Goal: Task Accomplishment & Management: Complete application form

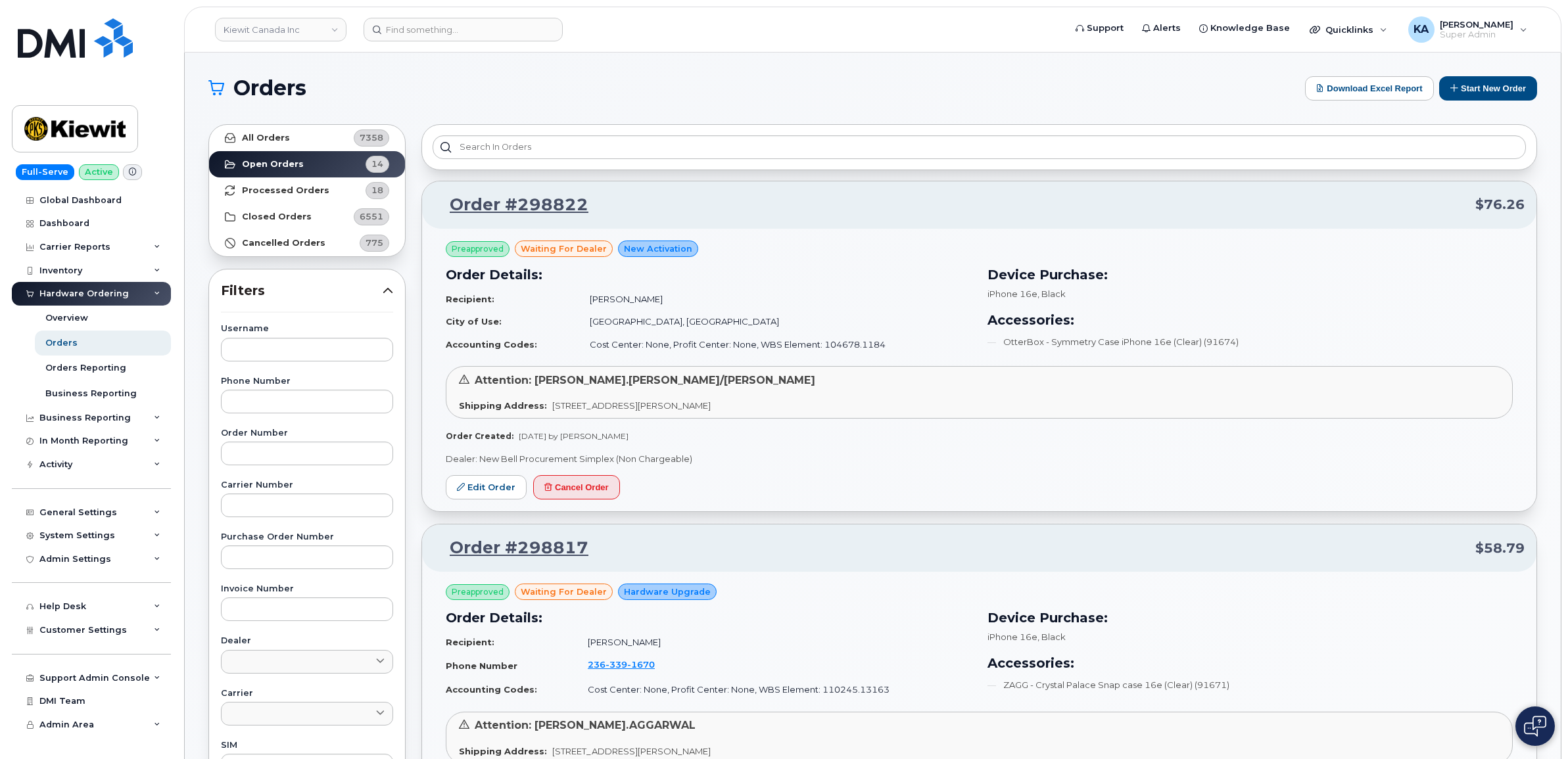
scroll to position [2281, 0]
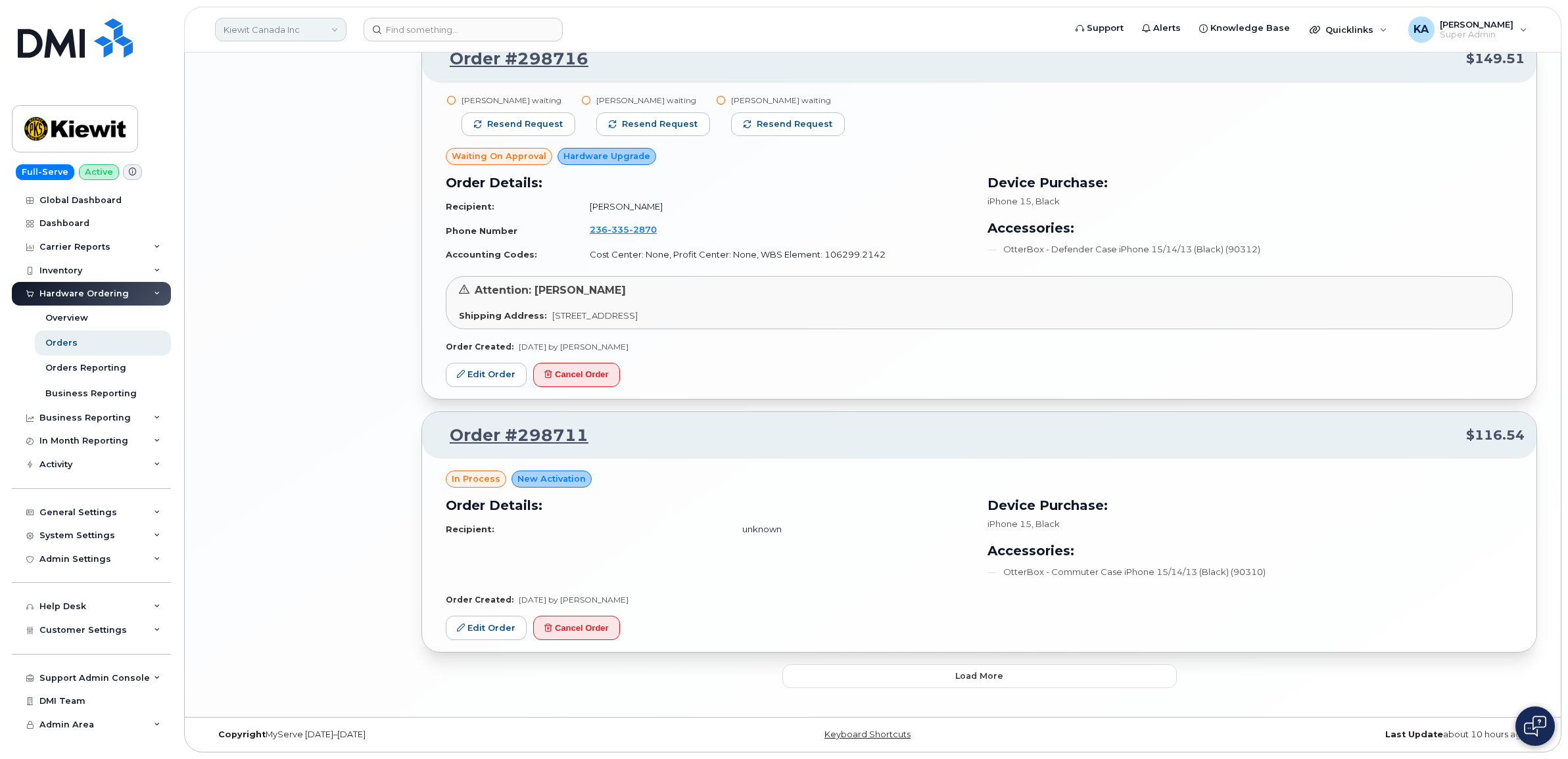
click at [302, 31] on link "Kiewit Canada Inc" at bounding box center [281, 29] width 132 height 24
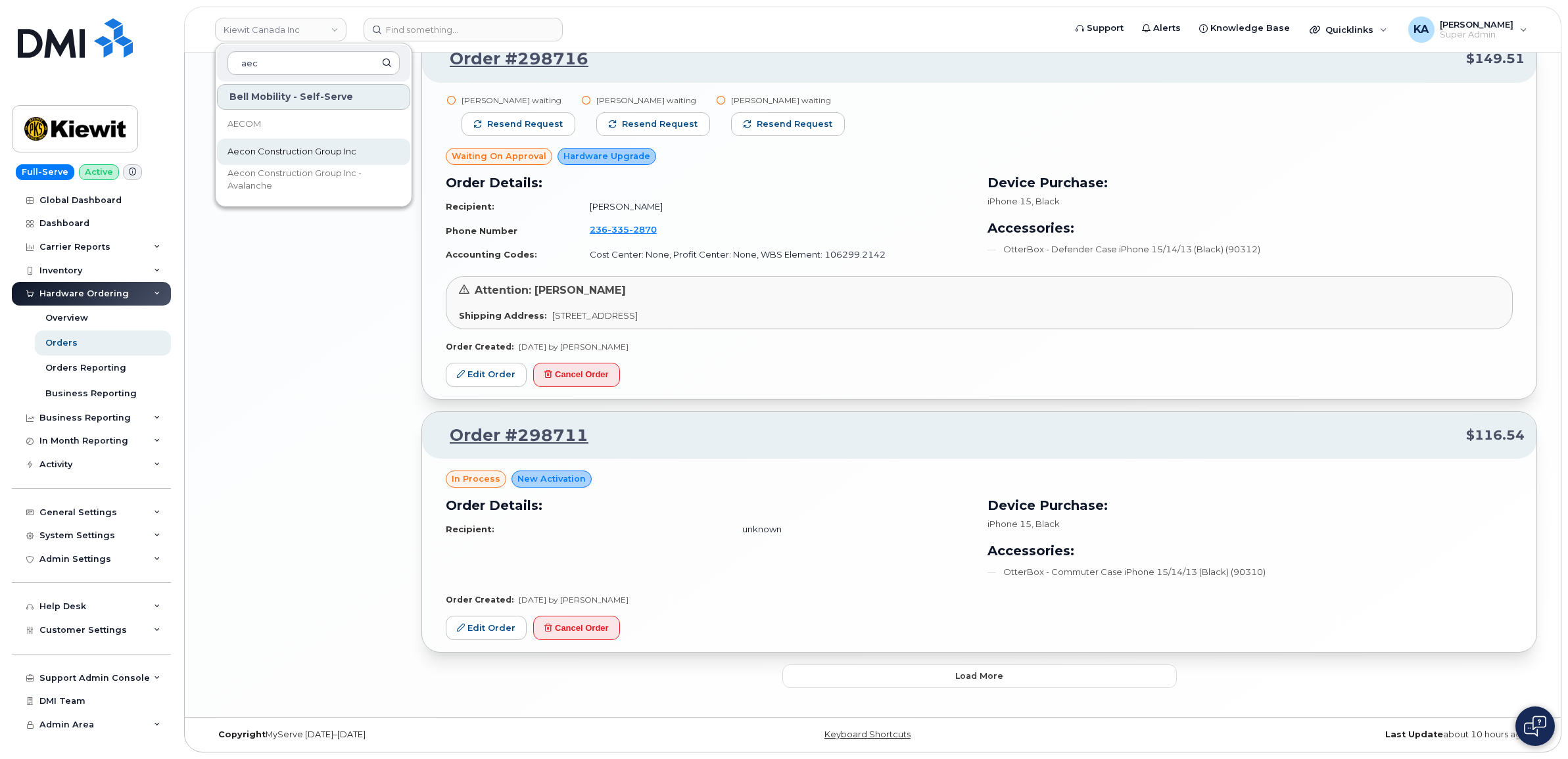
type input "aec"
click at [294, 149] on span "Aecon Construction Group Inc" at bounding box center [292, 152] width 129 height 13
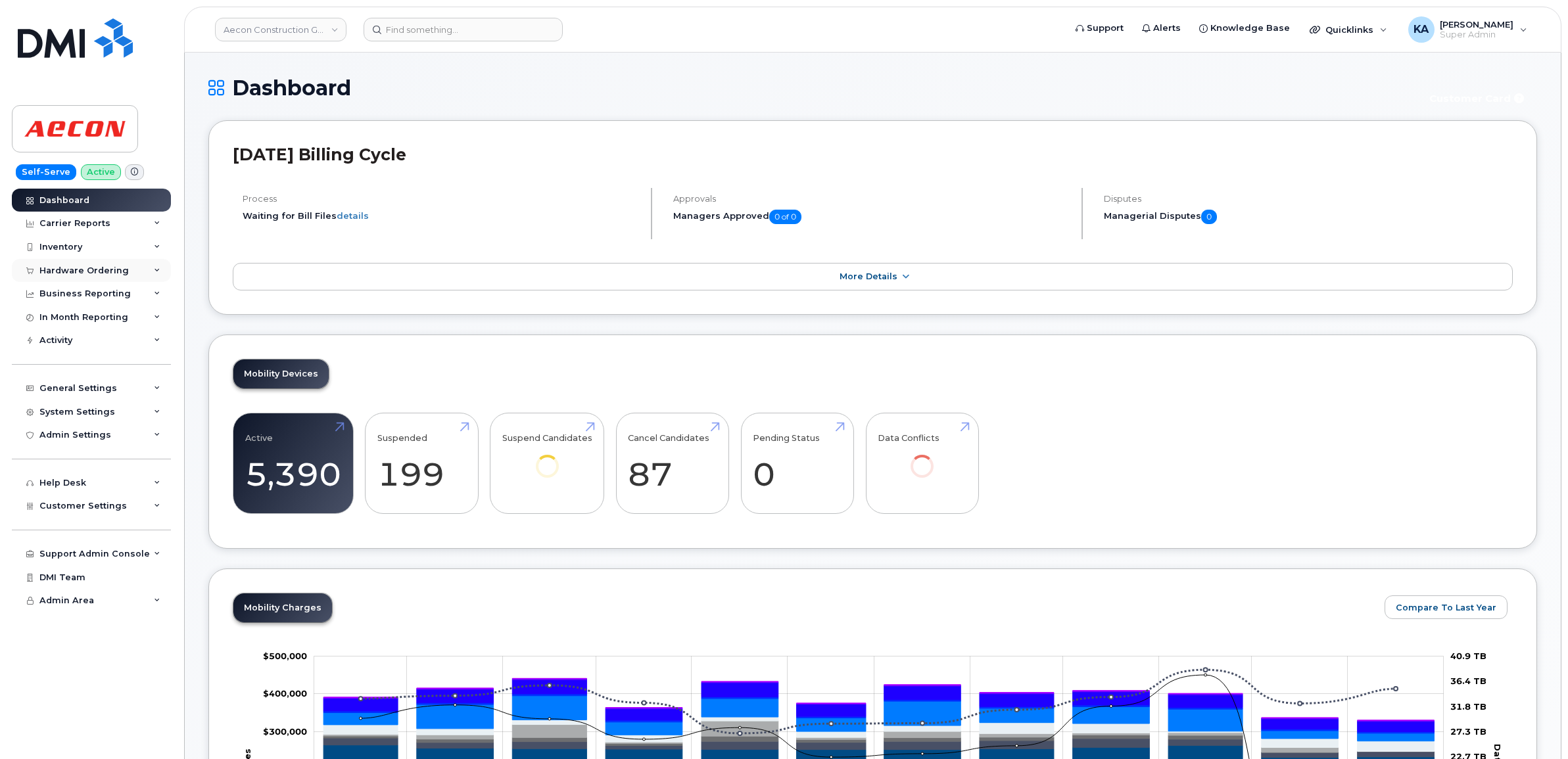
click at [97, 274] on div "Hardware Ordering" at bounding box center [84, 270] width 89 height 11
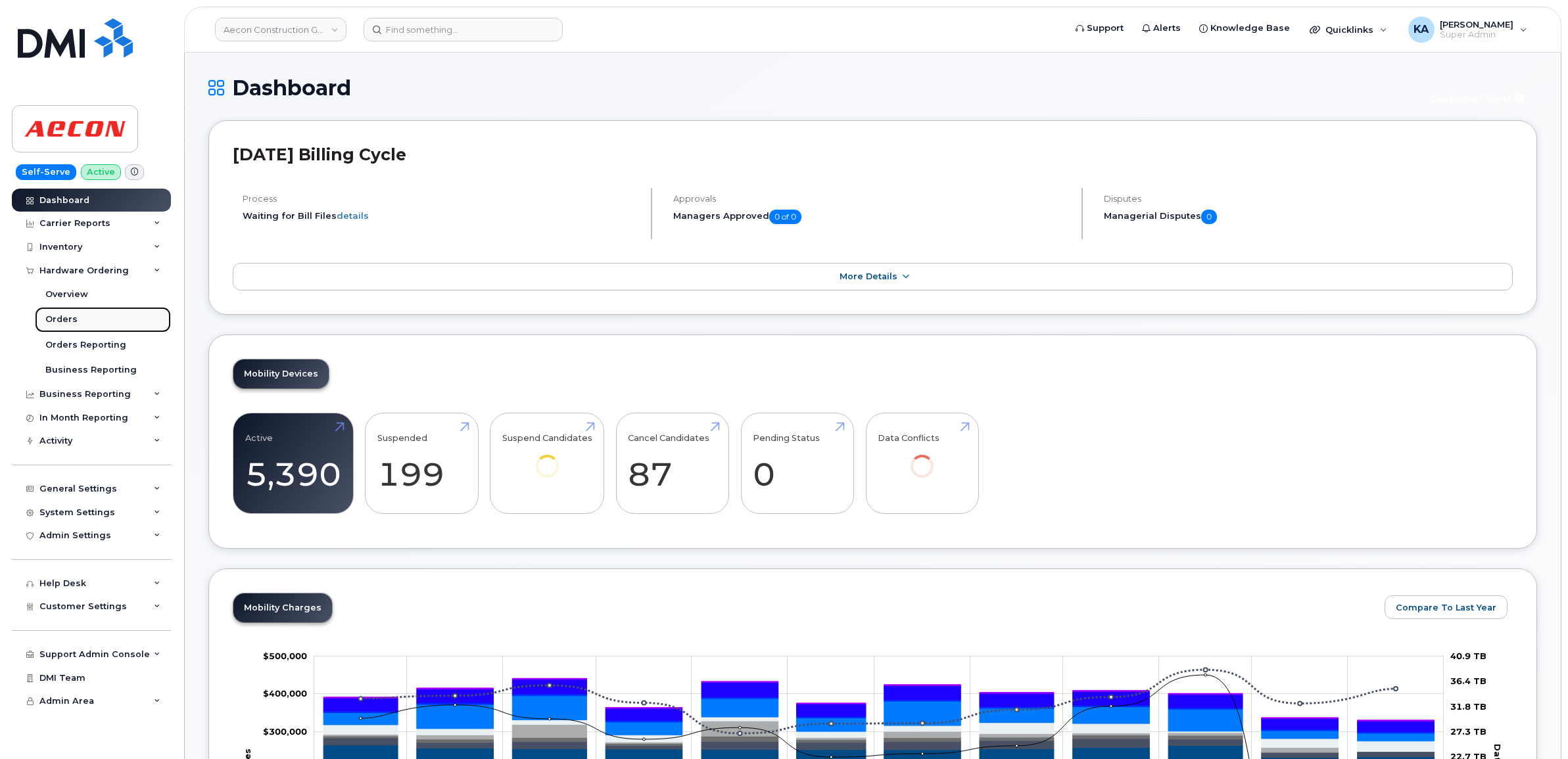
click at [61, 319] on div "Orders" at bounding box center [61, 319] width 32 height 12
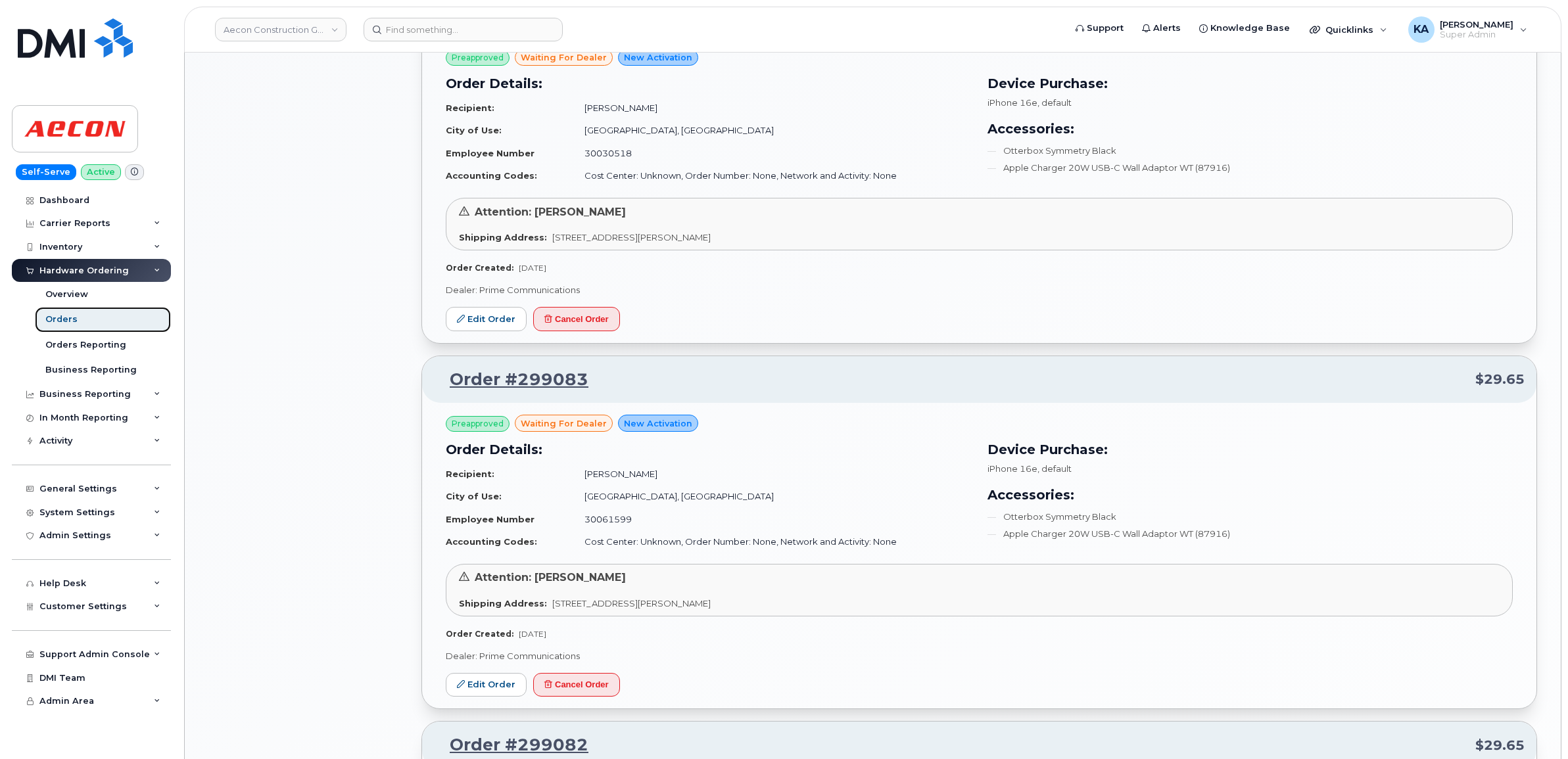
scroll to position [1314, 0]
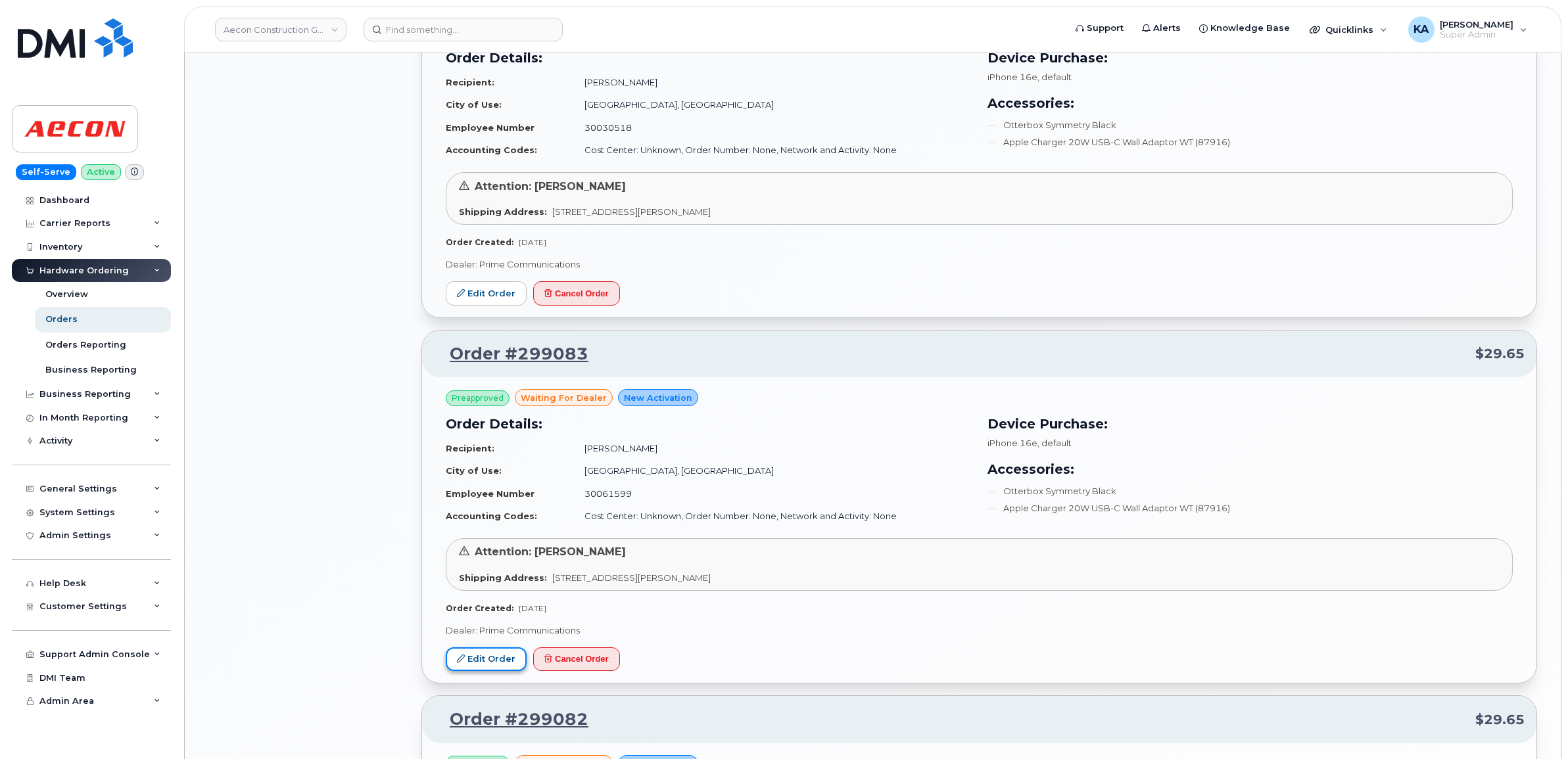
click at [488, 660] on link "Edit Order" at bounding box center [485, 660] width 81 height 24
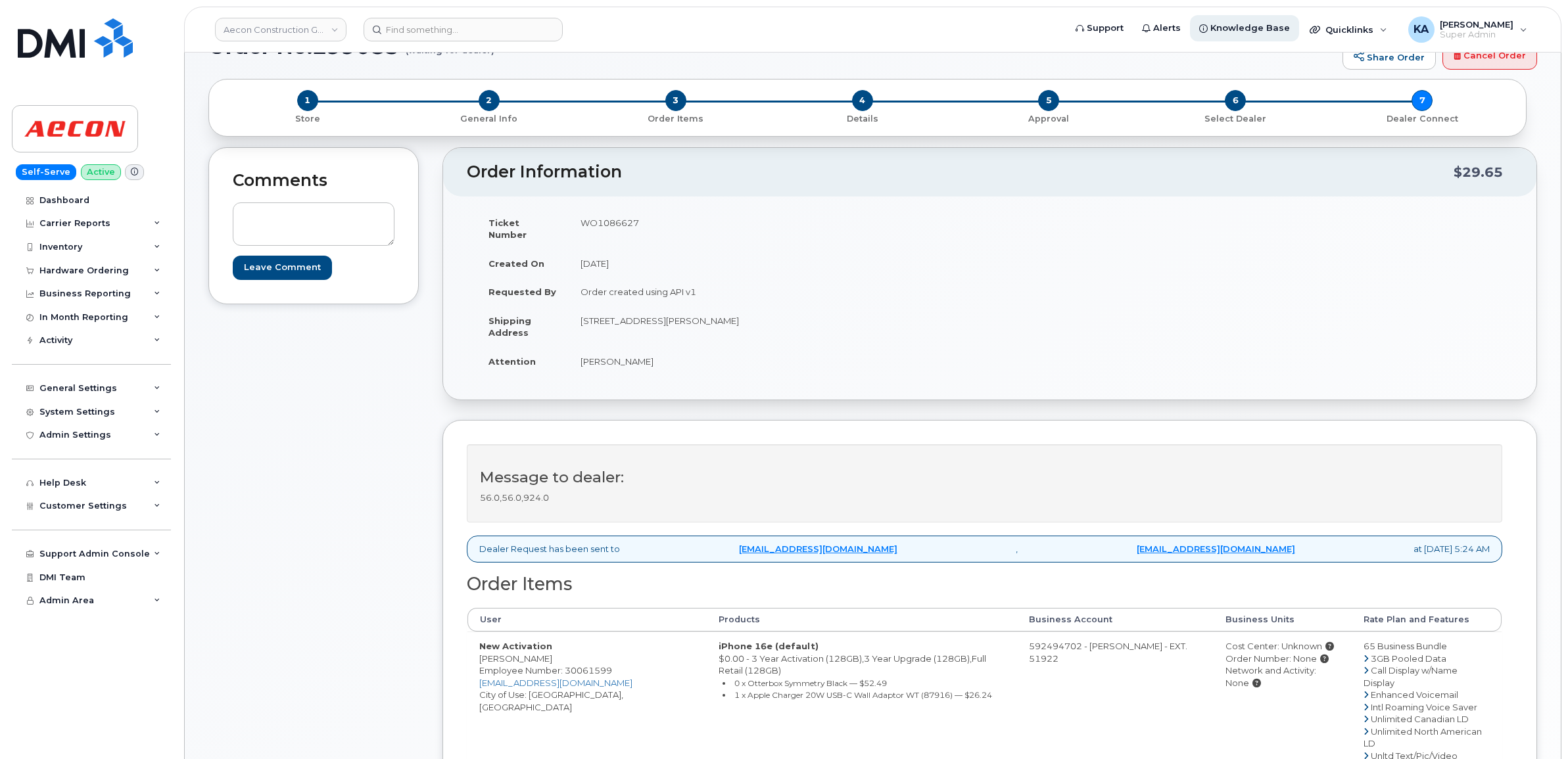
scroll to position [82, 0]
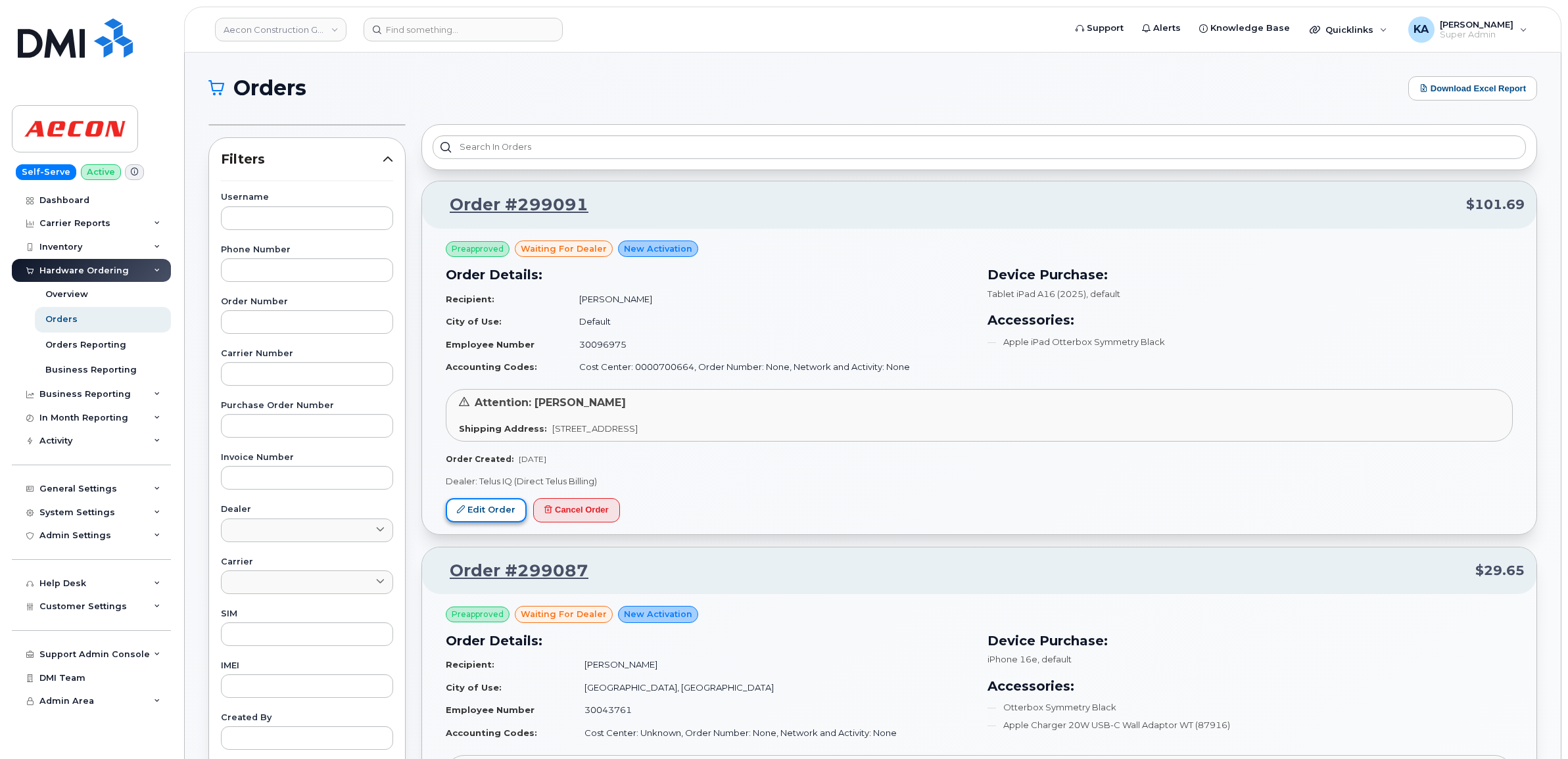
click at [473, 510] on link "Edit Order" at bounding box center [485, 510] width 81 height 24
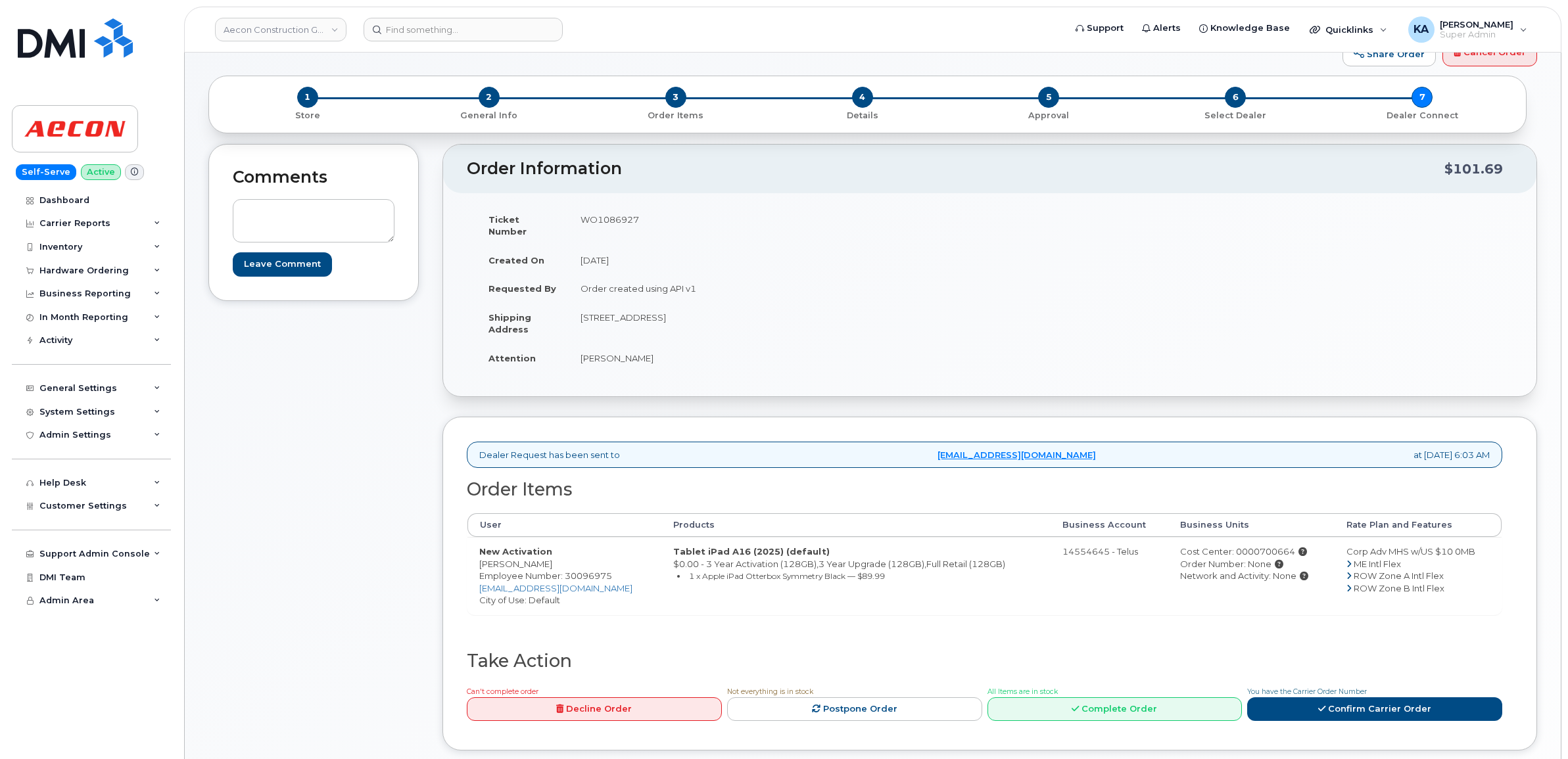
scroll to position [82, 0]
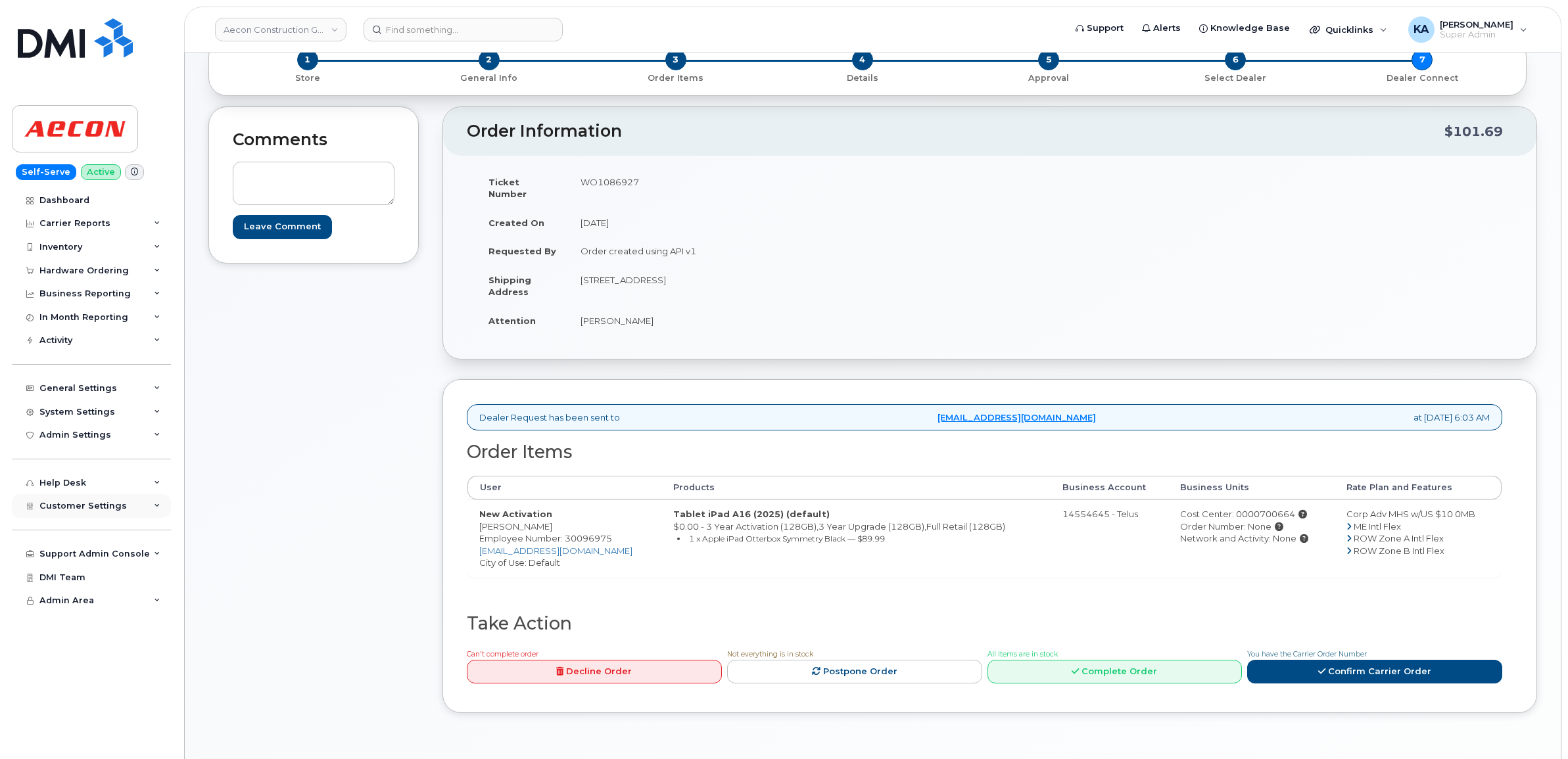
click at [73, 506] on span "Customer Settings" at bounding box center [83, 506] width 87 height 10
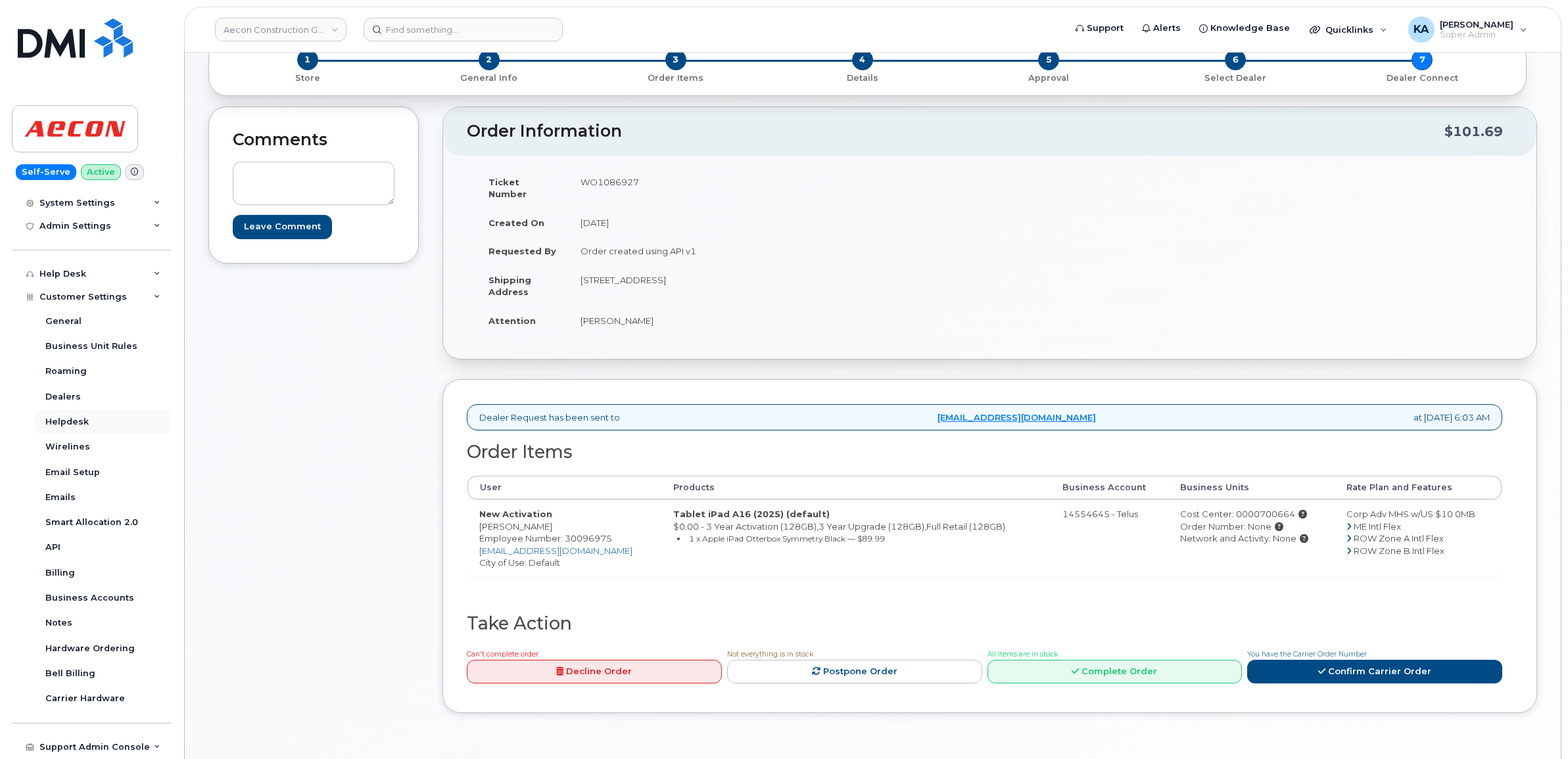
scroll to position [247, 0]
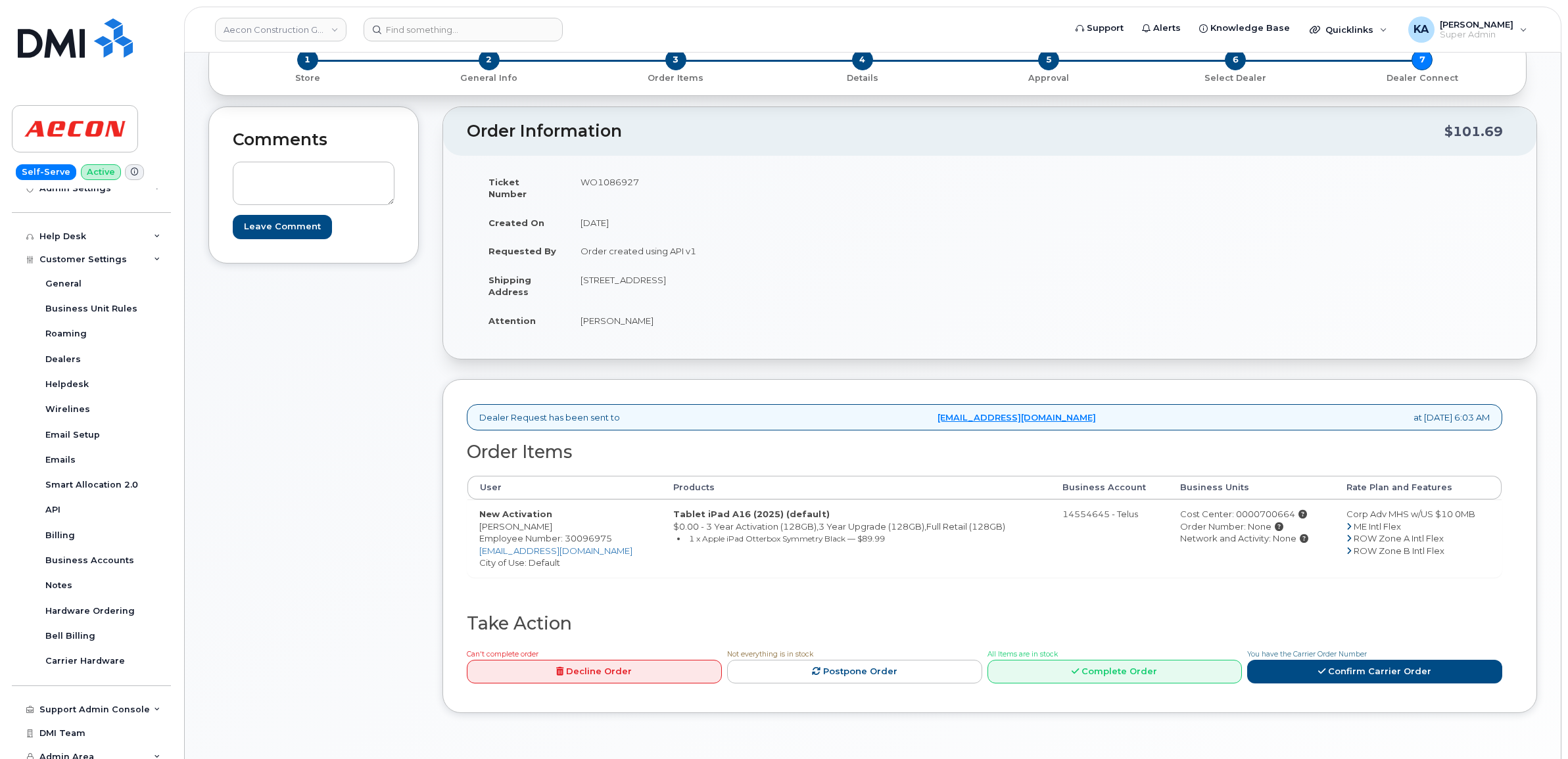
drag, startPoint x: 470, startPoint y: 517, endPoint x: 547, endPoint y: 520, distance: 77.1
click at [547, 520] on td "New Activation Sheldon Philion Employee Number: 30096975 sphilion@aecon.com Cit…" at bounding box center [564, 538] width 194 height 78
drag, startPoint x: 547, startPoint y: 520, endPoint x: 541, endPoint y: 520, distance: 6.0
copy td "Sheldon Philion"
drag, startPoint x: 579, startPoint y: 269, endPoint x: 768, endPoint y: 273, distance: 189.0
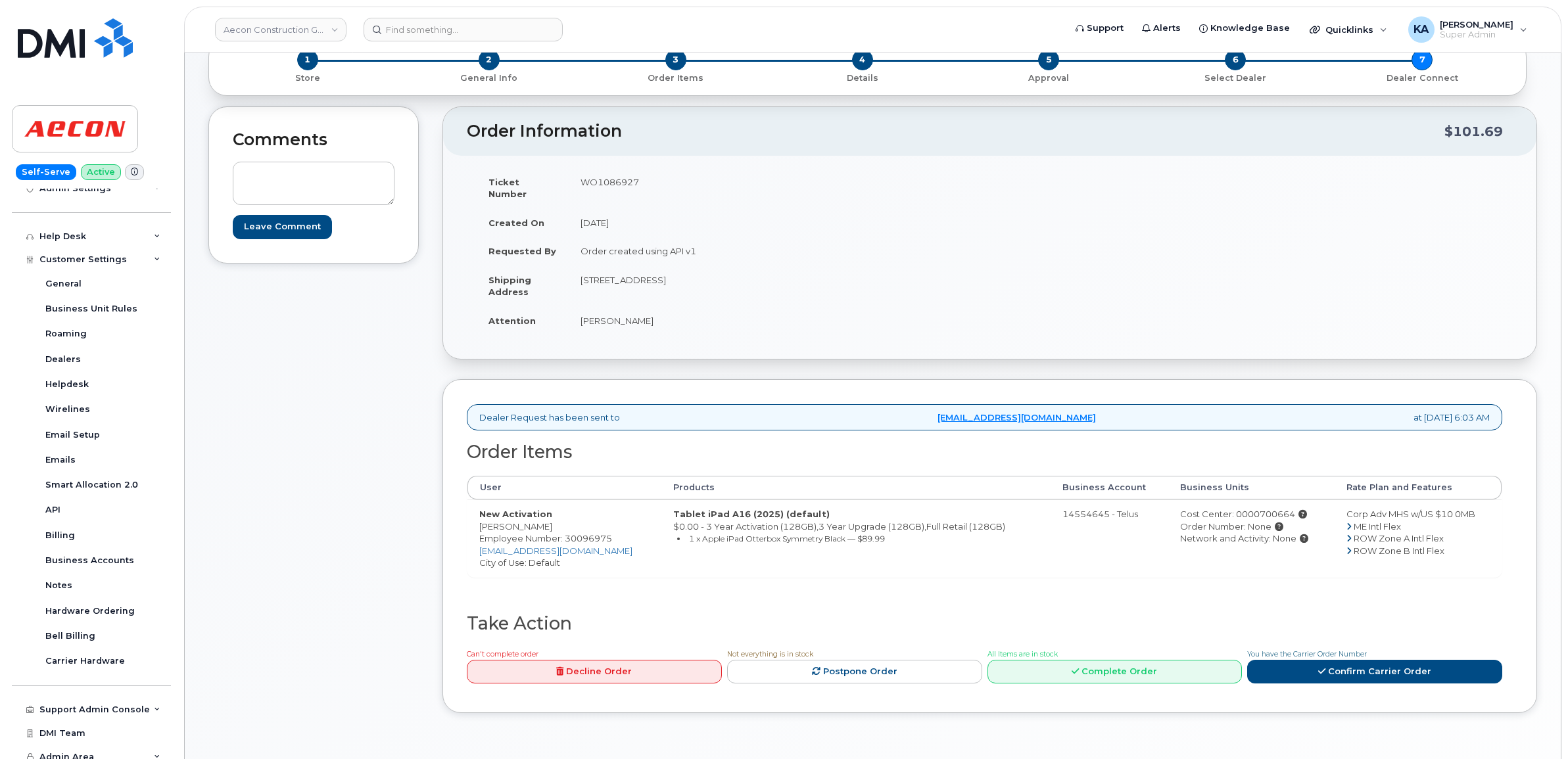
click at [768, 273] on td "425 McCartney Street Arnprior ON K7S 3G7" at bounding box center [774, 285] width 412 height 41
copy td "425 McCartney Street Arnprior ON K7S 3G7"
drag, startPoint x: 576, startPoint y: 182, endPoint x: 640, endPoint y: 181, distance: 64.0
click at [640, 181] on td "WO1086927" at bounding box center [774, 187] width 412 height 41
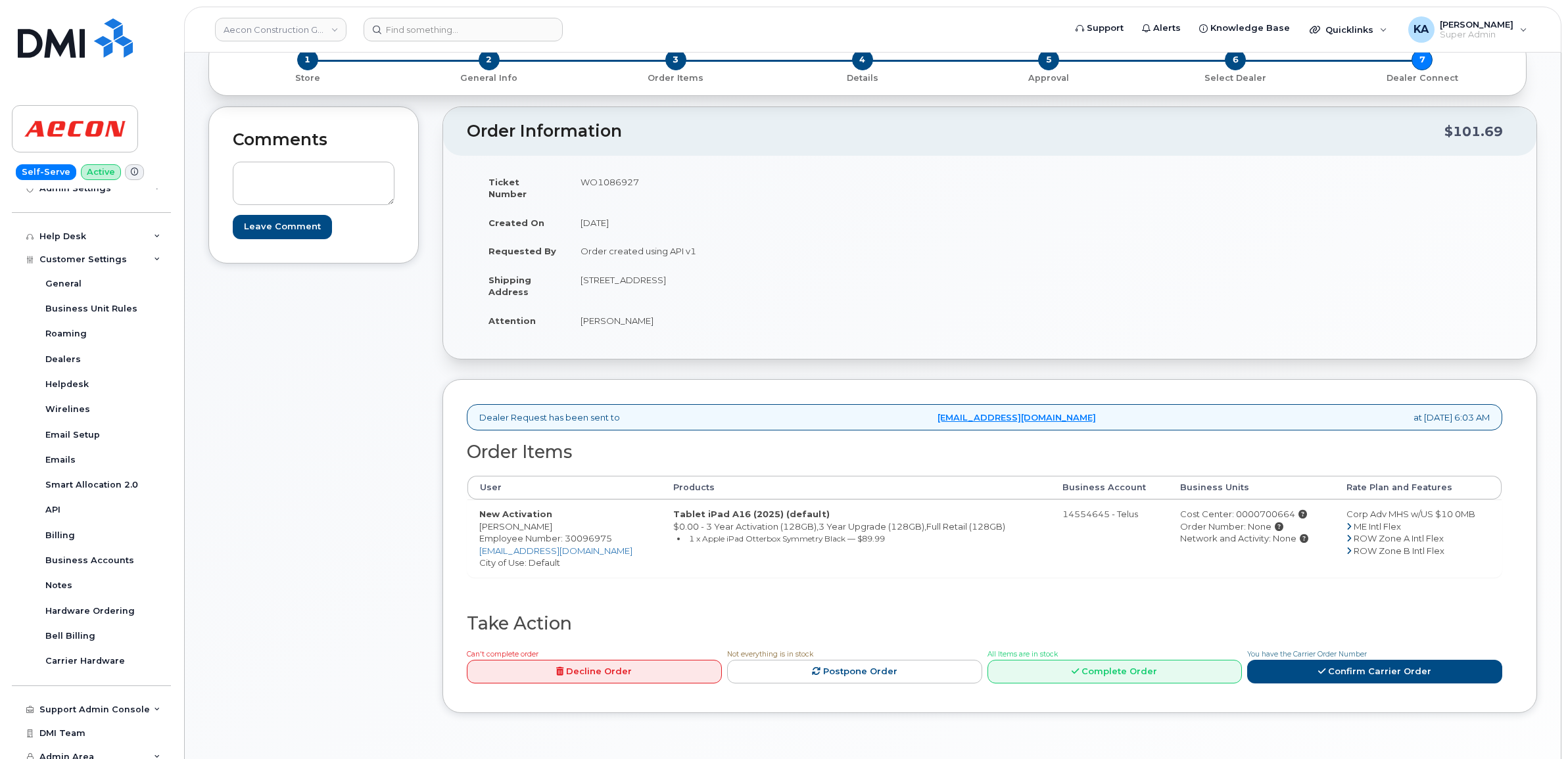
drag, startPoint x: 640, startPoint y: 181, endPoint x: 629, endPoint y: 184, distance: 11.4
copy td "WO1086927"
drag, startPoint x: 579, startPoint y: 307, endPoint x: 646, endPoint y: 311, distance: 67.1
click at [646, 311] on td "Sheldon Philion" at bounding box center [774, 320] width 412 height 29
drag, startPoint x: 646, startPoint y: 311, endPoint x: 633, endPoint y: 307, distance: 13.6
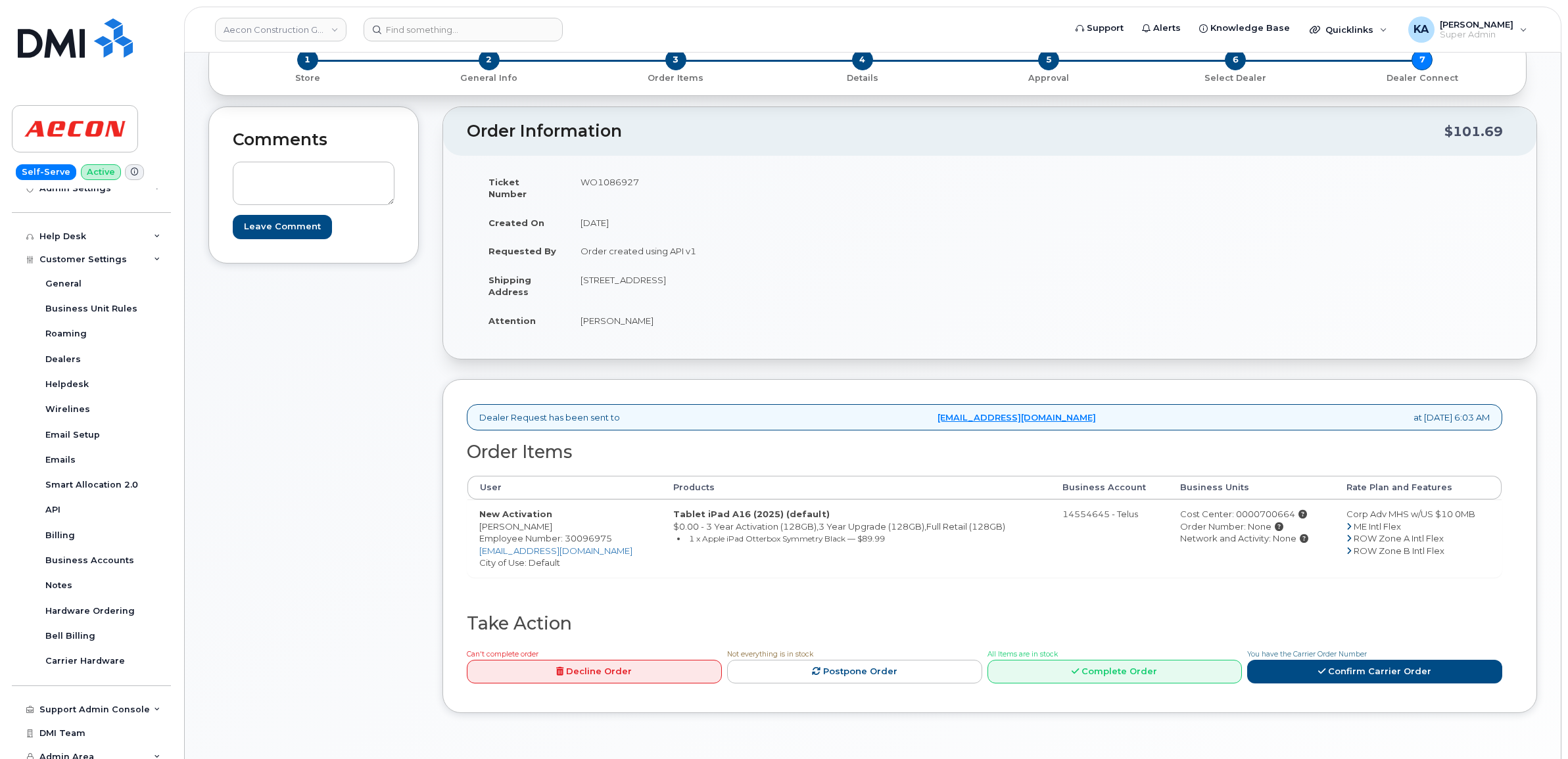
copy td "Sheldon Philion"
drag, startPoint x: 579, startPoint y: 268, endPoint x: 675, endPoint y: 277, distance: 96.4
click at [675, 277] on td "425 McCartney Street Arnprior ON K7S 3G7" at bounding box center [774, 285] width 412 height 41
drag, startPoint x: 675, startPoint y: 277, endPoint x: 661, endPoint y: 271, distance: 15.2
copy td "425 McCartney Street"
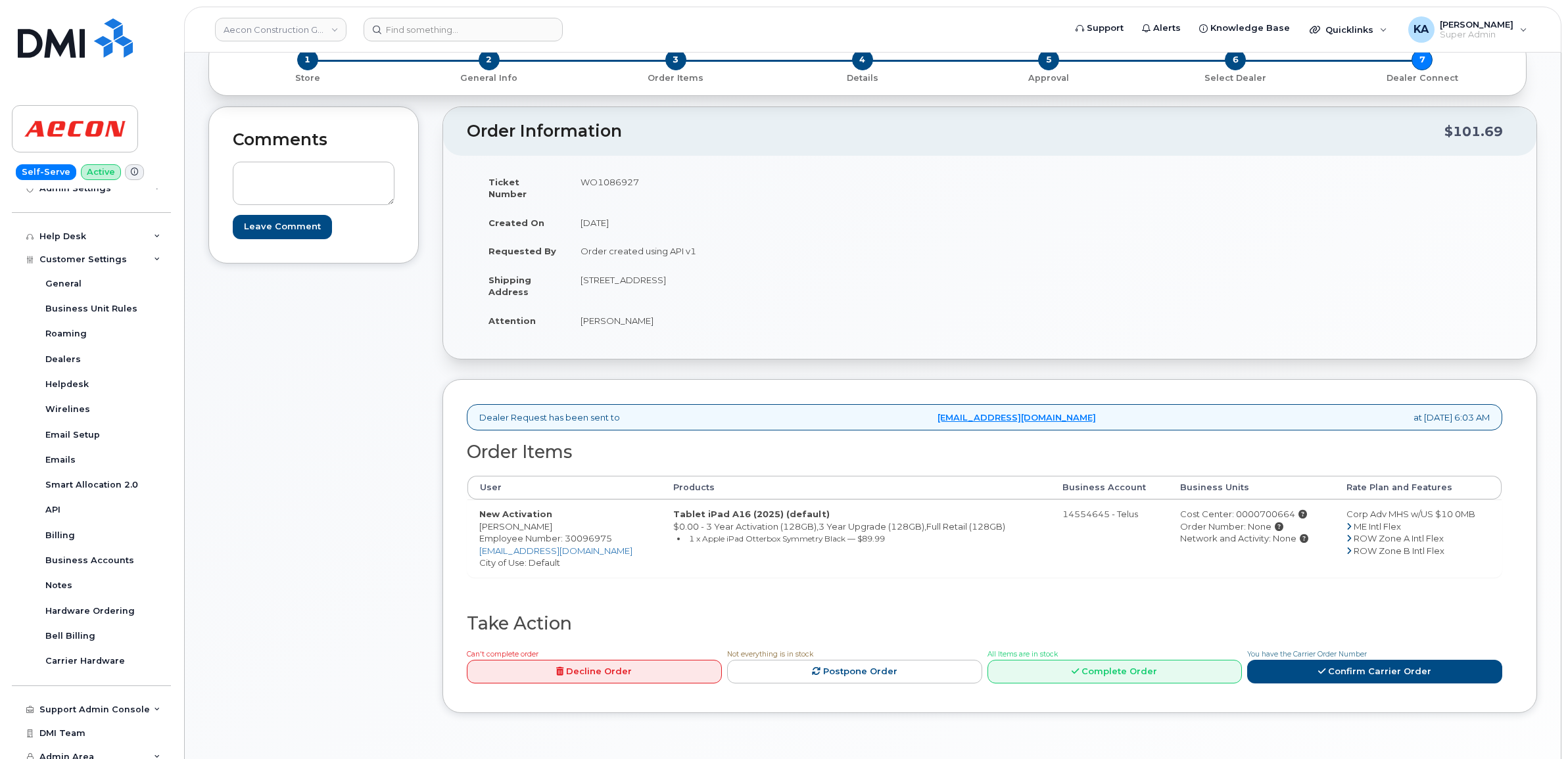
drag, startPoint x: 771, startPoint y: 266, endPoint x: 755, endPoint y: 269, distance: 16.3
click at [755, 269] on td "425 McCartney Street Arnprior ON K7S 3G7" at bounding box center [774, 285] width 412 height 41
drag, startPoint x: 774, startPoint y: 267, endPoint x: 753, endPoint y: 267, distance: 21.0
click at [753, 267] on td "425 McCartney Street Arnprior ON K7S 3G7" at bounding box center [774, 285] width 412 height 41
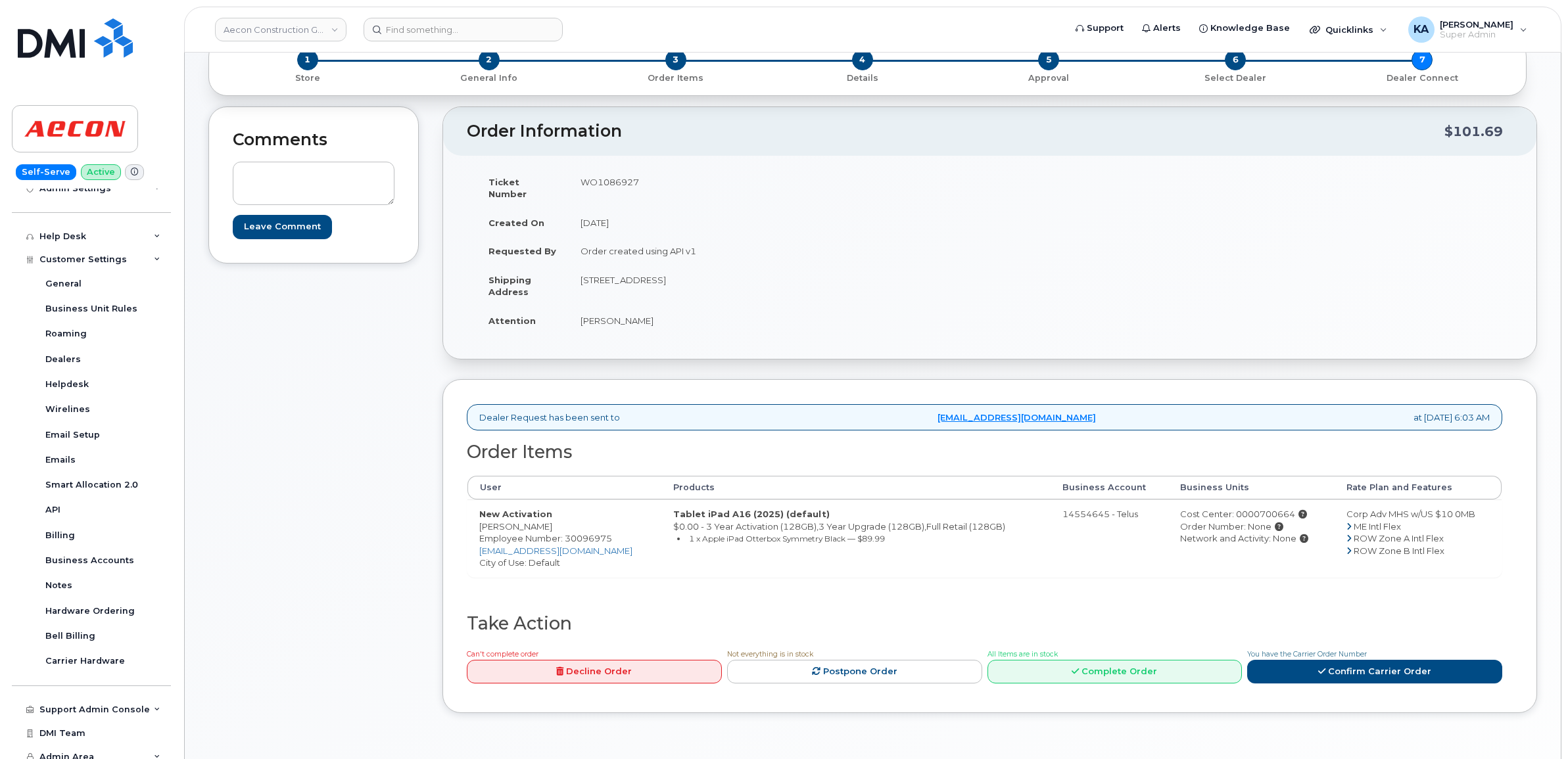
copy td "3G7"
drag, startPoint x: 731, startPoint y: 270, endPoint x: 776, endPoint y: 274, distance: 45.2
click at [776, 274] on td "425 McCartney Street Arnprior ON K7S 3G7" at bounding box center [774, 285] width 412 height 41
drag, startPoint x: 774, startPoint y: 274, endPoint x: 756, endPoint y: 271, distance: 18.2
copy td "K7S 3G7"
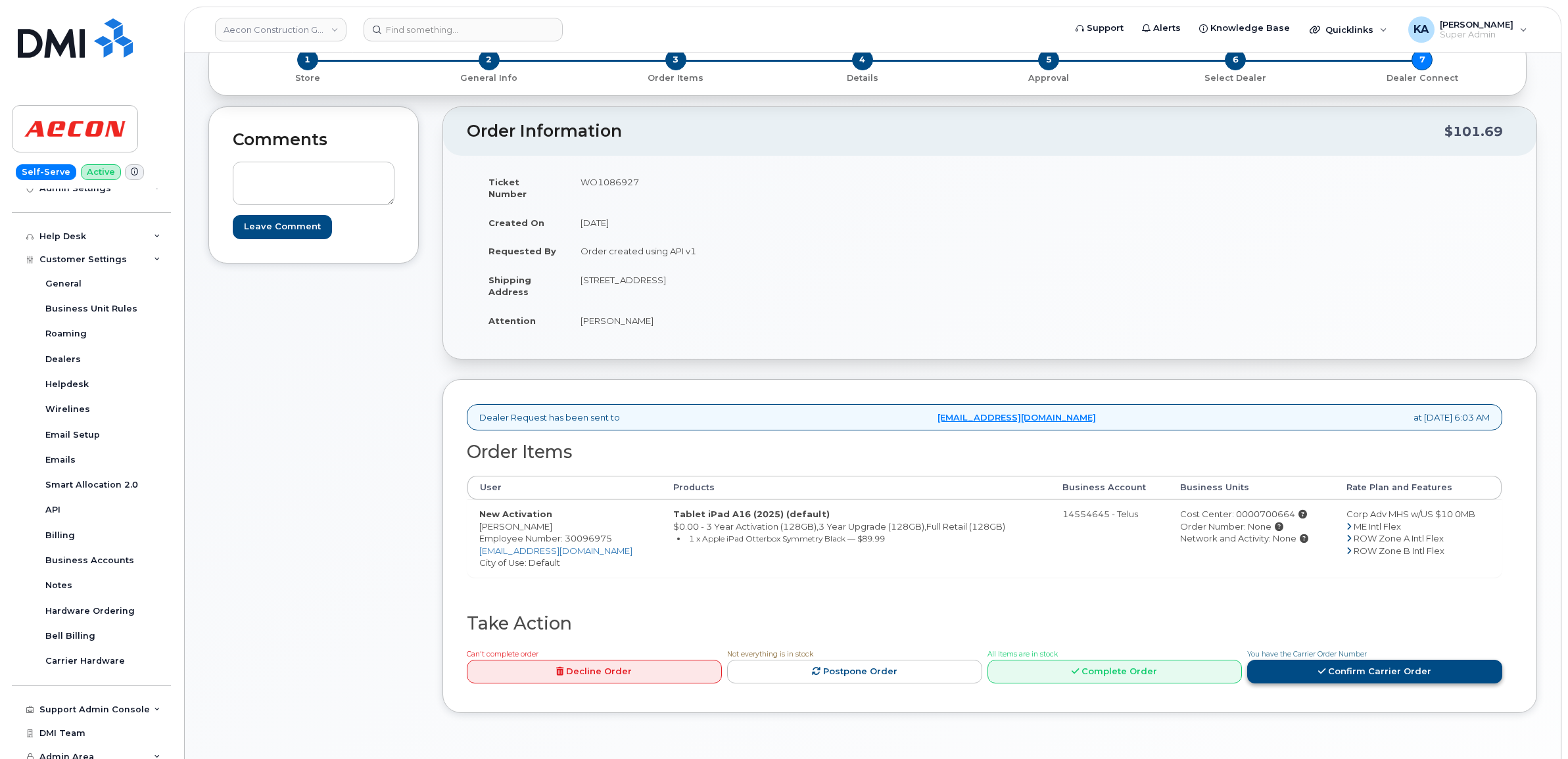
click at [1325, 667] on icon at bounding box center [1322, 671] width 7 height 9
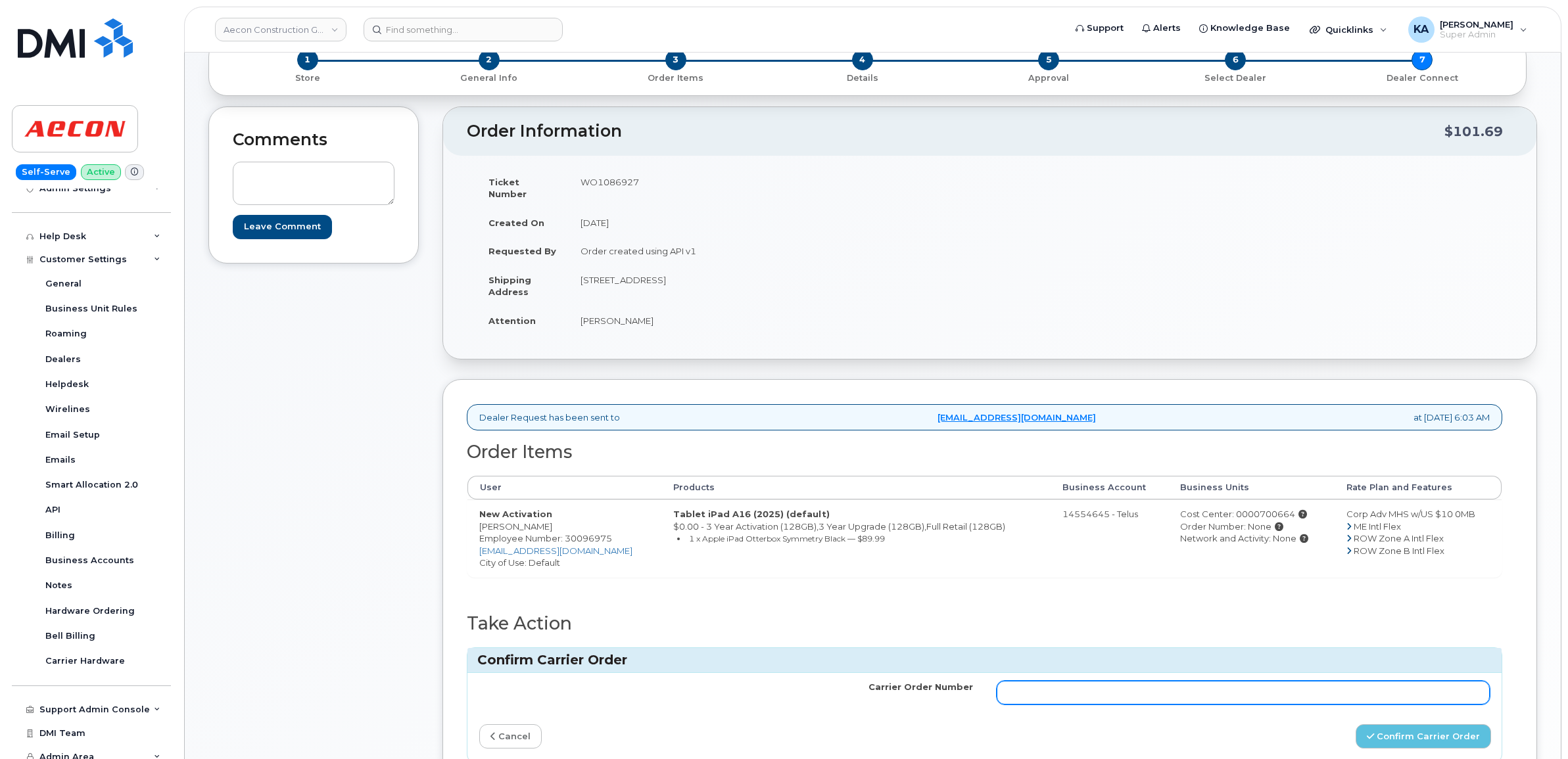
click at [1058, 685] on input "Carrier Order Number" at bounding box center [1243, 693] width 494 height 24
paste input "TL60022042"
type input "TL60022042"
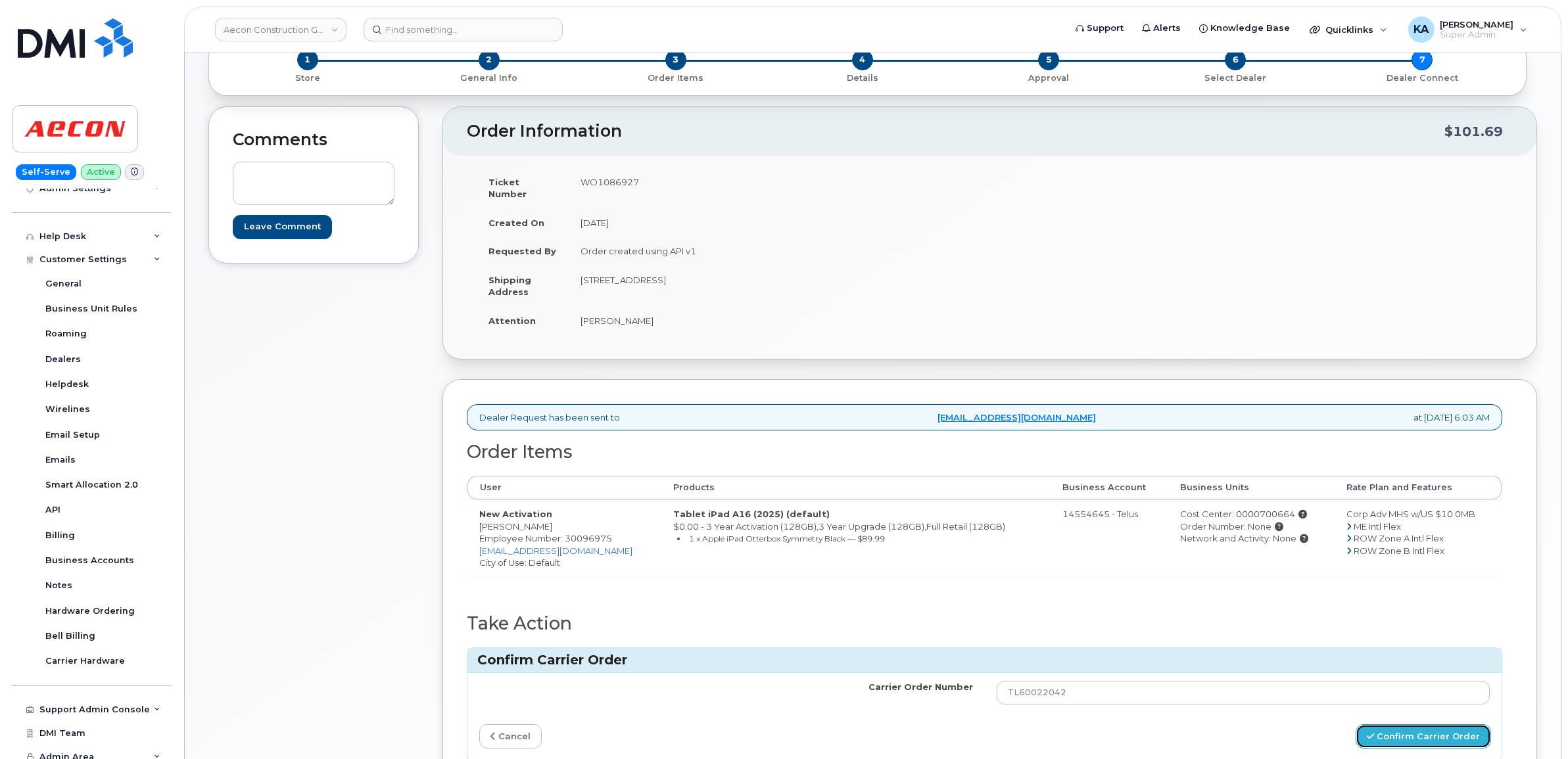
click at [1393, 726] on button "Confirm Carrier Order" at bounding box center [1423, 736] width 135 height 24
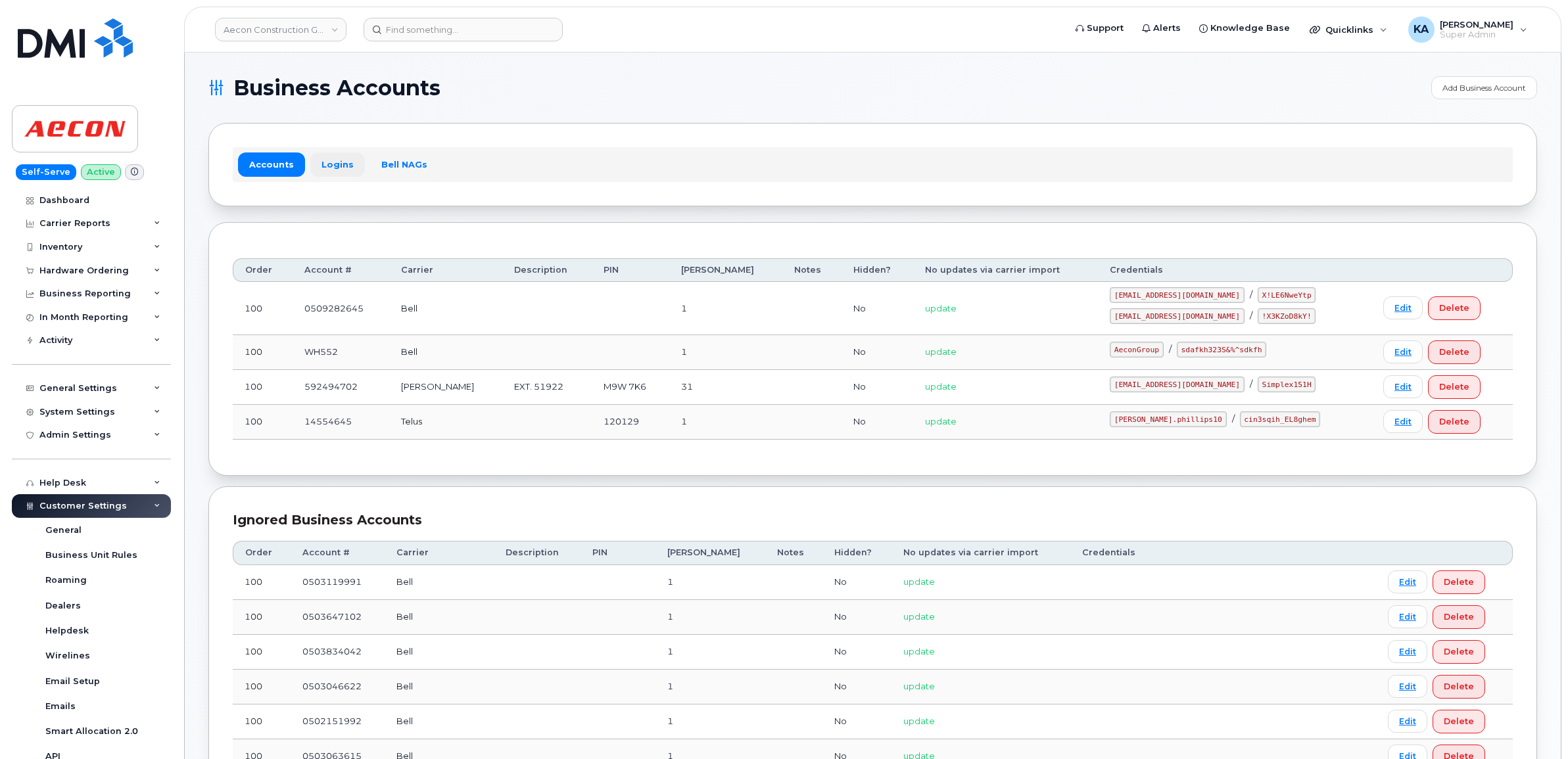
click at [336, 165] on link "Logins" at bounding box center [337, 164] width 54 height 24
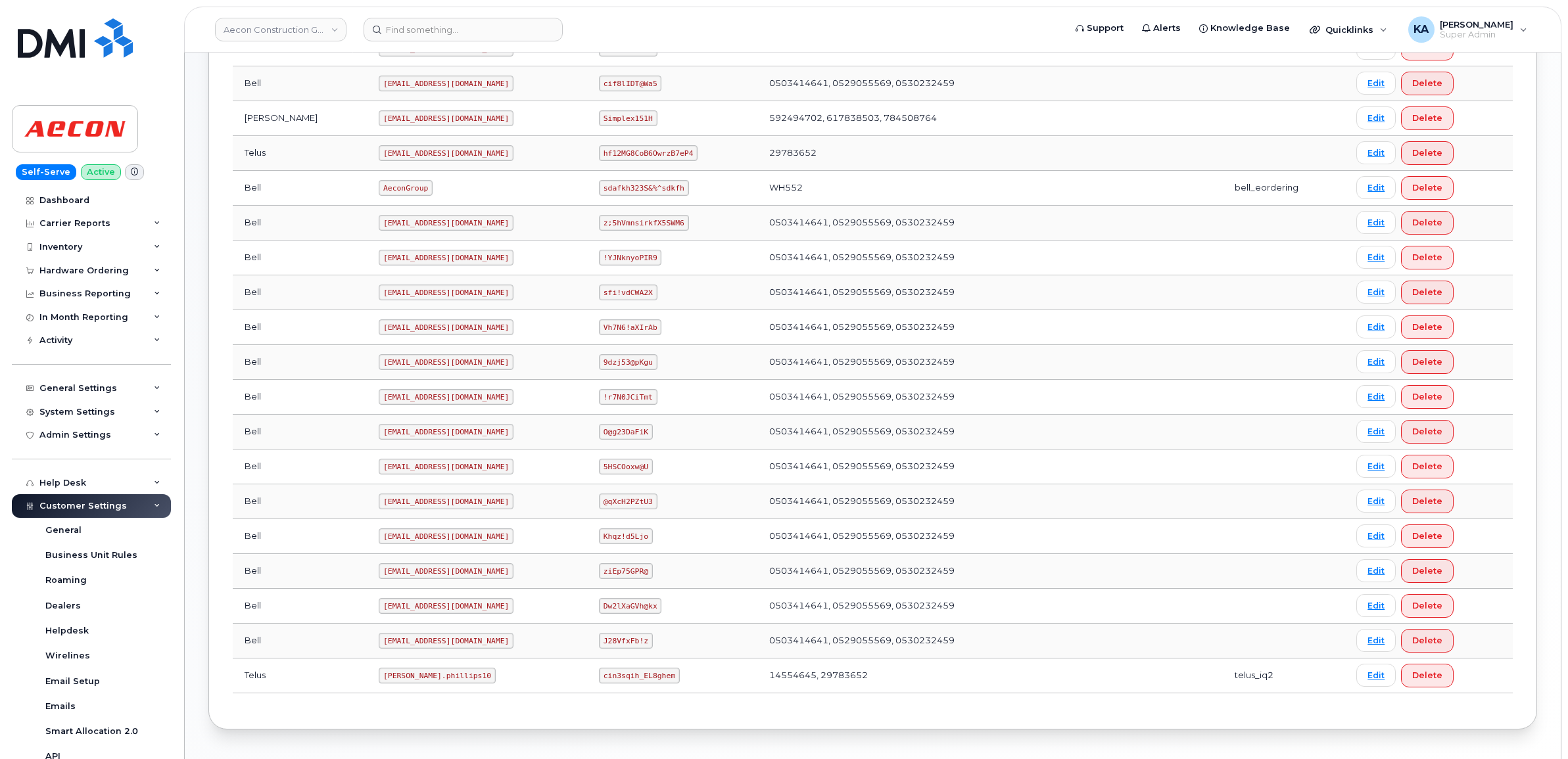
scroll to position [462, 0]
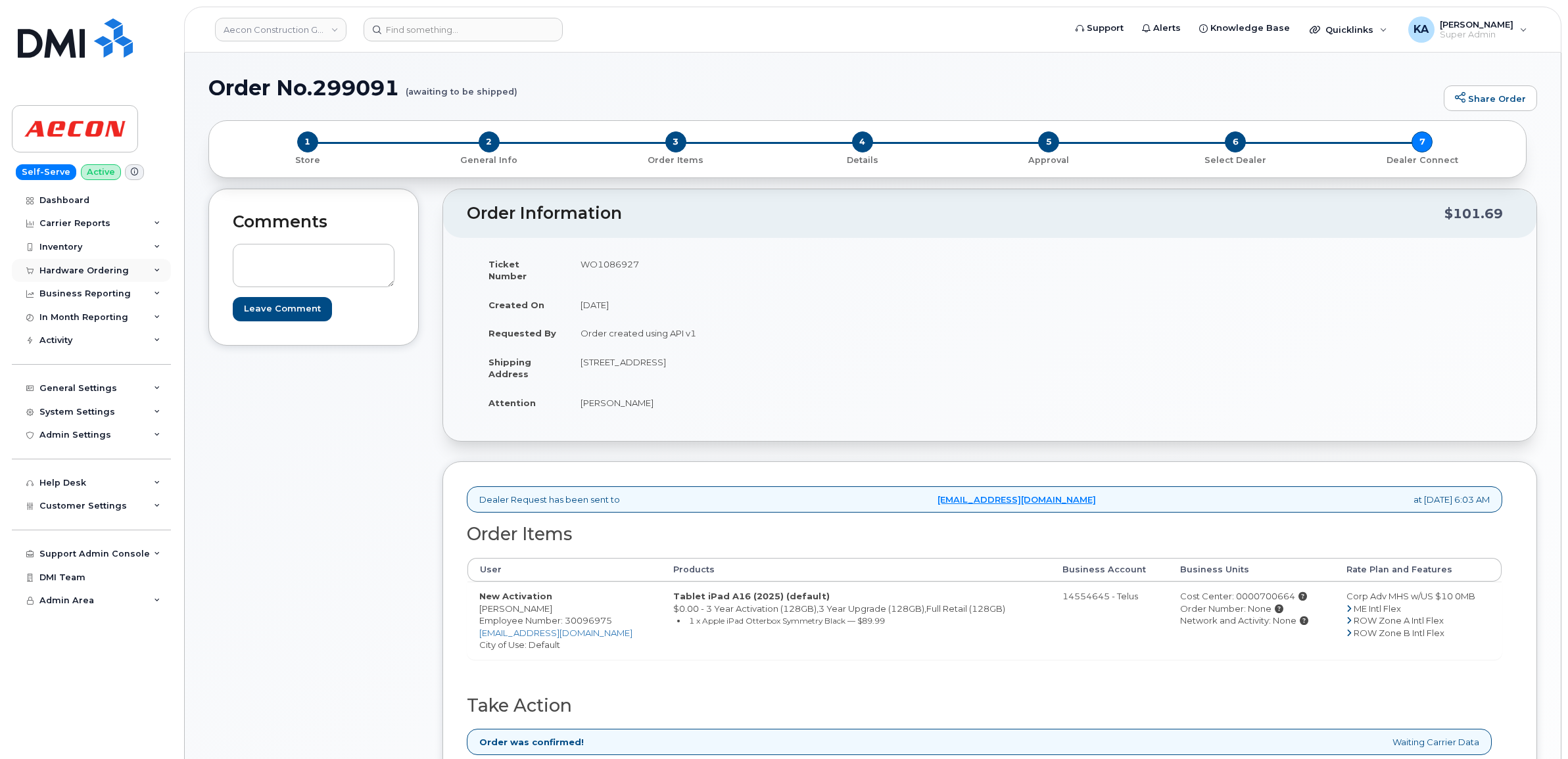
click at [97, 269] on div "Hardware Ordering" at bounding box center [84, 270] width 89 height 11
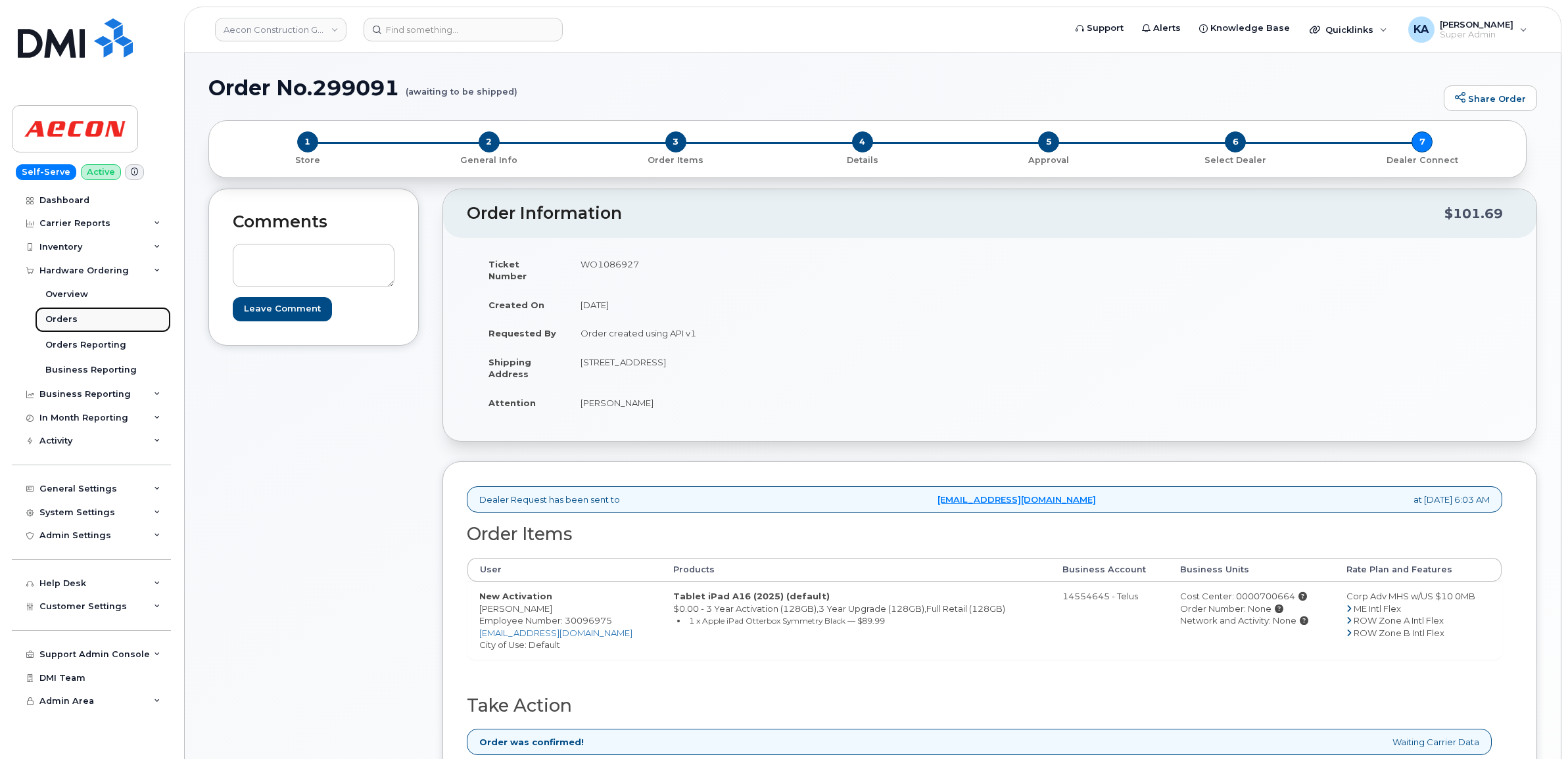
click at [69, 317] on div "Orders" at bounding box center [61, 319] width 32 height 12
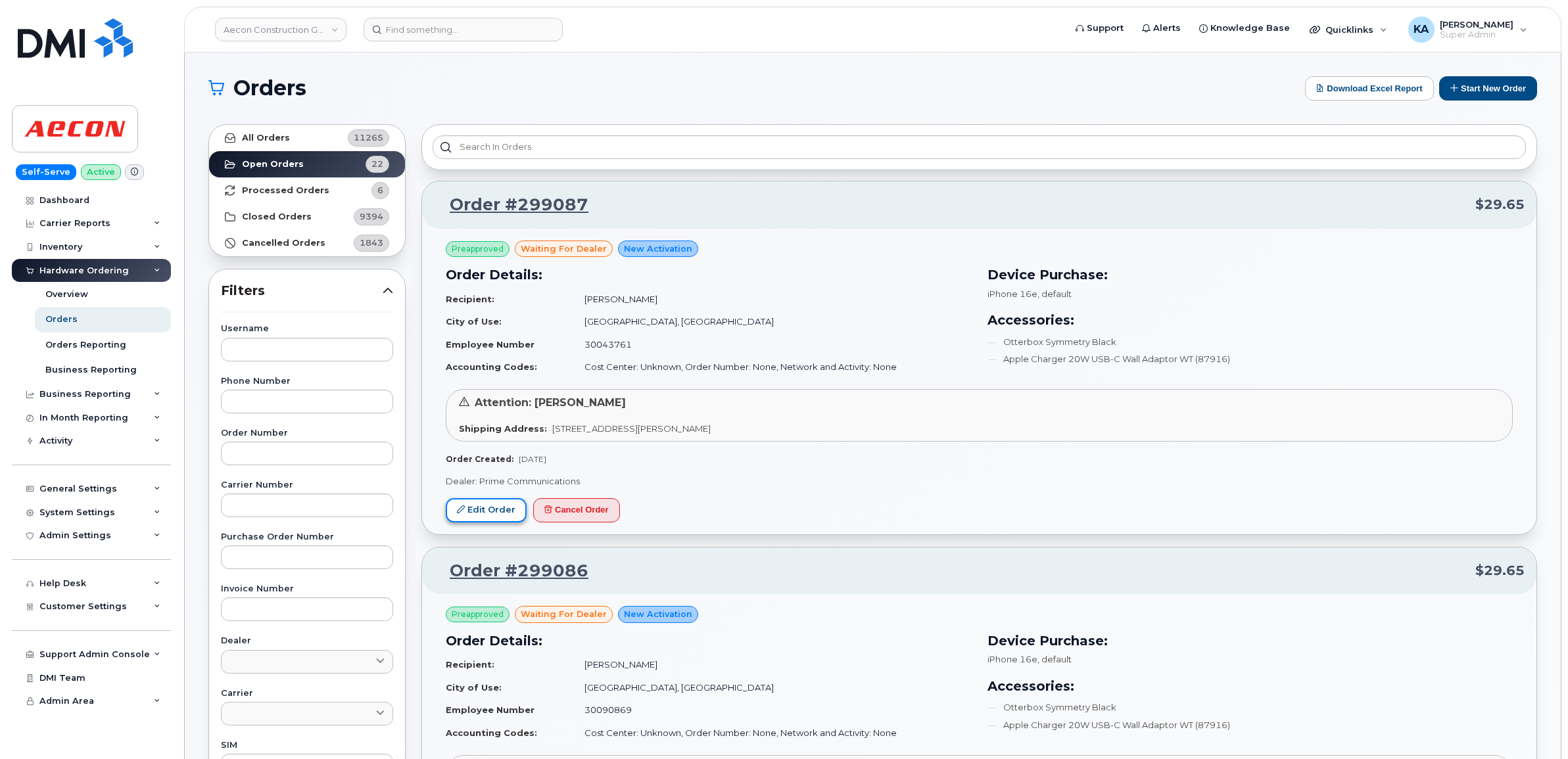
click at [490, 510] on link "Edit Order" at bounding box center [485, 510] width 81 height 24
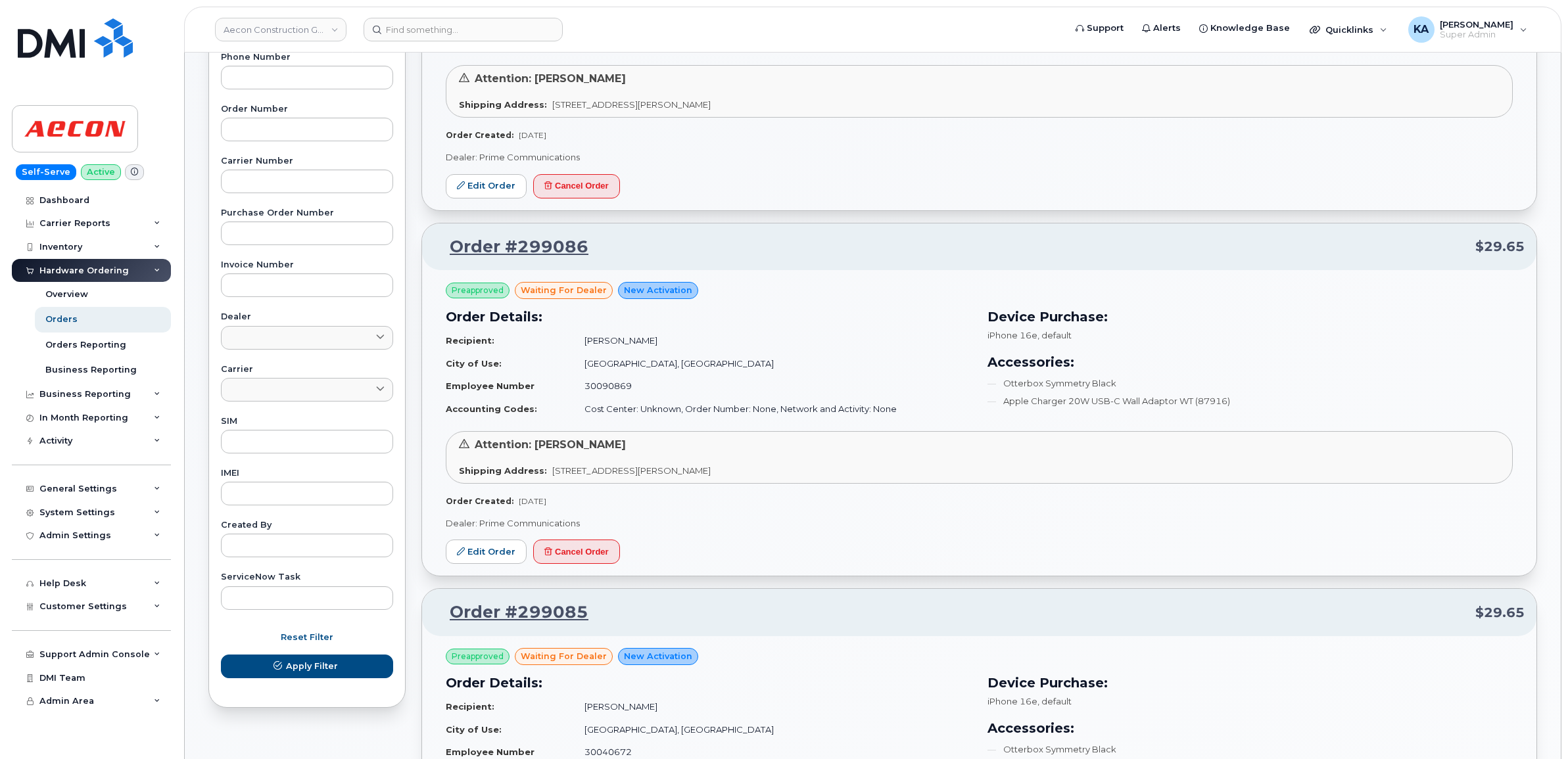
scroll to position [329, 0]
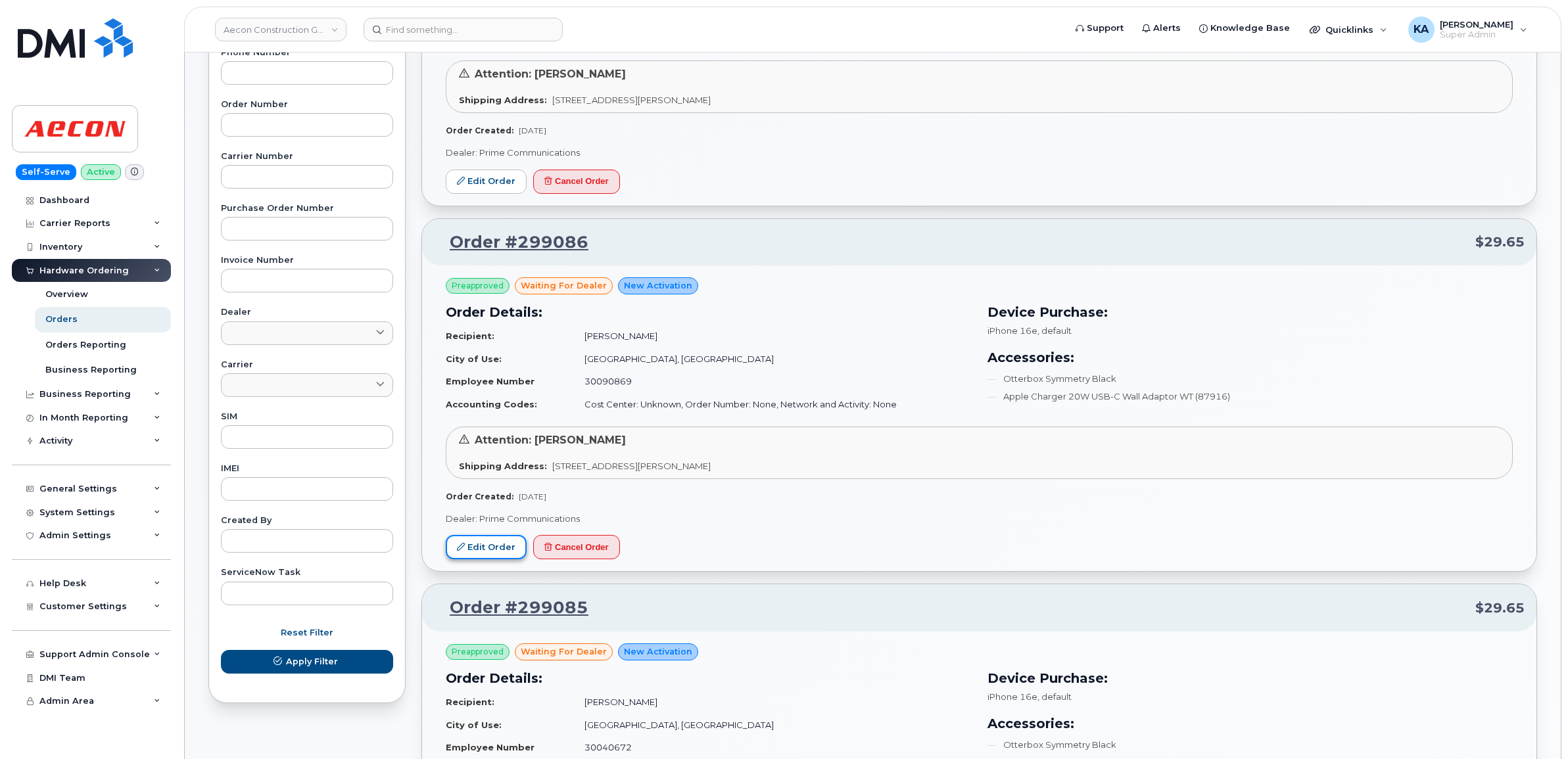
click at [482, 543] on link "Edit Order" at bounding box center [485, 547] width 81 height 24
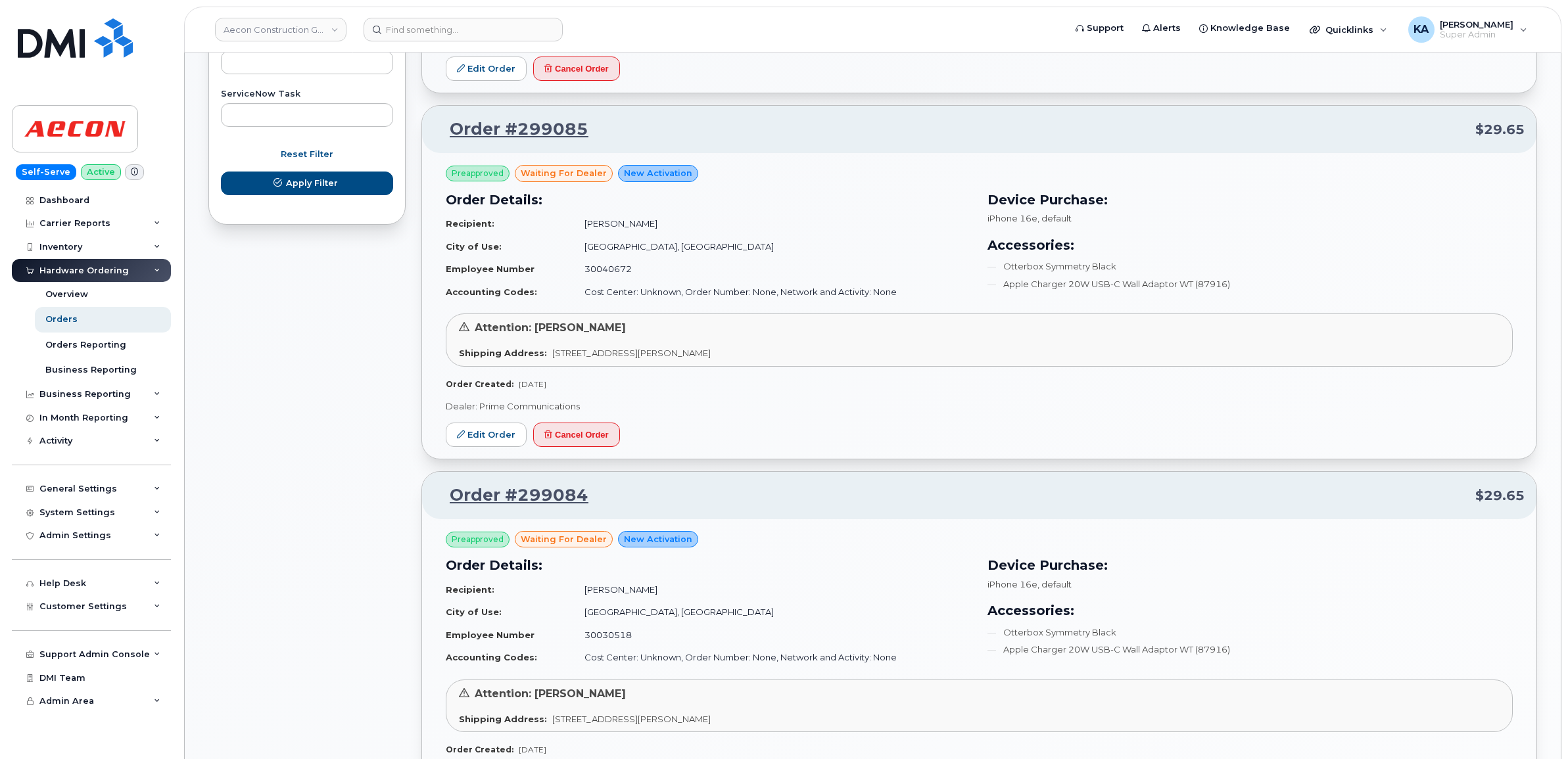
scroll to position [821, 0]
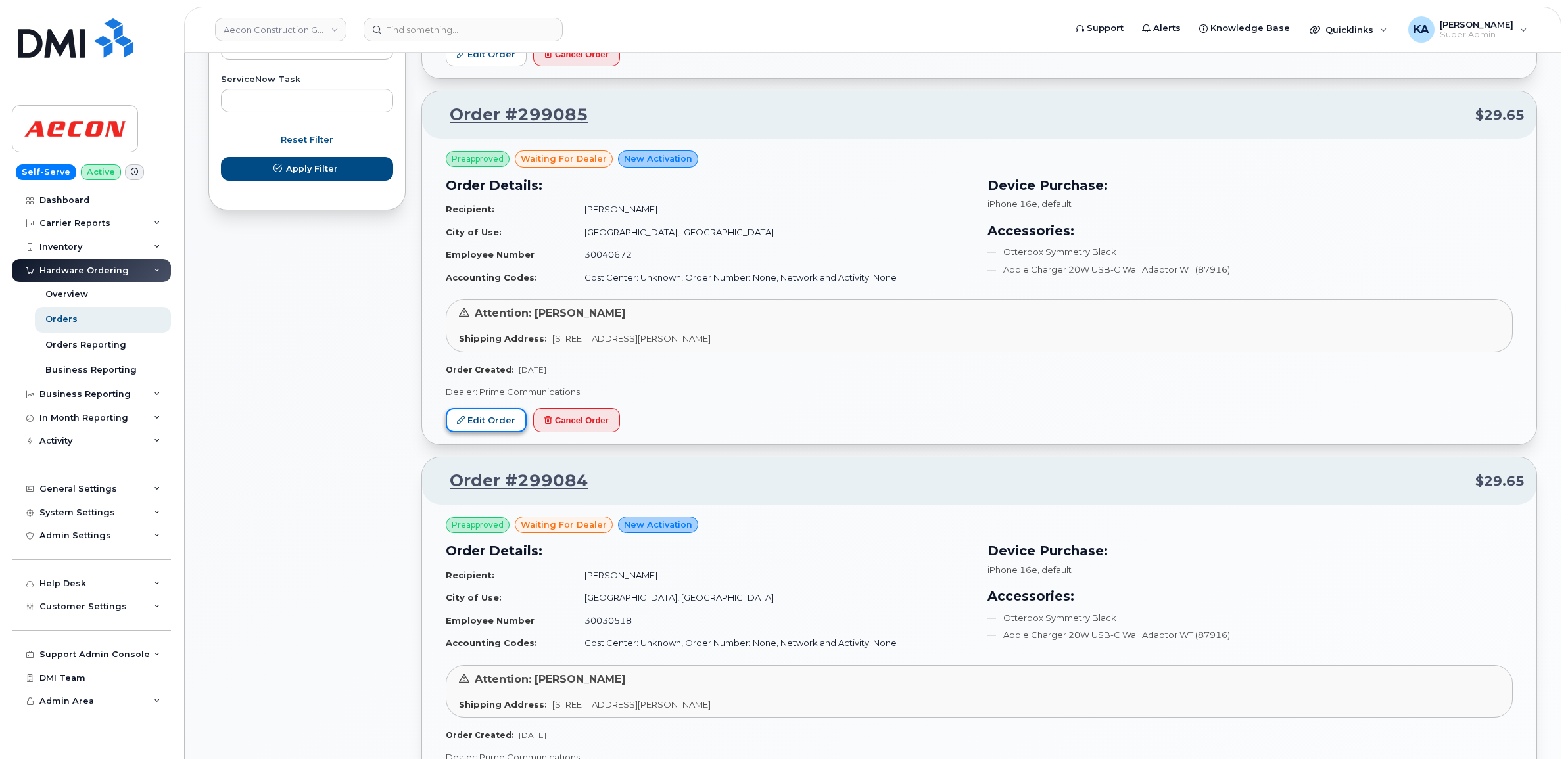
click at [492, 425] on link "Edit Order" at bounding box center [485, 420] width 81 height 24
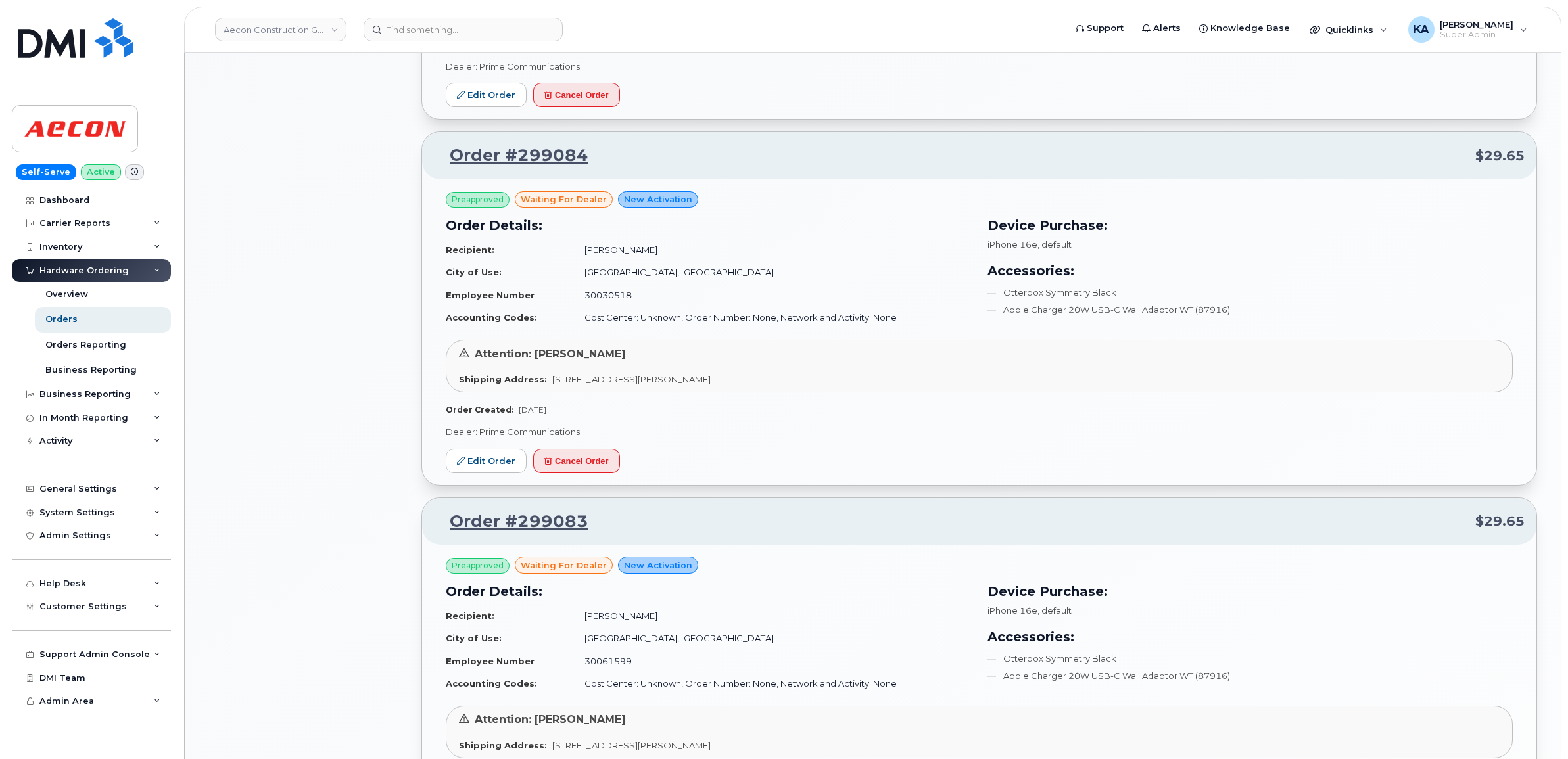
scroll to position [1150, 0]
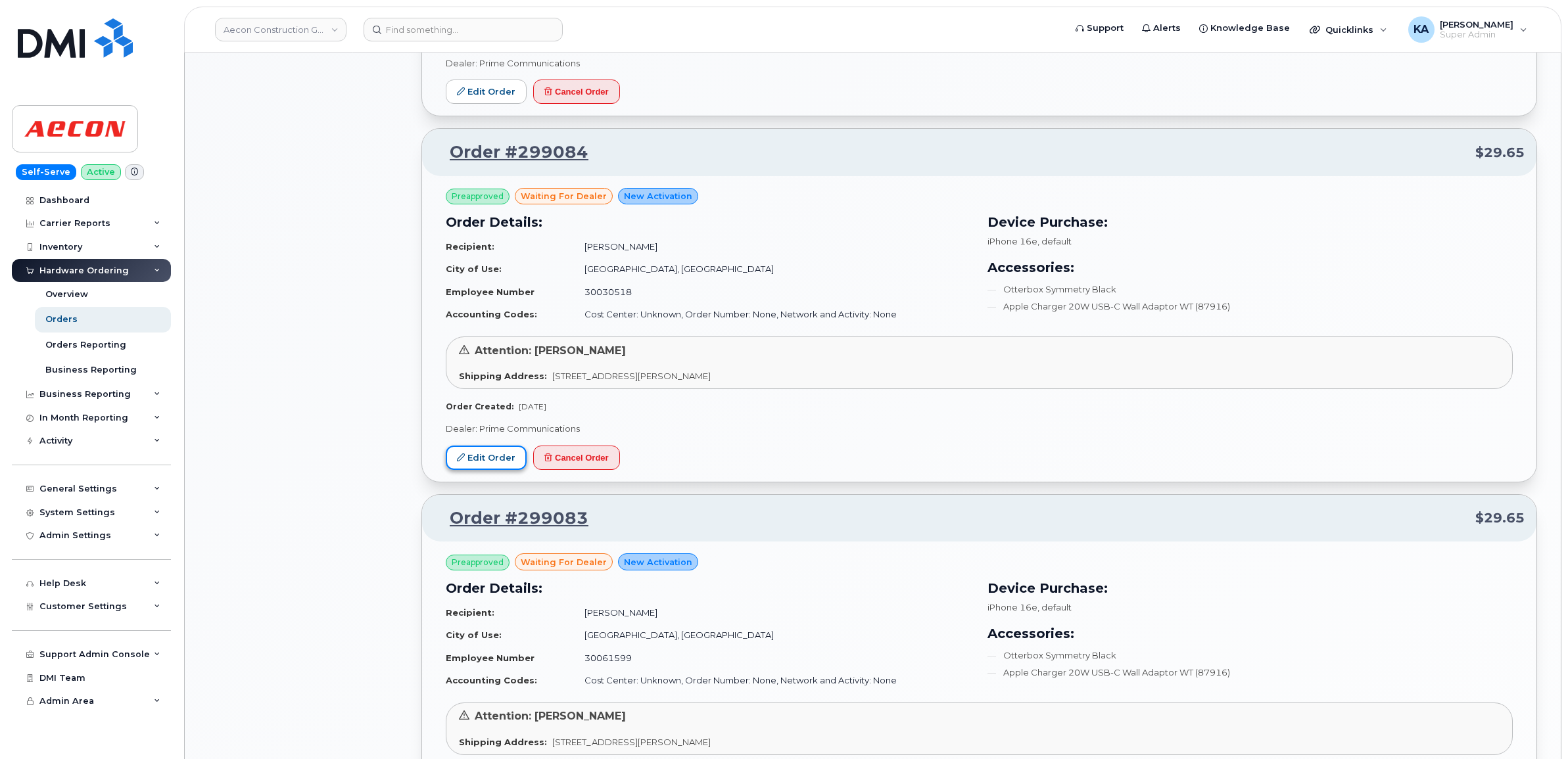
click at [475, 461] on link "Edit Order" at bounding box center [485, 457] width 81 height 24
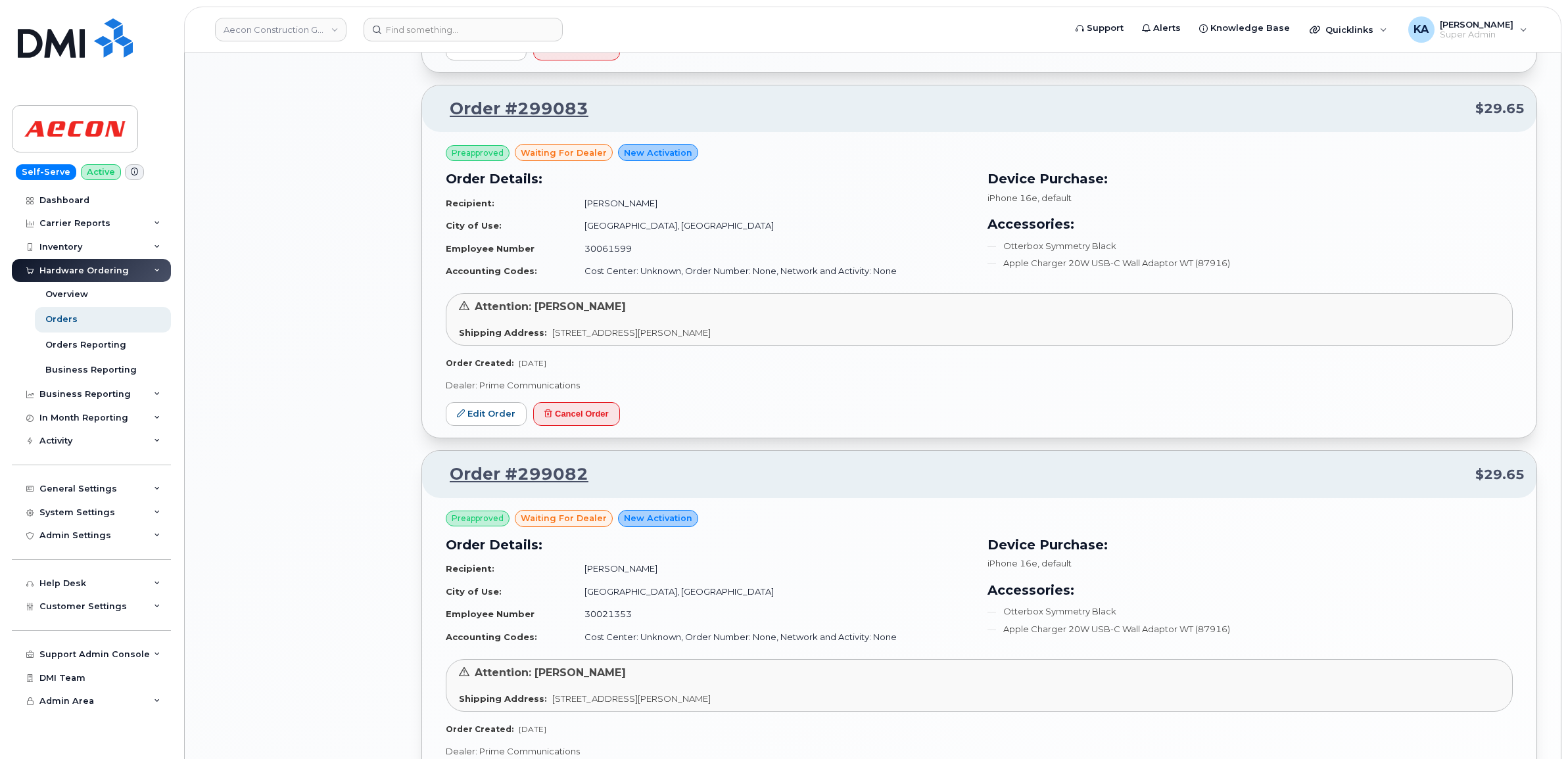
scroll to position [1561, 0]
click at [475, 417] on link "Edit Order" at bounding box center [485, 413] width 81 height 24
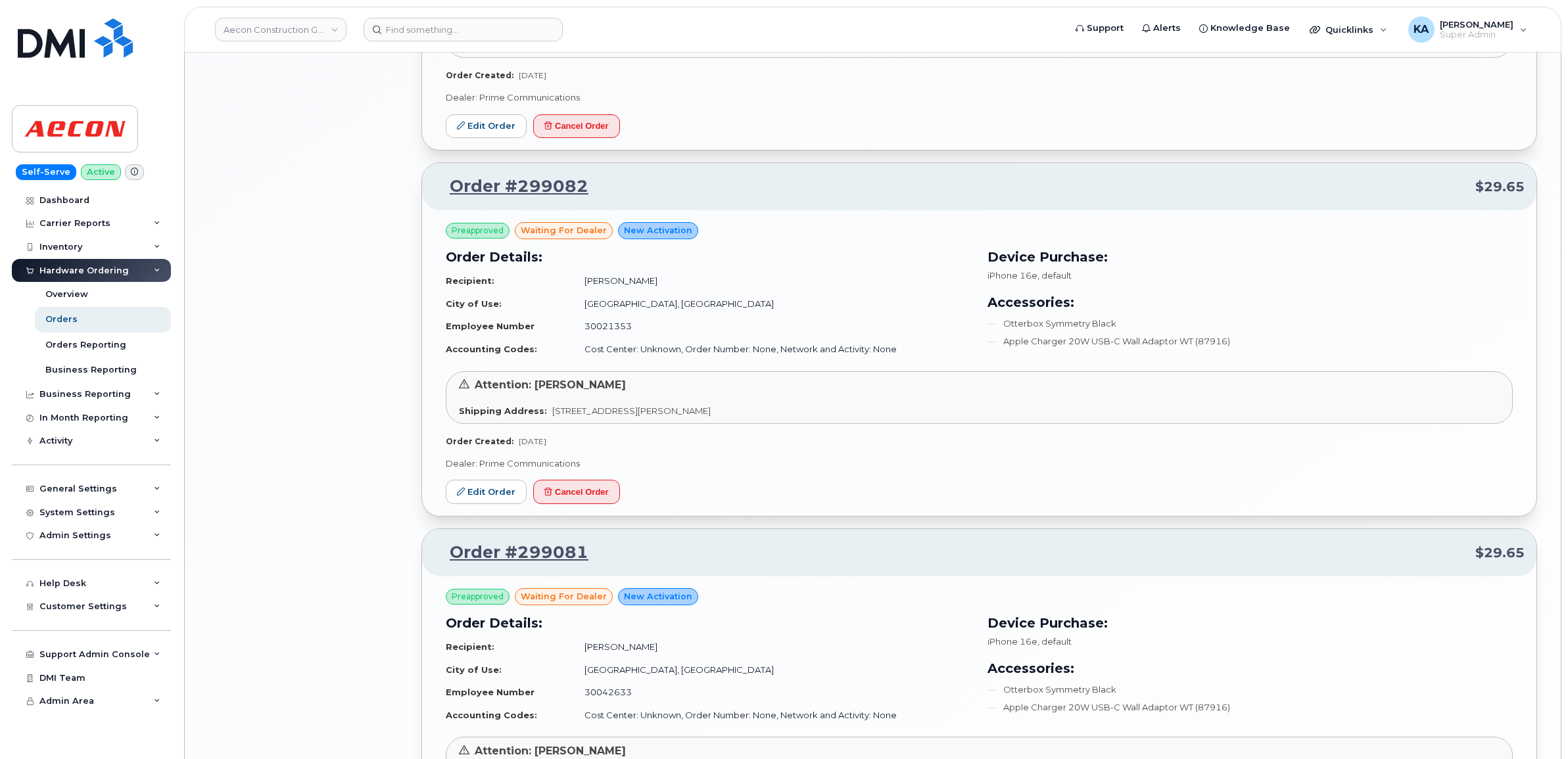
scroll to position [1890, 0]
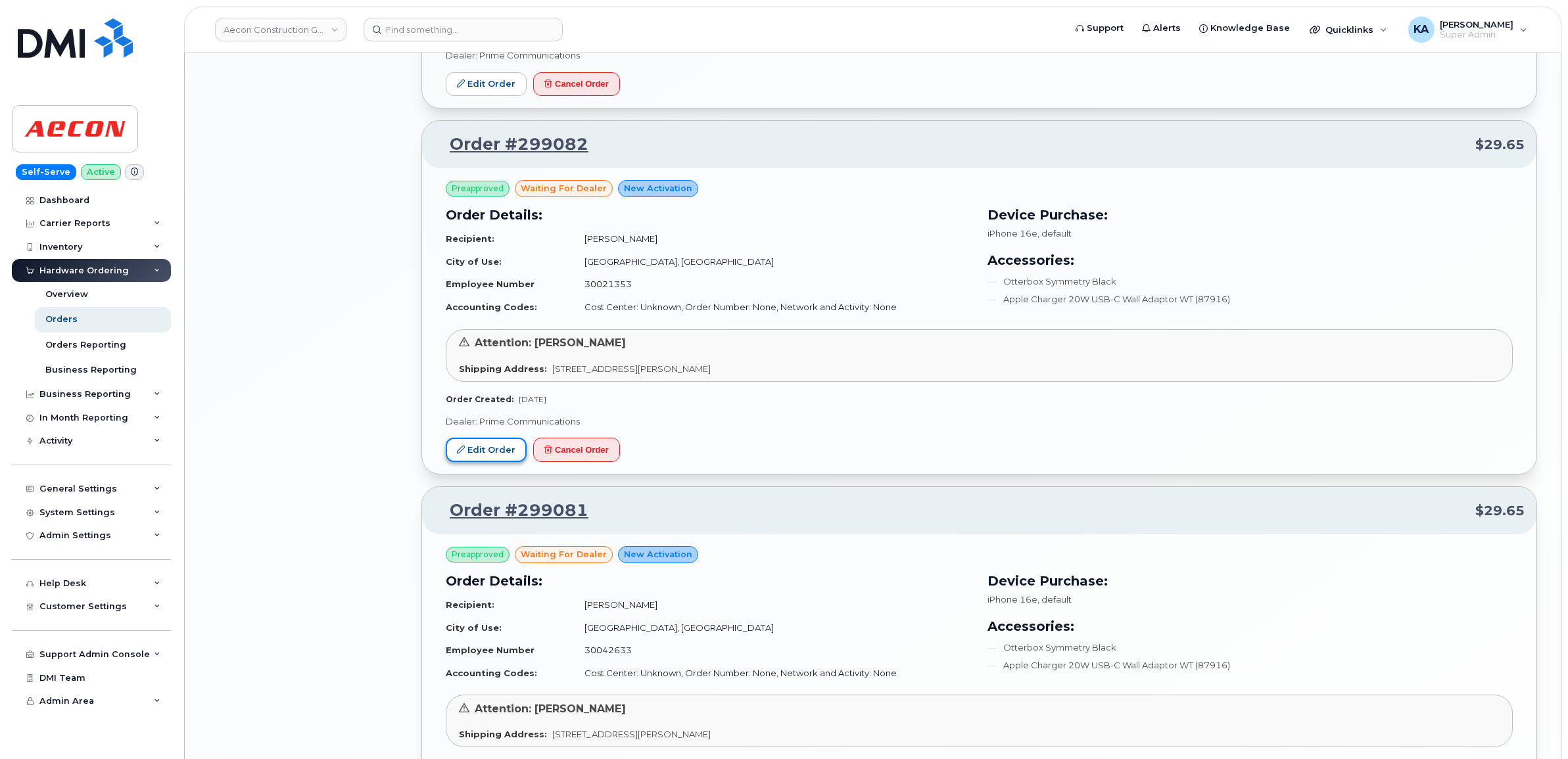
click at [482, 454] on link "Edit Order" at bounding box center [485, 450] width 81 height 24
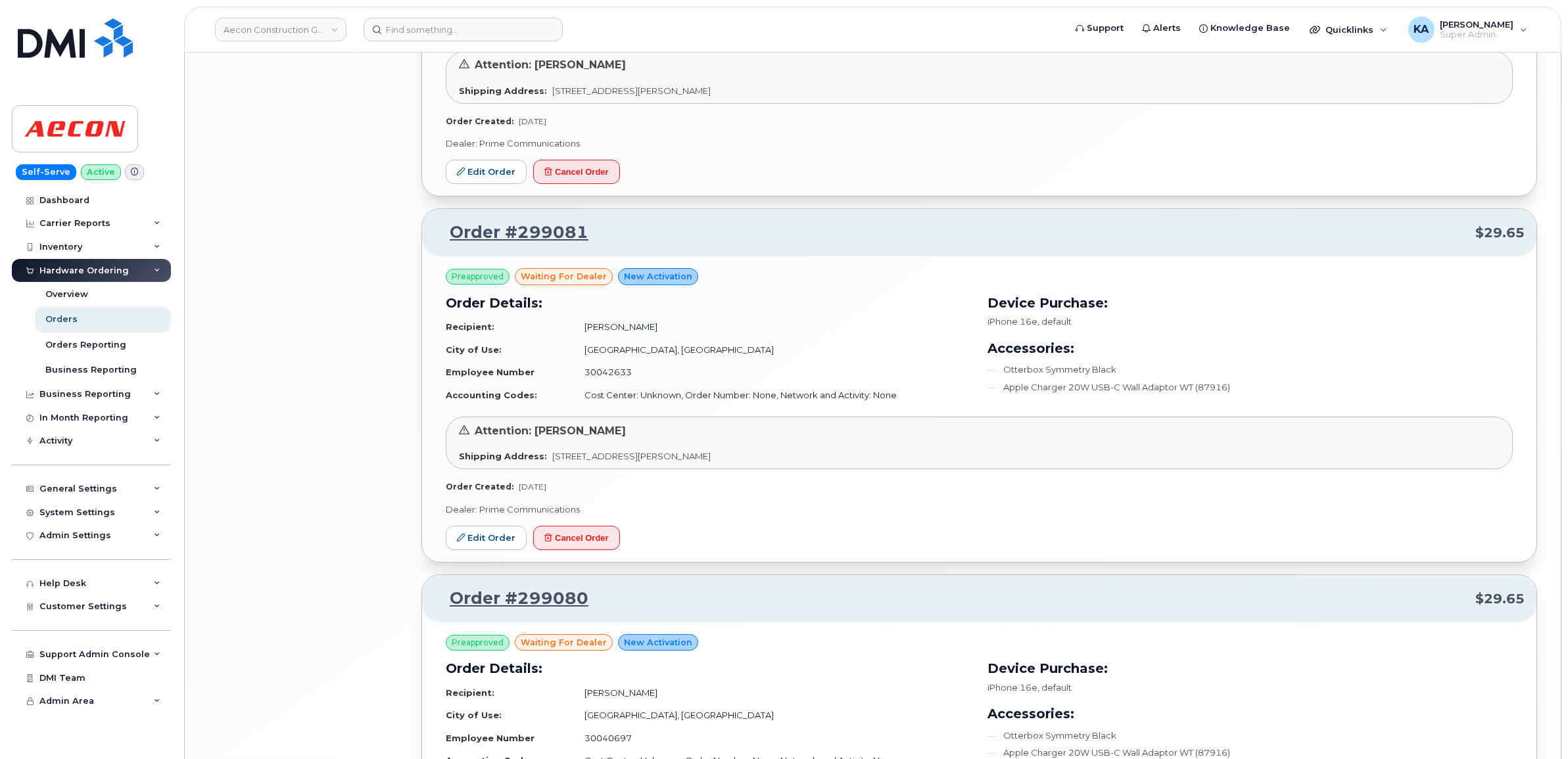
scroll to position [2218, 0]
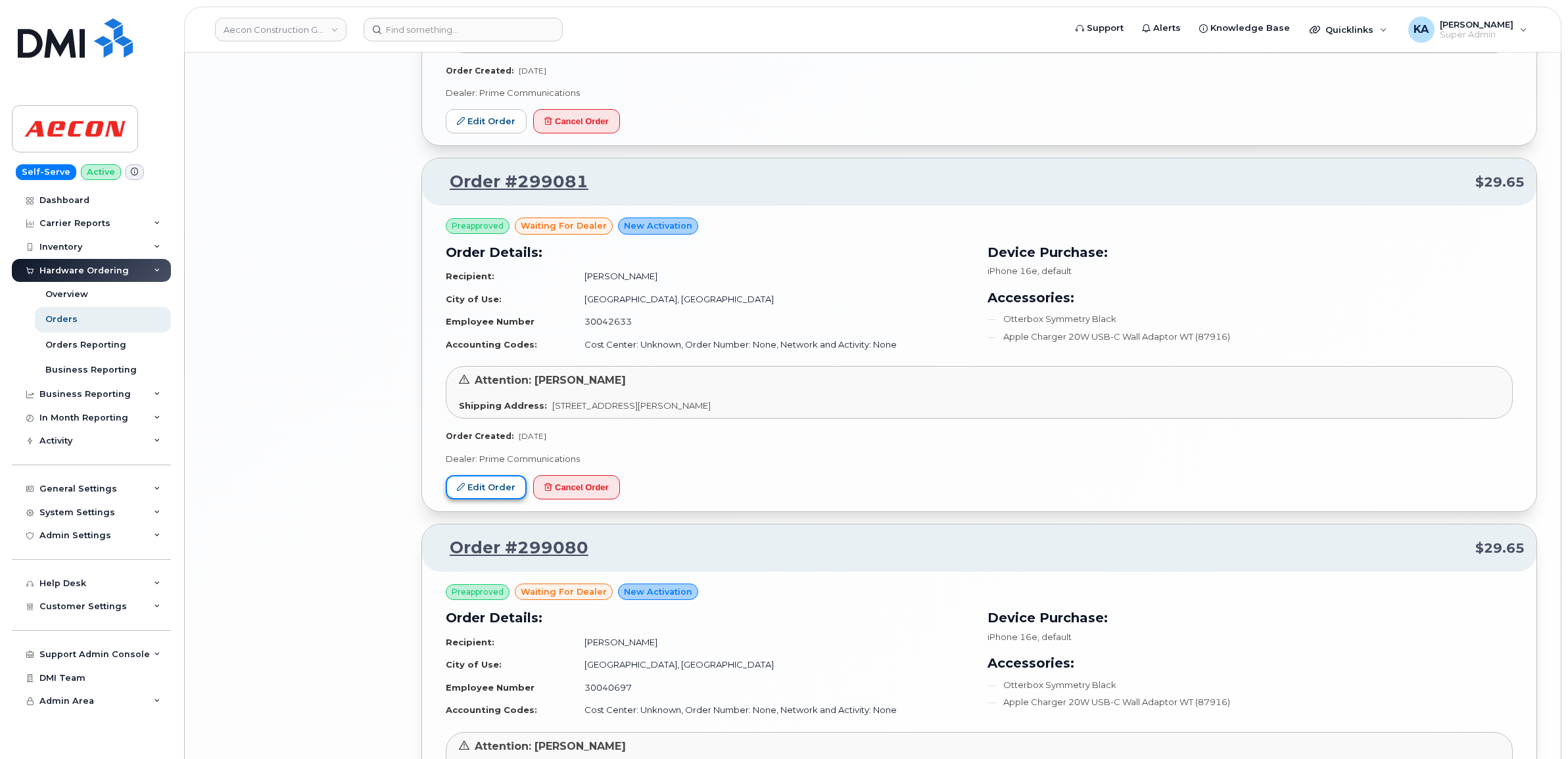
click at [485, 494] on link "Edit Order" at bounding box center [485, 487] width 81 height 24
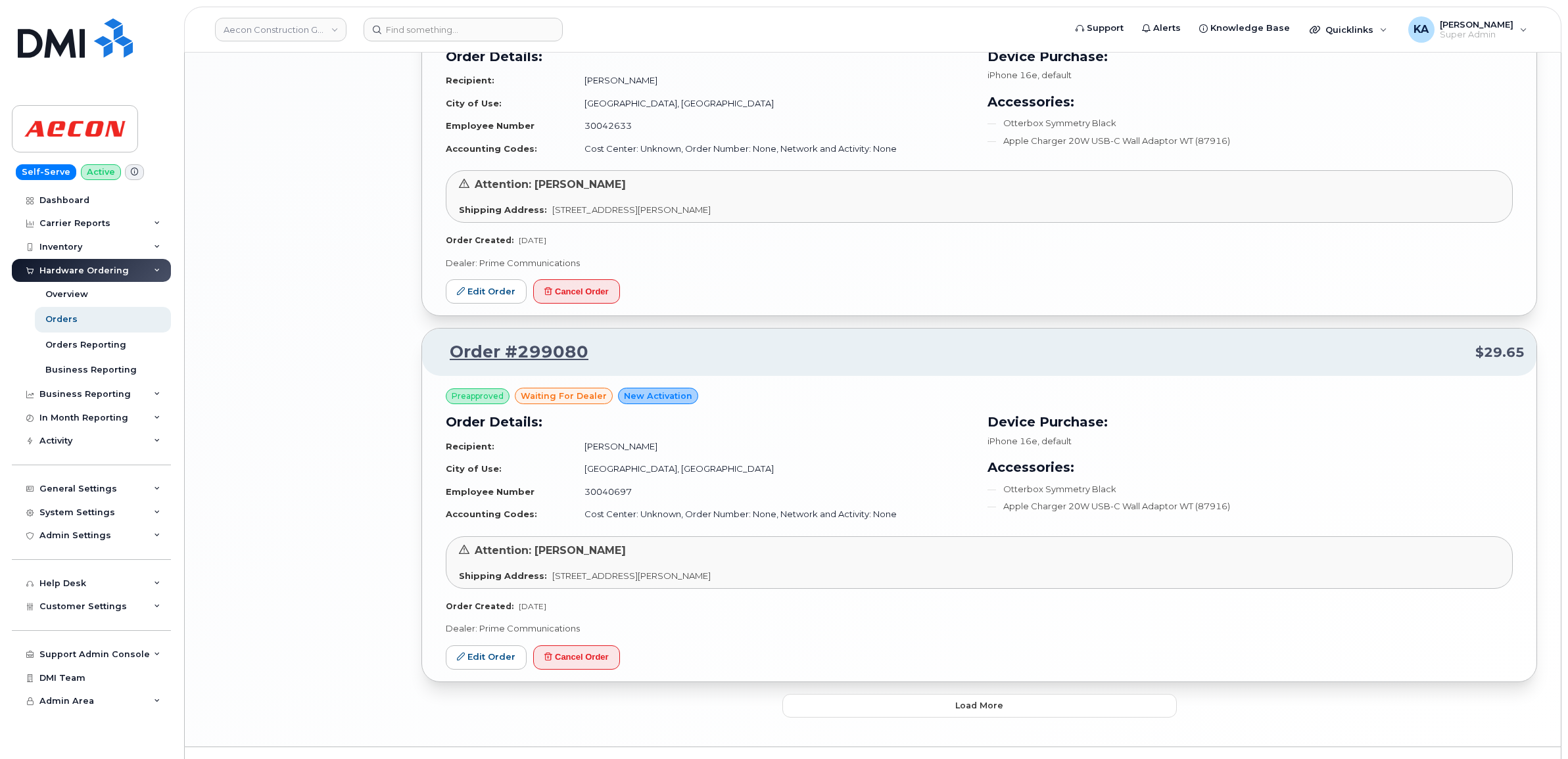
scroll to position [2451, 0]
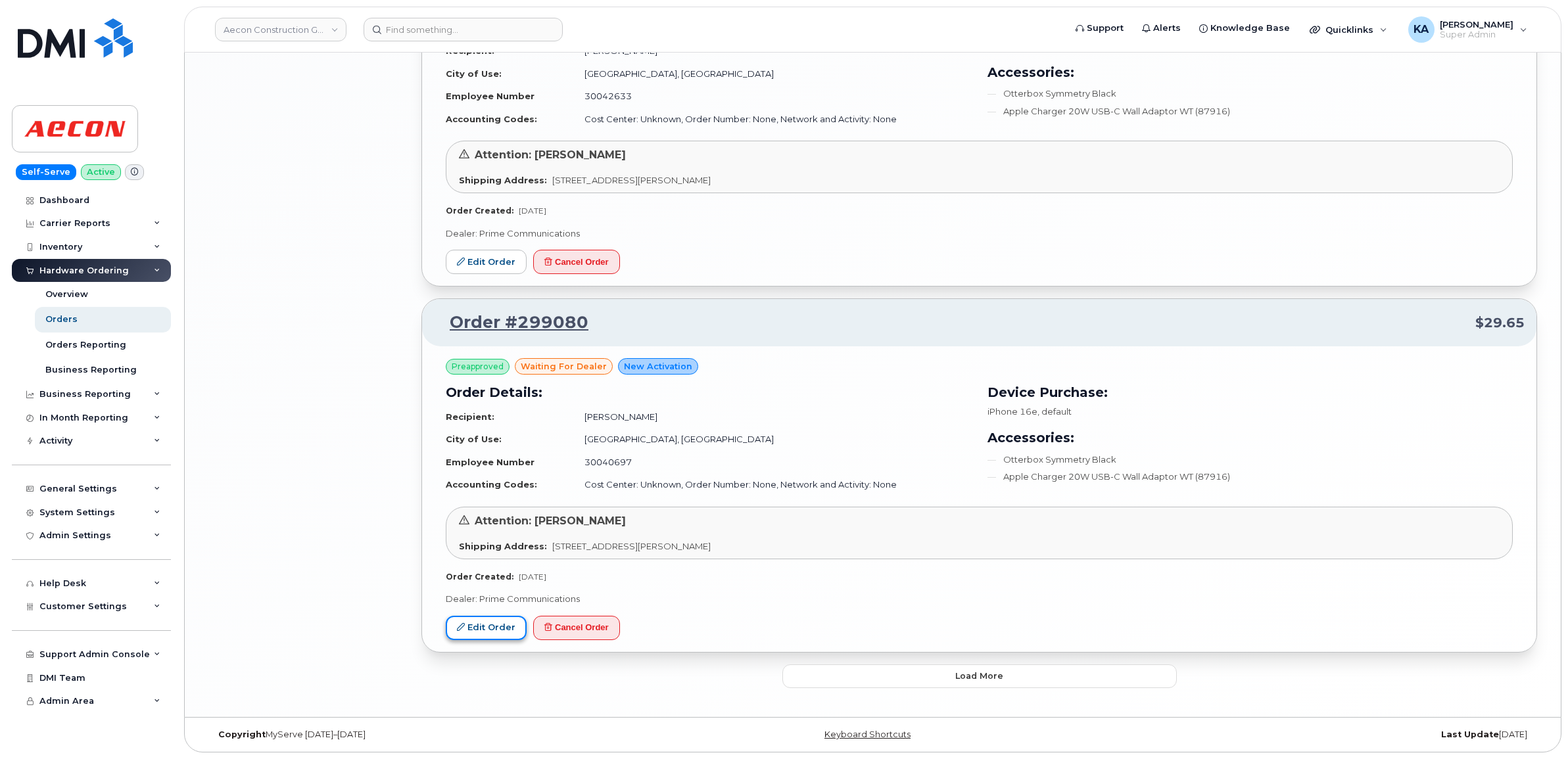
click at [490, 623] on link "Edit Order" at bounding box center [485, 628] width 81 height 24
click at [813, 665] on button "Load more" at bounding box center [980, 676] width 395 height 24
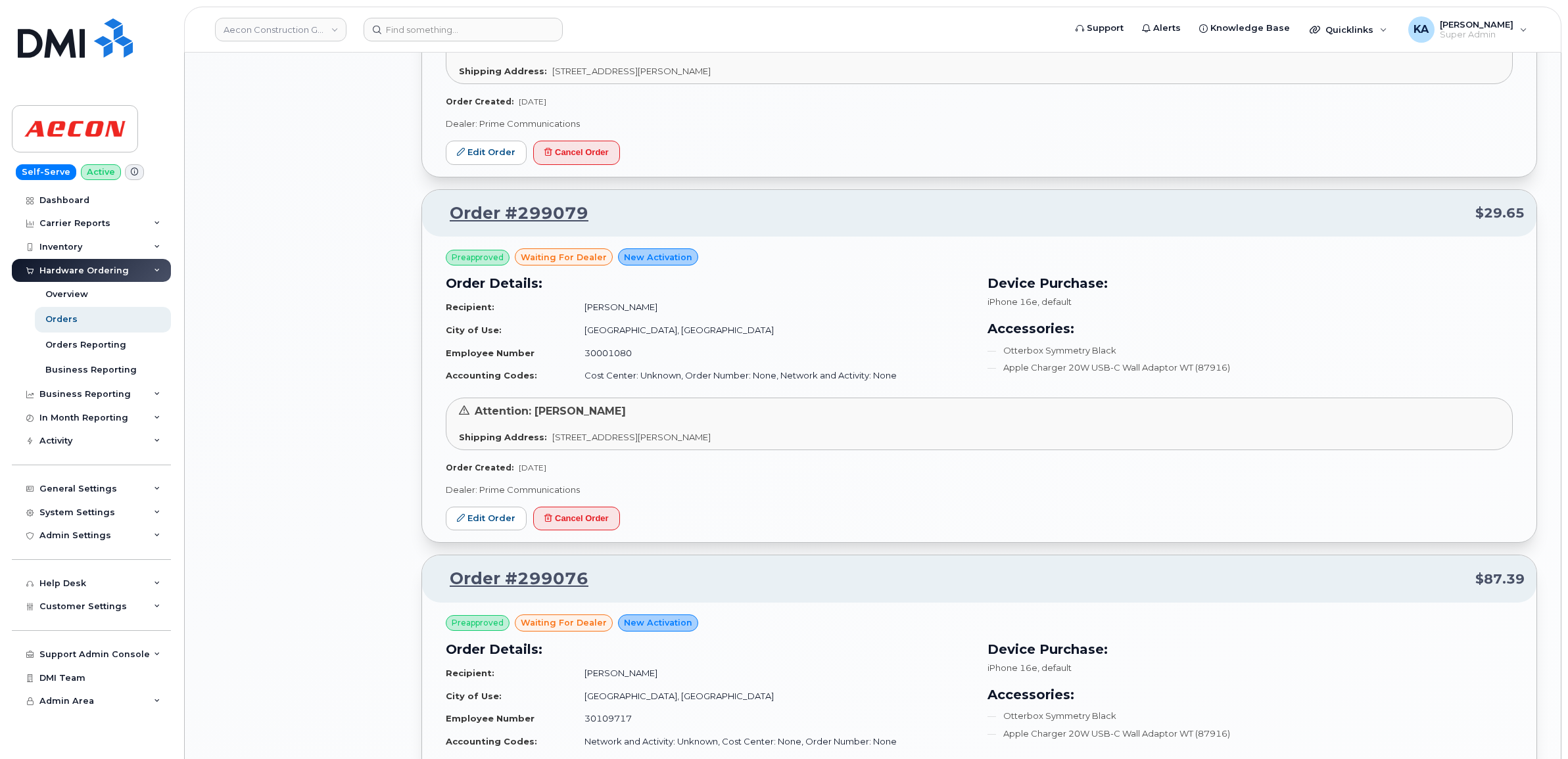
scroll to position [2944, 0]
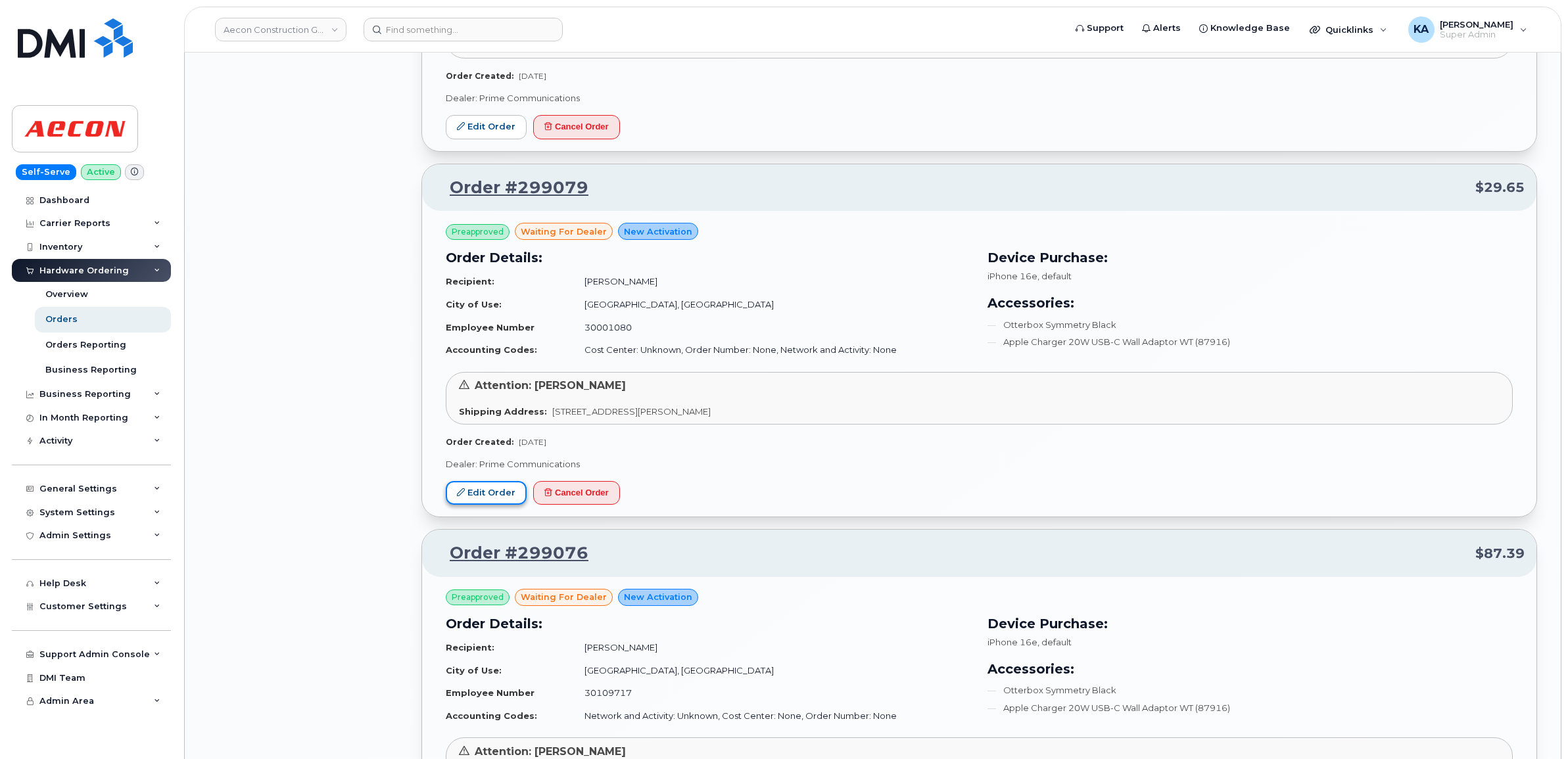
click at [480, 494] on link "Edit Order" at bounding box center [485, 493] width 81 height 24
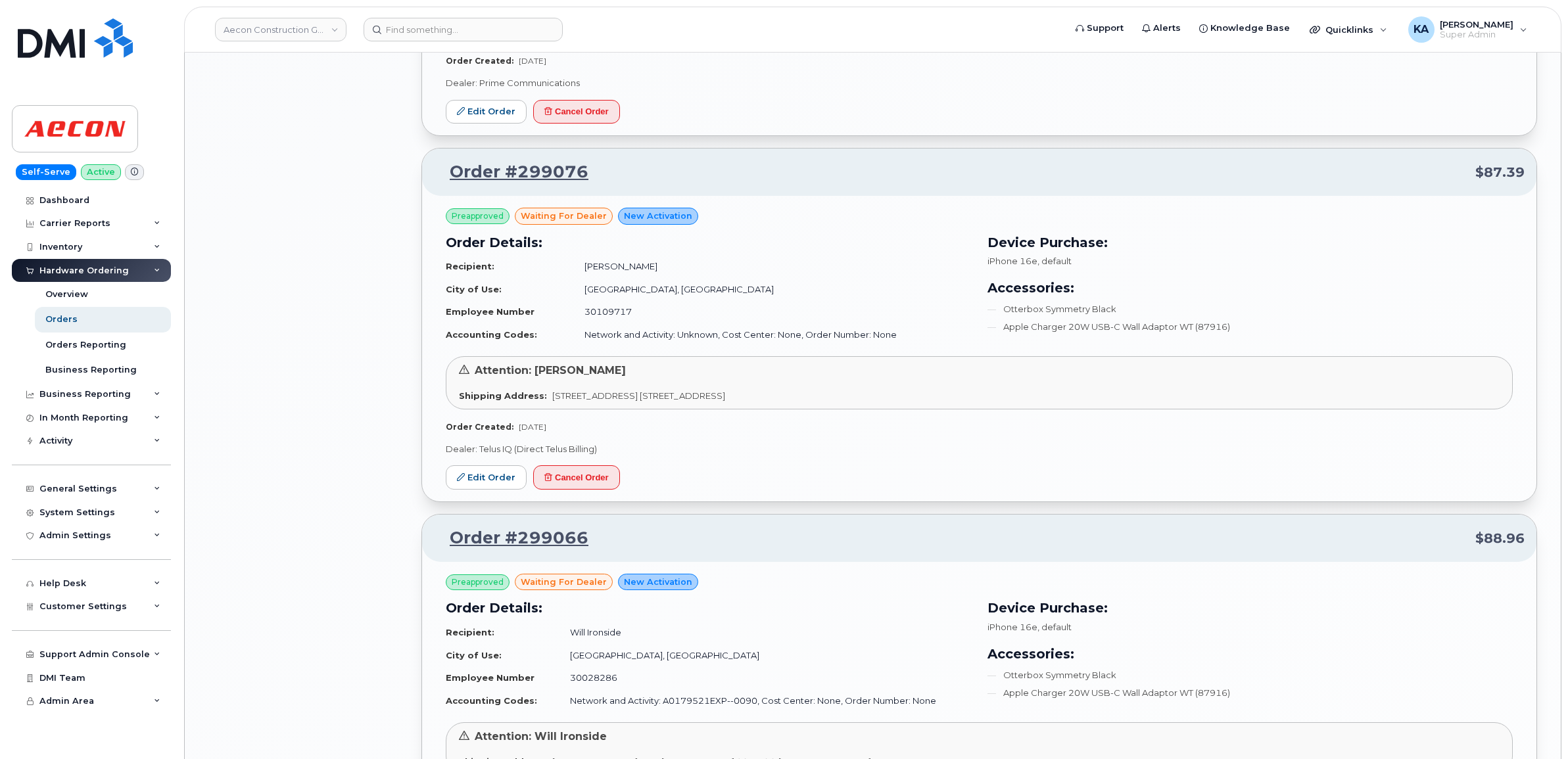
scroll to position [3355, 0]
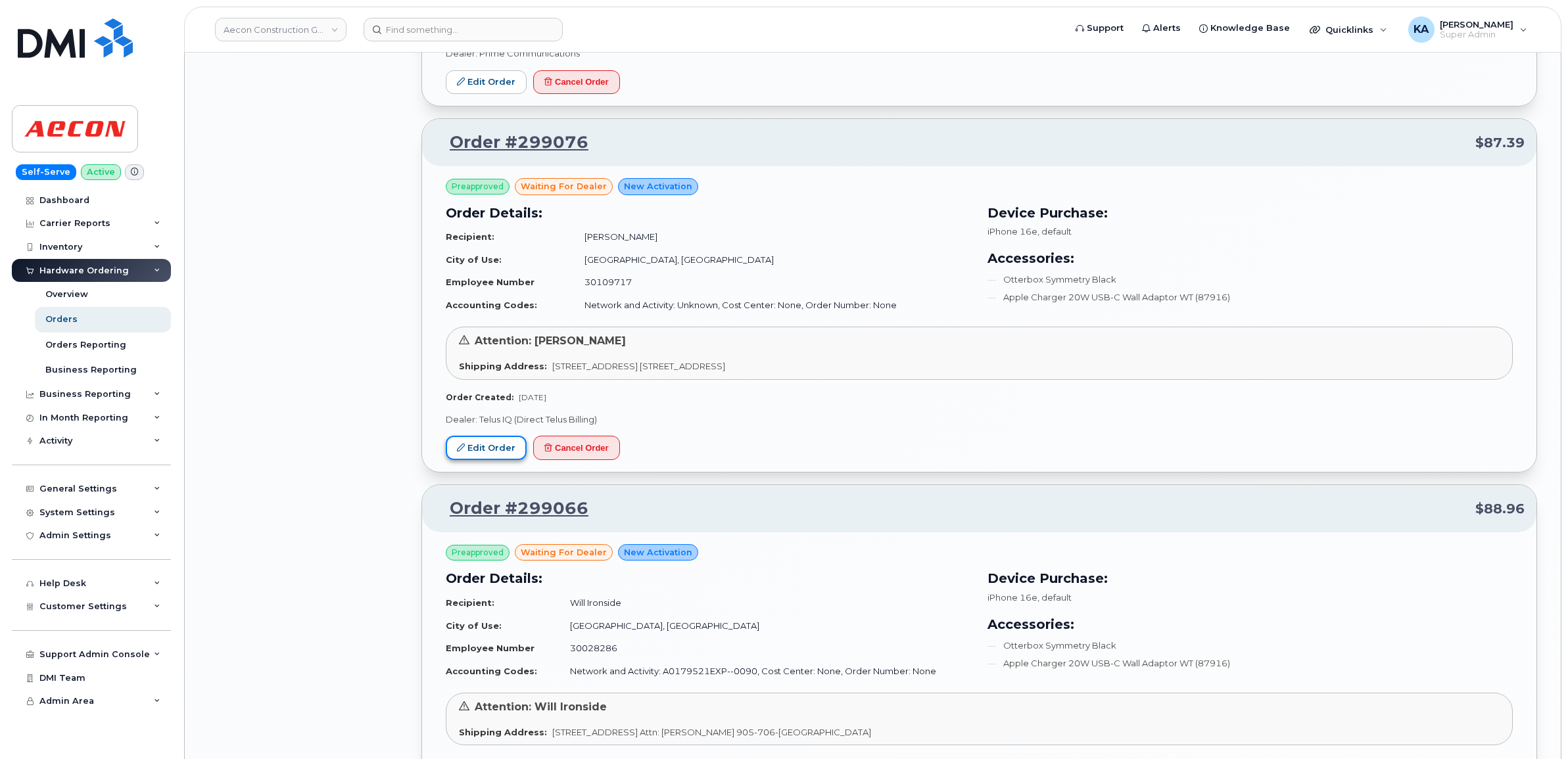
click at [485, 449] on link "Edit Order" at bounding box center [485, 448] width 81 height 24
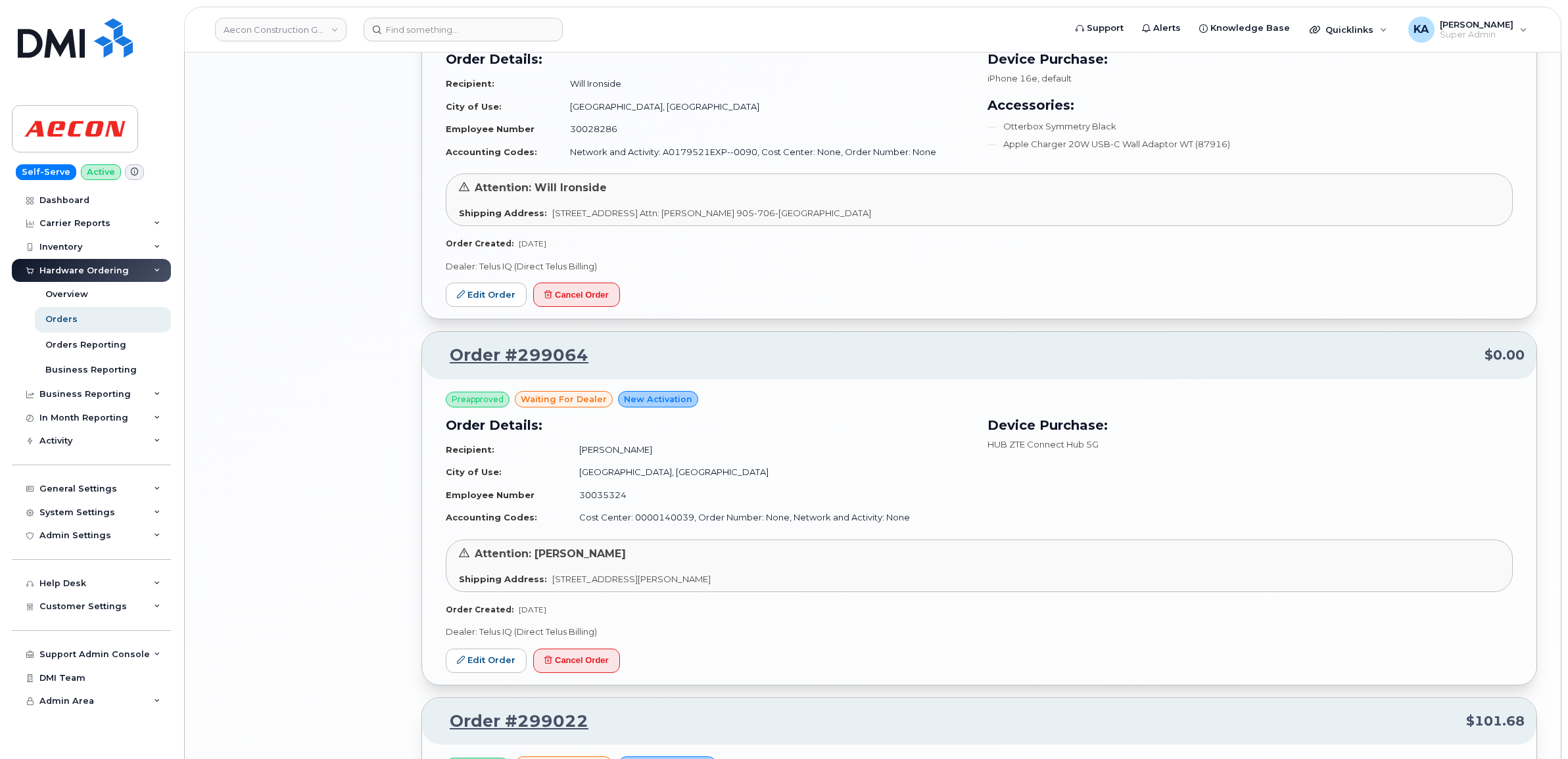
scroll to position [3848, 0]
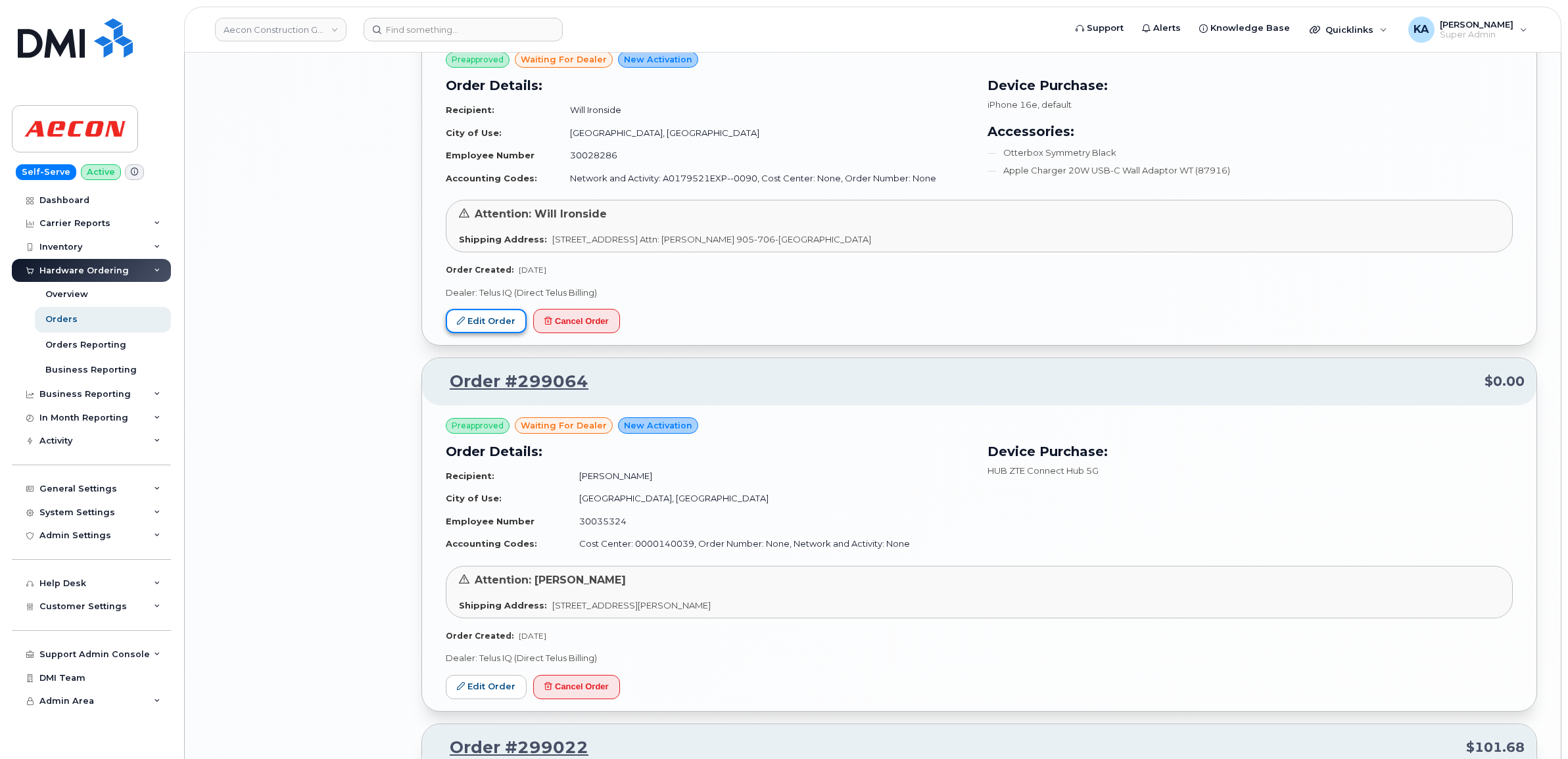
click at [472, 330] on link "Edit Order" at bounding box center [485, 321] width 81 height 24
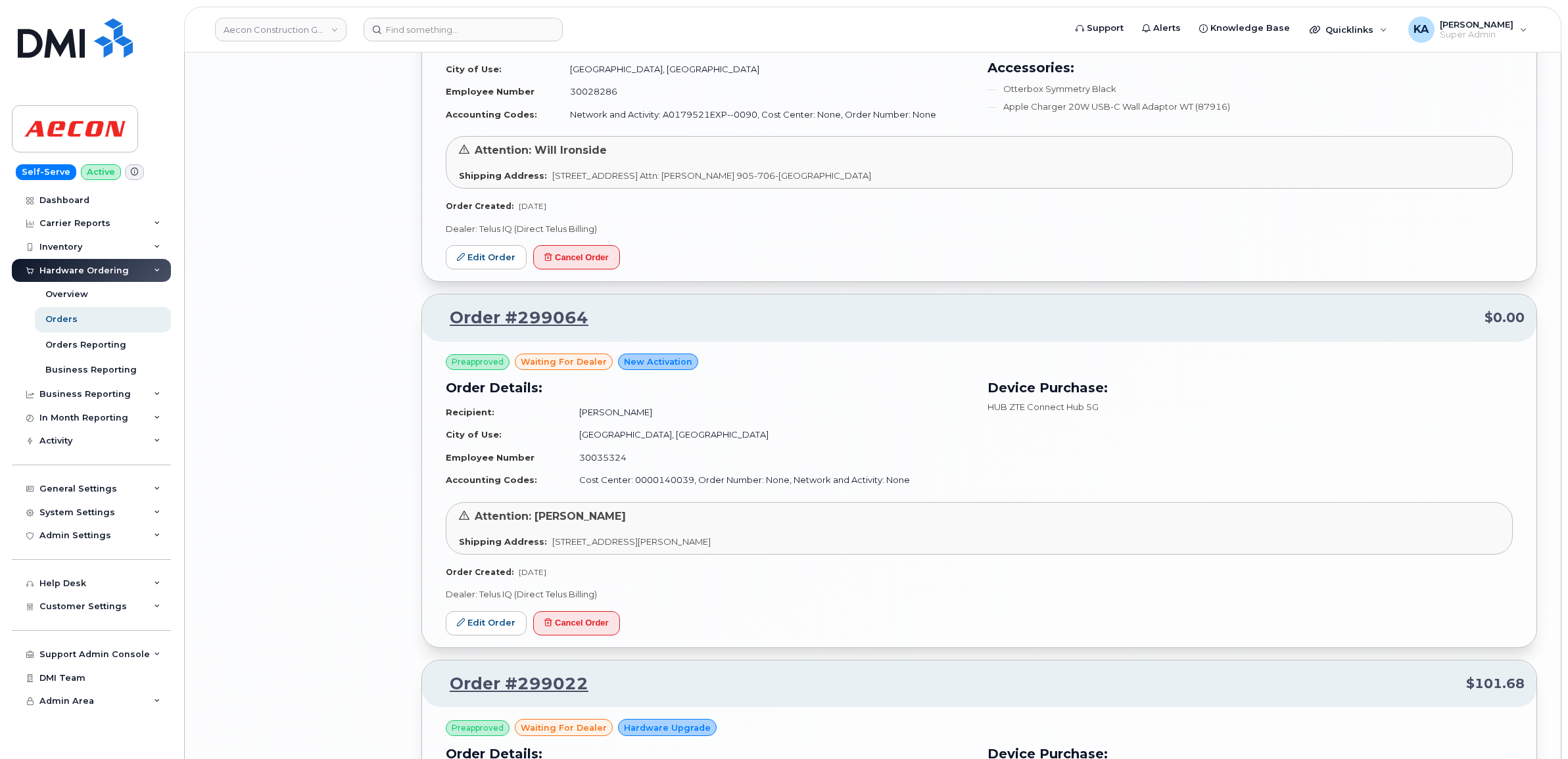
scroll to position [3930, 0]
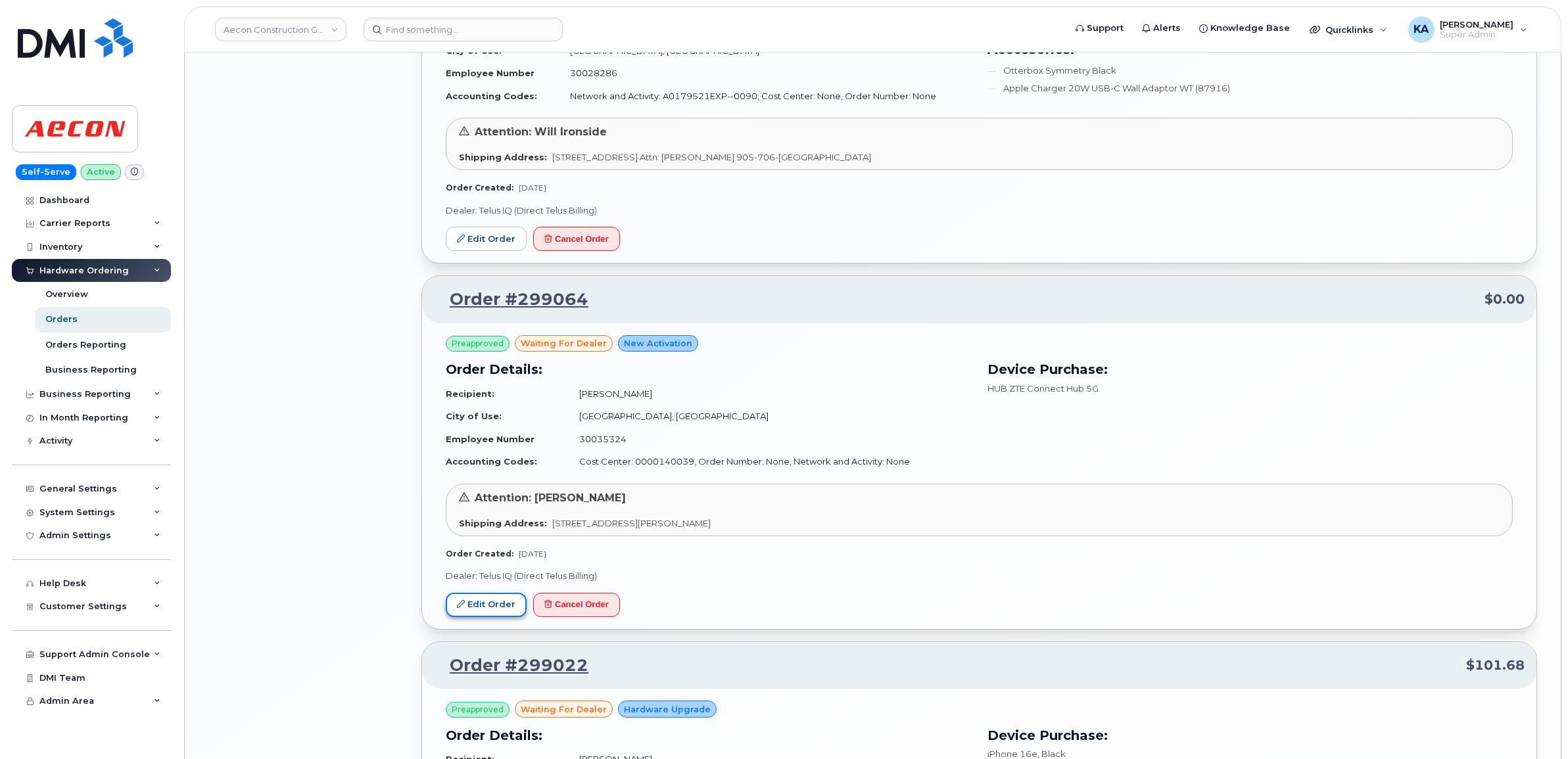
click at [478, 612] on link "Edit Order" at bounding box center [485, 605] width 81 height 24
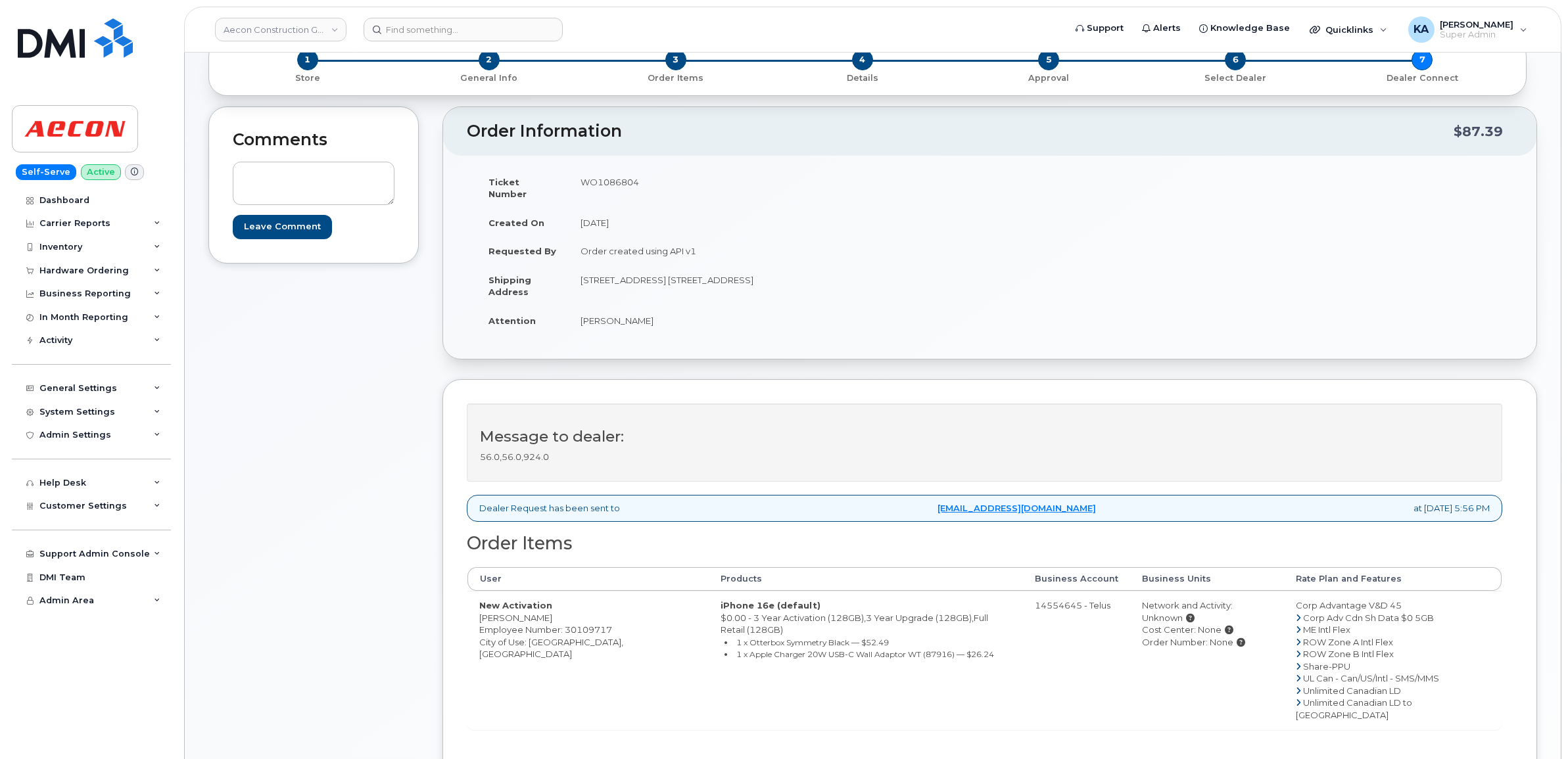
scroll to position [164, 0]
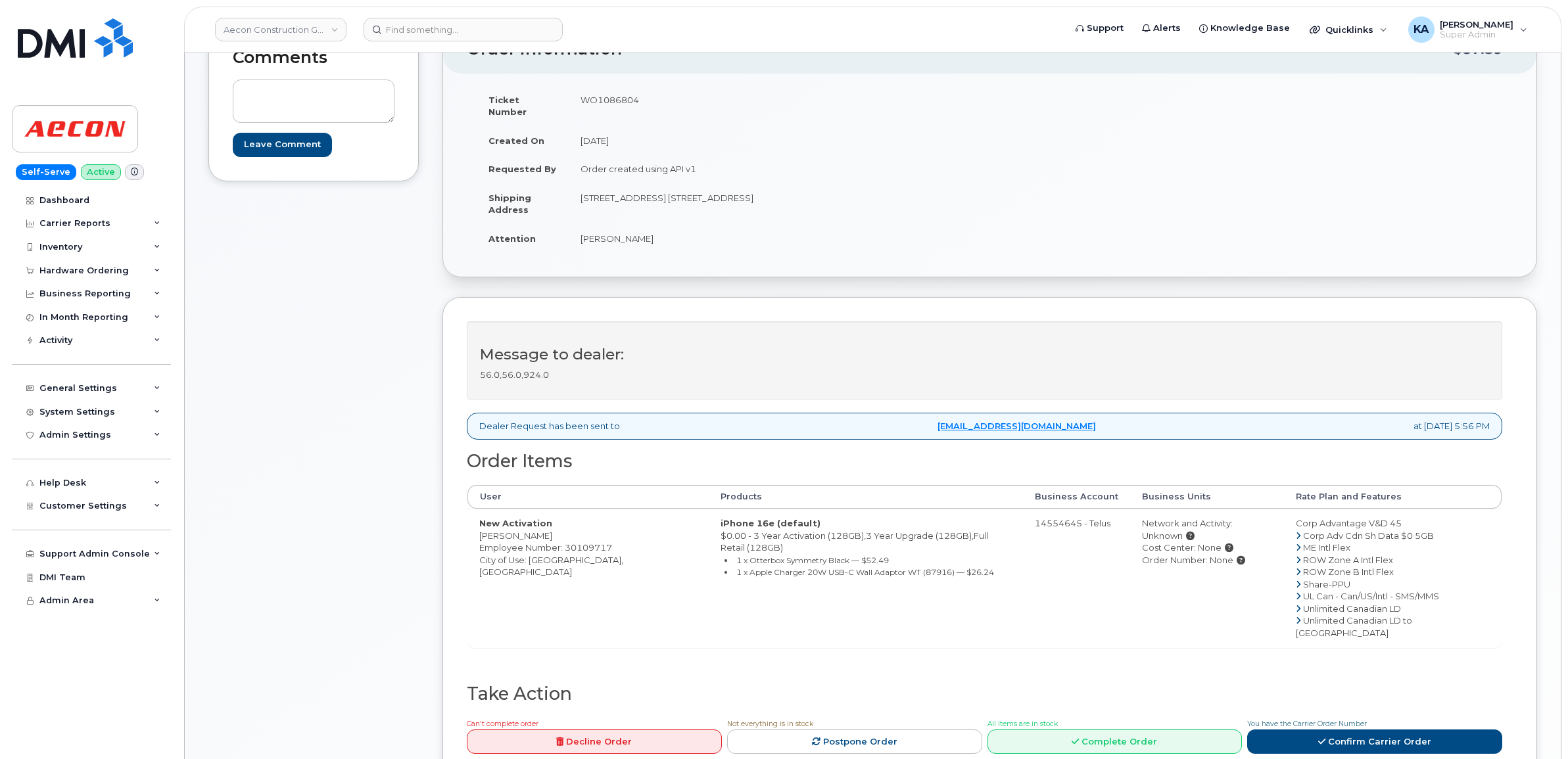
drag, startPoint x: 478, startPoint y: 525, endPoint x: 557, endPoint y: 527, distance: 79.0
click at [557, 527] on td "New Activation [PERSON_NAME] Employee Number: 30109717 City of Use: [GEOGRAPHIC…" at bounding box center [588, 578] width 241 height 139
drag, startPoint x: 556, startPoint y: 527, endPoint x: 536, endPoint y: 525, distance: 20.1
copy td "[PERSON_NAME]"
drag, startPoint x: 580, startPoint y: 97, endPoint x: 644, endPoint y: 104, distance: 64.4
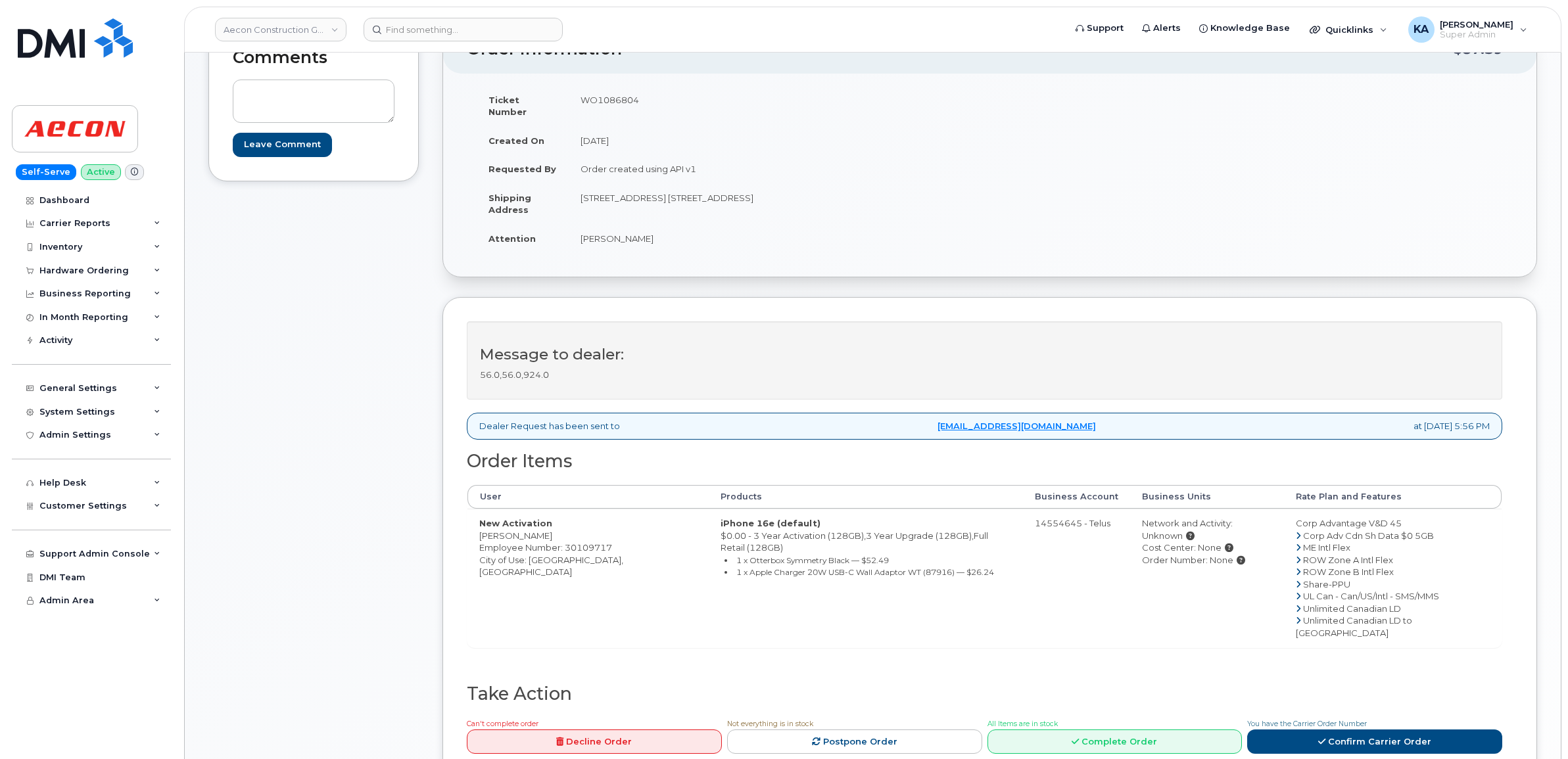
click at [644, 104] on td "WO1086804" at bounding box center [774, 106] width 412 height 41
drag, startPoint x: 644, startPoint y: 104, endPoint x: 626, endPoint y: 101, distance: 18.2
copy td "WO1086804"
drag, startPoint x: 578, startPoint y: 228, endPoint x: 651, endPoint y: 230, distance: 73.0
click at [651, 230] on td "[PERSON_NAME]" at bounding box center [774, 239] width 412 height 29
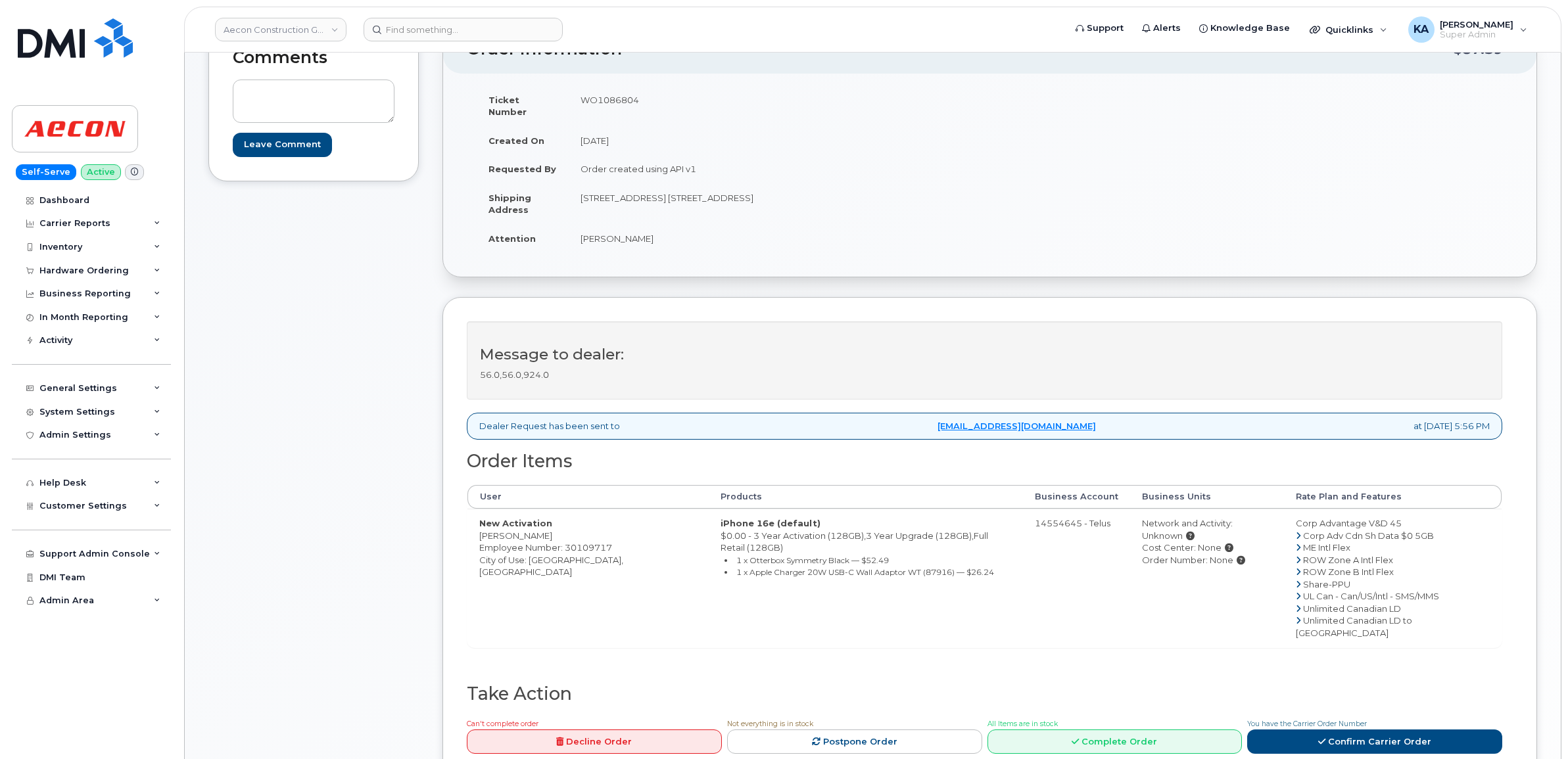
drag, startPoint x: 651, startPoint y: 230, endPoint x: 642, endPoint y: 227, distance: 9.5
copy td "Patrick Edwards"
drag, startPoint x: 581, startPoint y: 188, endPoint x: 639, endPoint y: 192, distance: 58.1
click at [639, 192] on td "403 44 st. E. Saskatoon SK S7K 0V9" at bounding box center [774, 204] width 412 height 41
drag, startPoint x: 639, startPoint y: 192, endPoint x: 625, endPoint y: 186, distance: 15.2
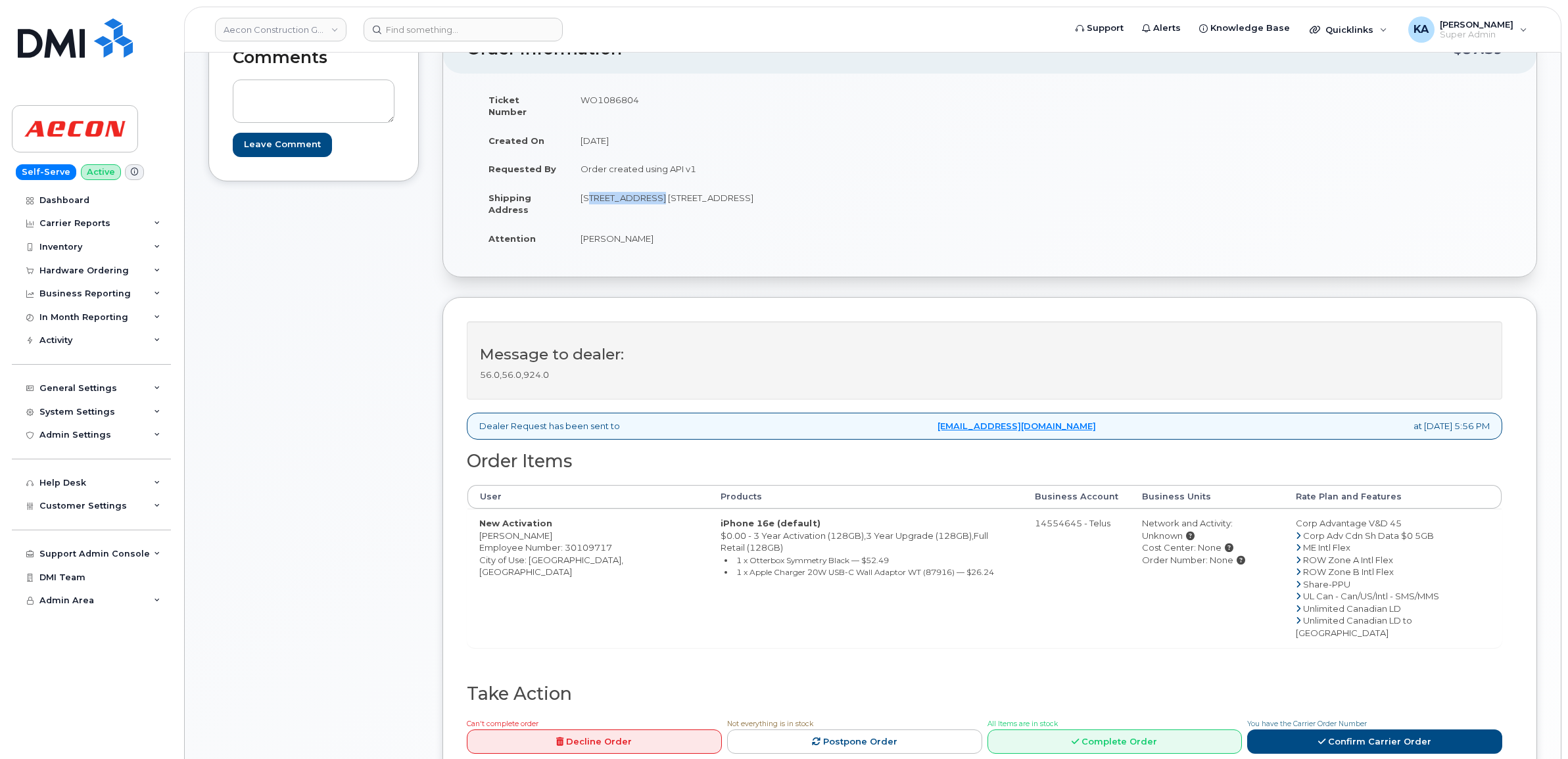
copy td "403 44 st. E."
click at [666, 201] on td "403 44 st. E. Saskatoon SK S7K 0V9" at bounding box center [774, 204] width 412 height 41
drag, startPoint x: 636, startPoint y: 184, endPoint x: 684, endPoint y: 194, distance: 49.0
click at [684, 194] on td "403 44 st. E. Saskatoon SK S7K 0V9" at bounding box center [774, 204] width 412 height 41
drag, startPoint x: 682, startPoint y: 194, endPoint x: 675, endPoint y: 186, distance: 10.6
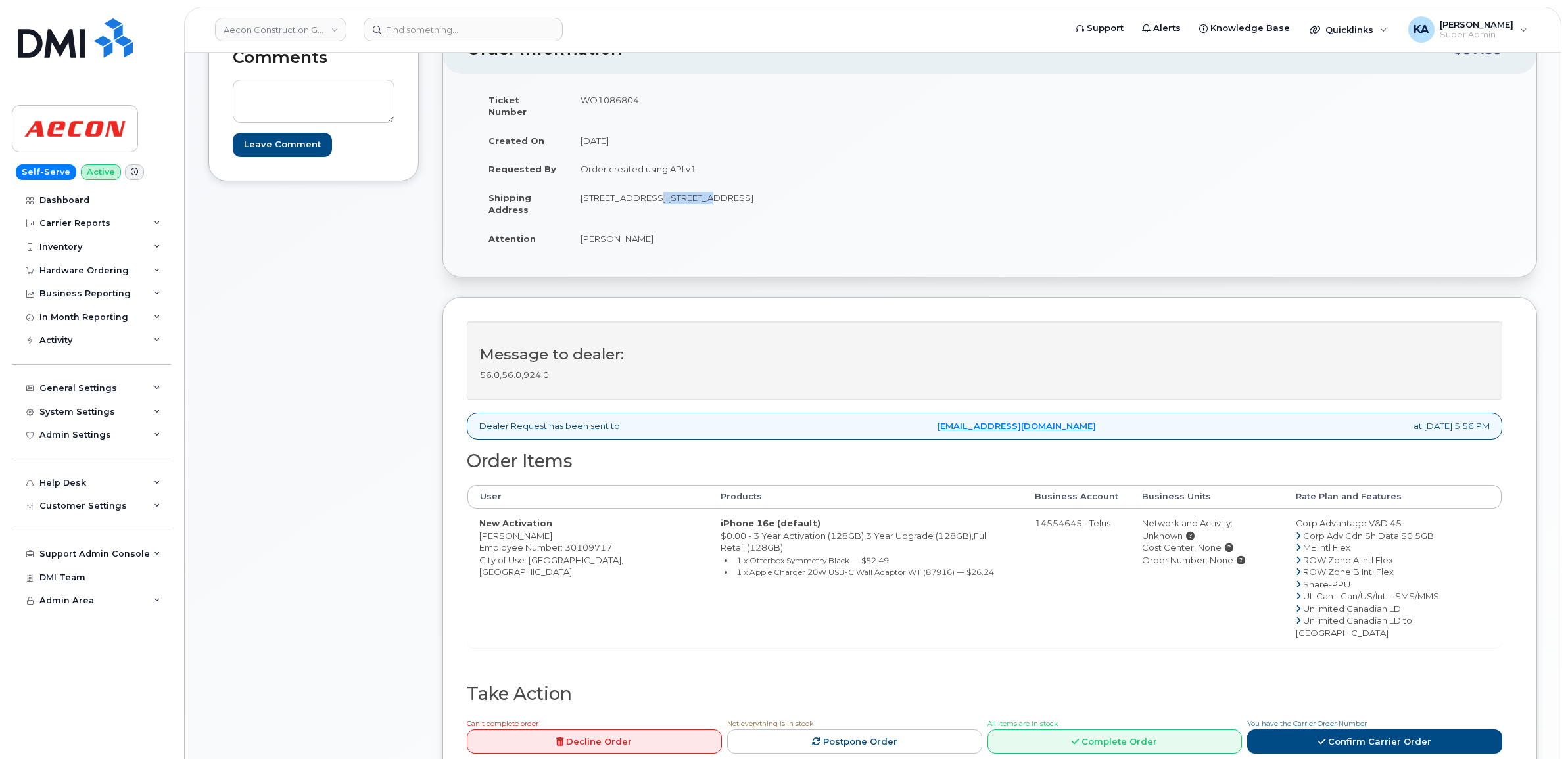
copy td "Saskatoon"
drag, startPoint x: 696, startPoint y: 184, endPoint x: 734, endPoint y: 192, distance: 38.8
click at [734, 192] on td "403 44 st. E. Saskatoon SK S7K 0V9" at bounding box center [774, 204] width 412 height 41
drag, startPoint x: 734, startPoint y: 192, endPoint x: 729, endPoint y: 185, distance: 8.6
copy td "S7K 0V9"
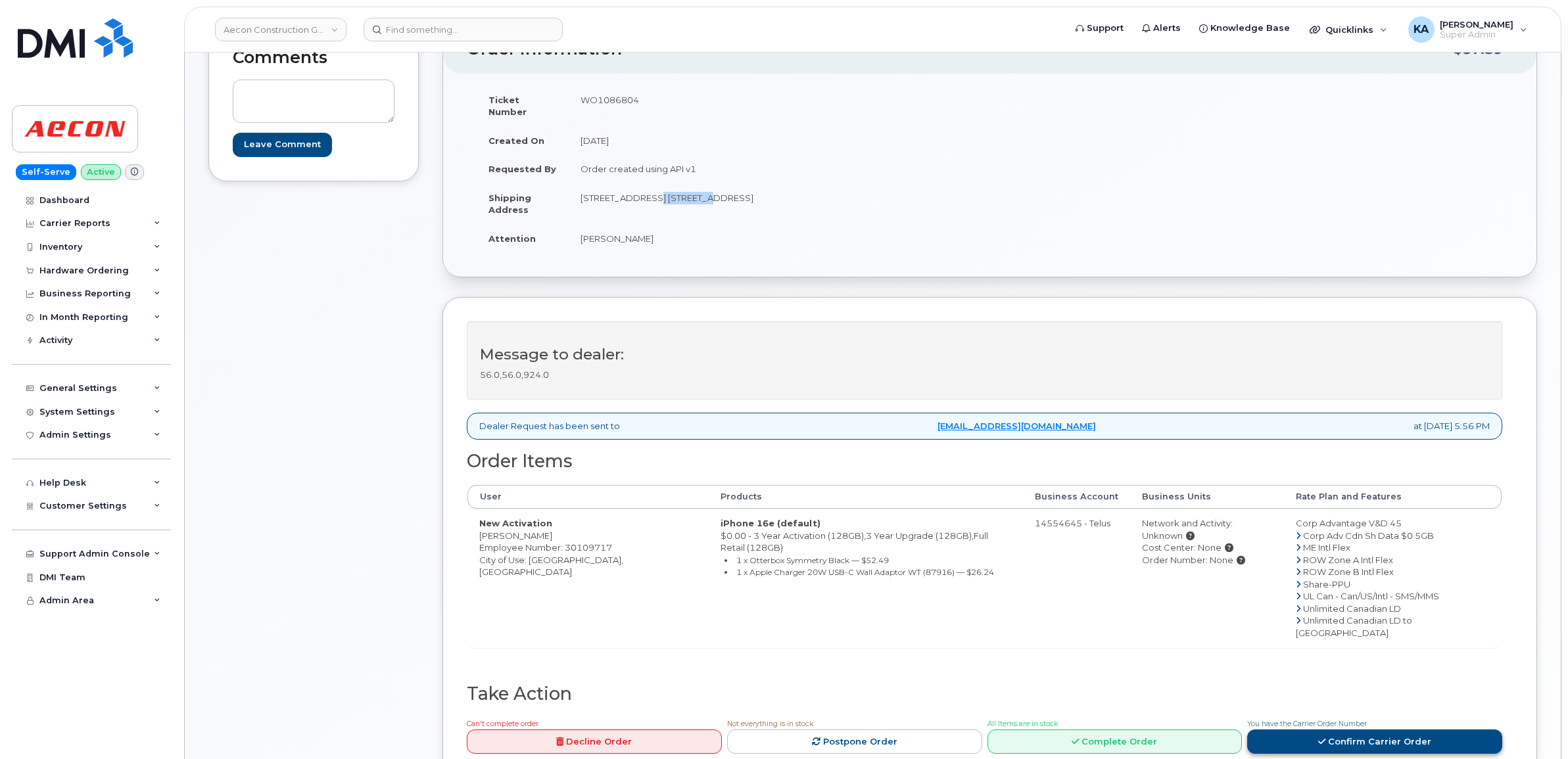
click at [1289, 730] on link "Confirm Carrier Order" at bounding box center [1374, 742] width 255 height 24
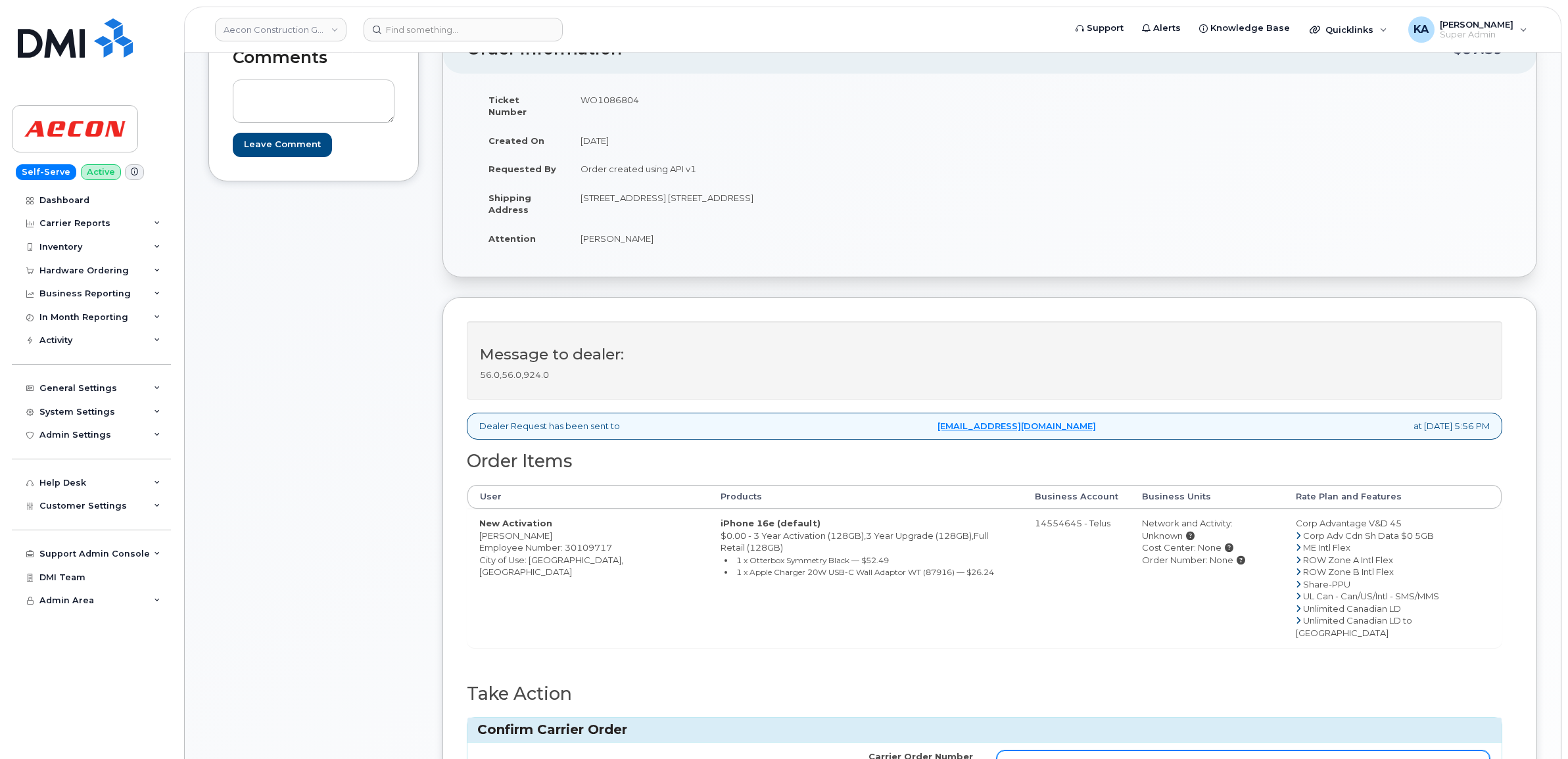
click at [1083, 750] on input "Carrier Order Number" at bounding box center [1243, 762] width 494 height 24
paste input "TL60022044"
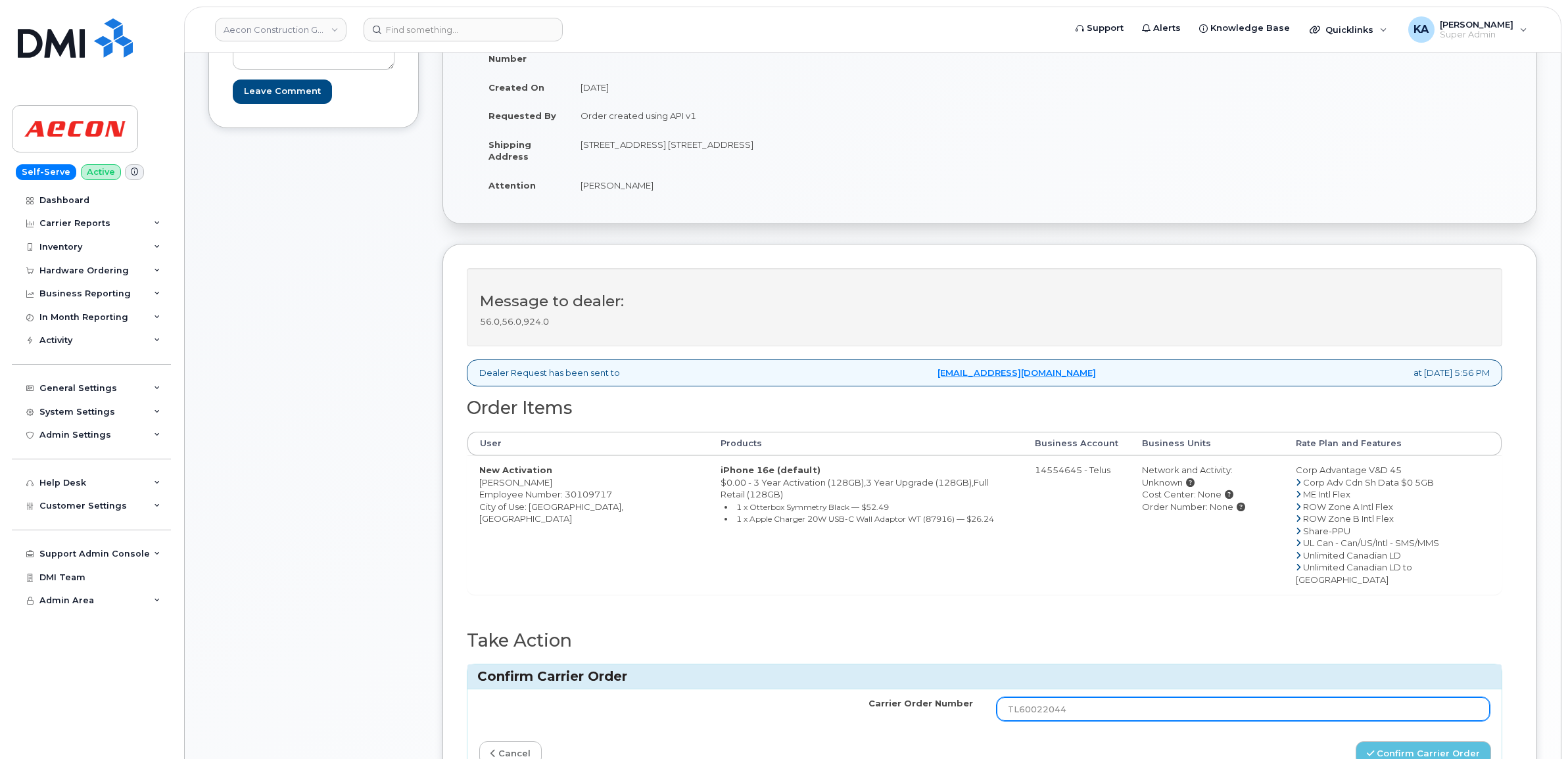
scroll to position [247, 0]
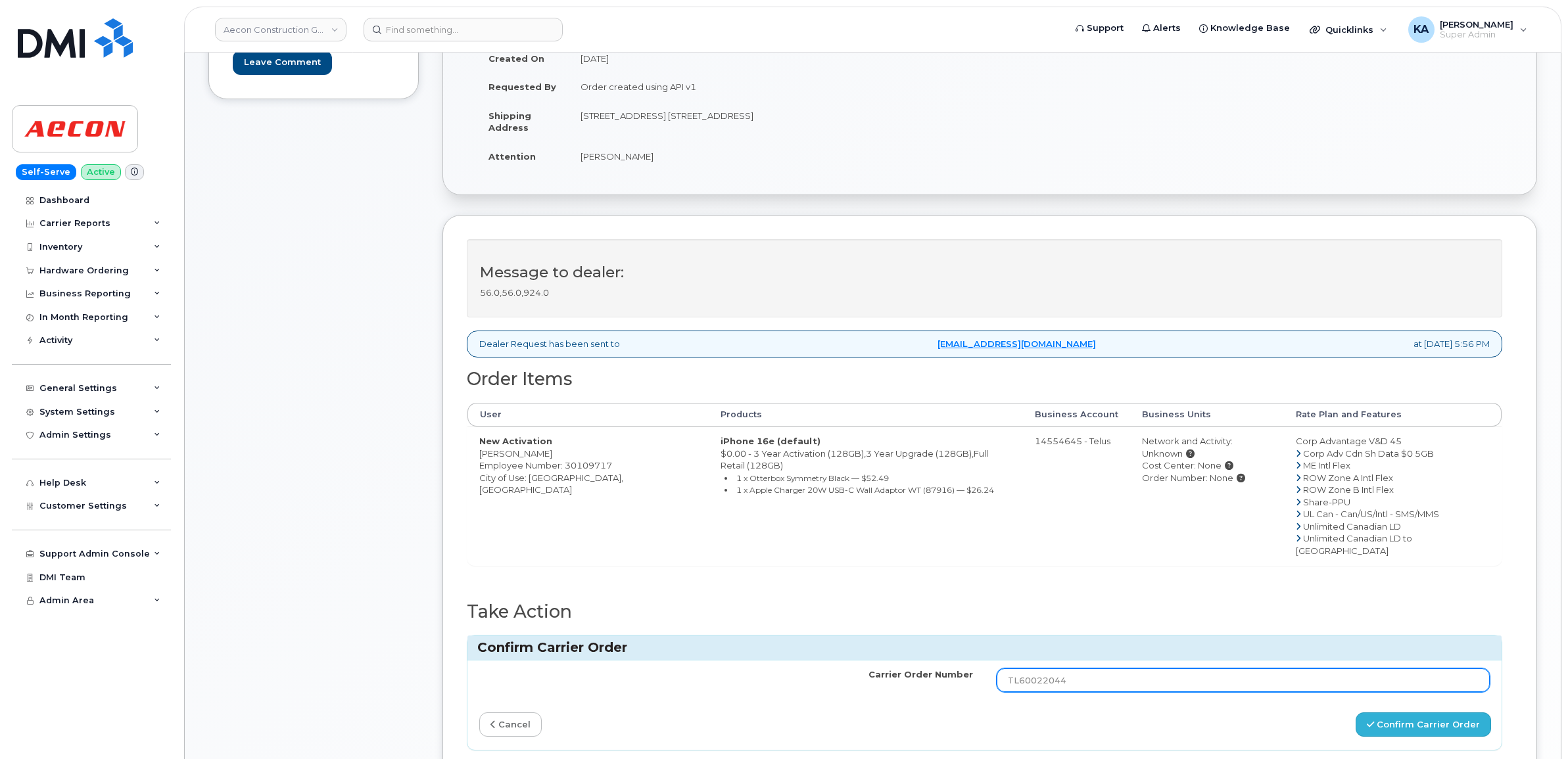
type input "TL60022044"
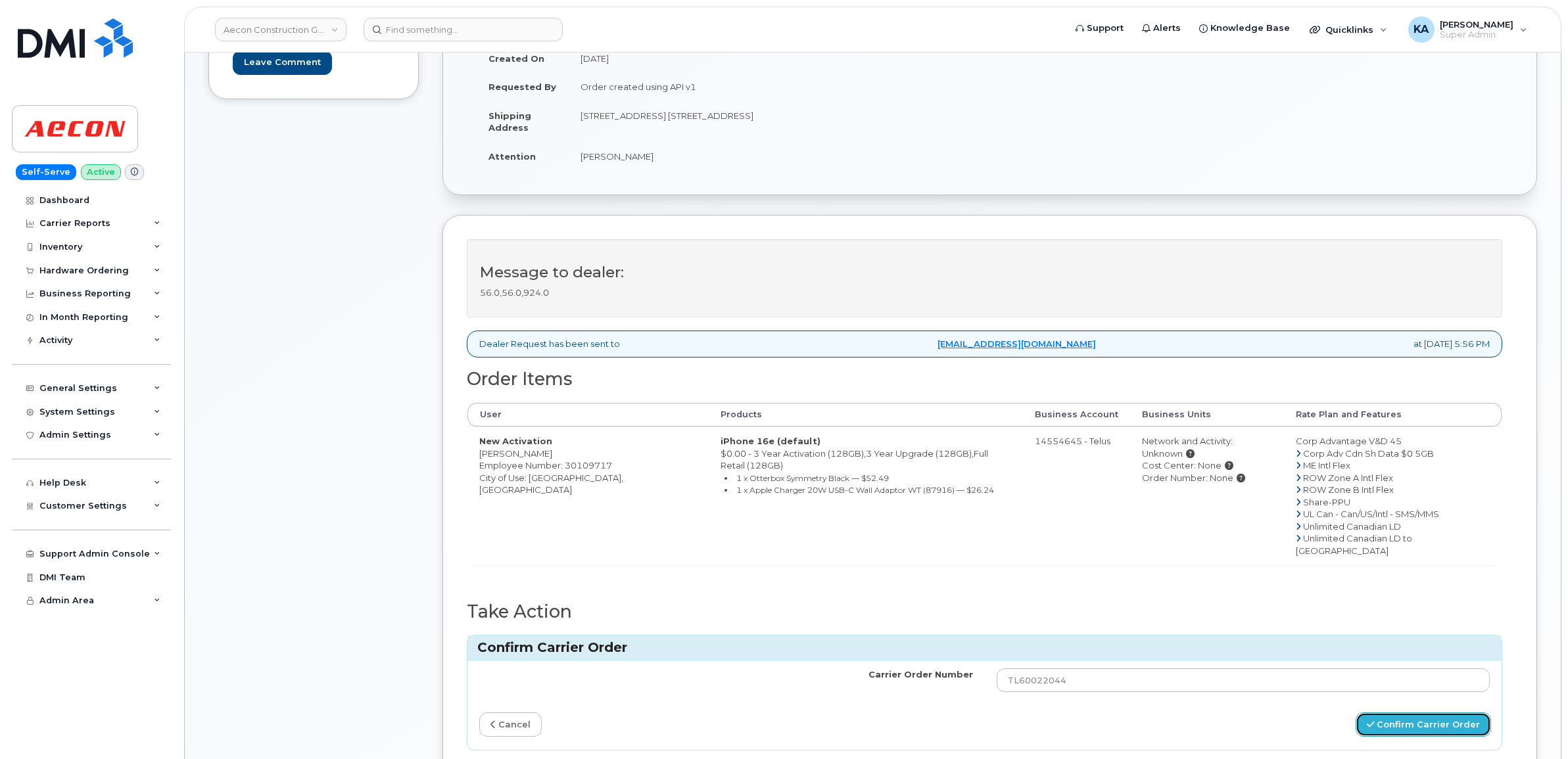
click at [1407, 713] on button "Confirm Carrier Order" at bounding box center [1423, 725] width 135 height 24
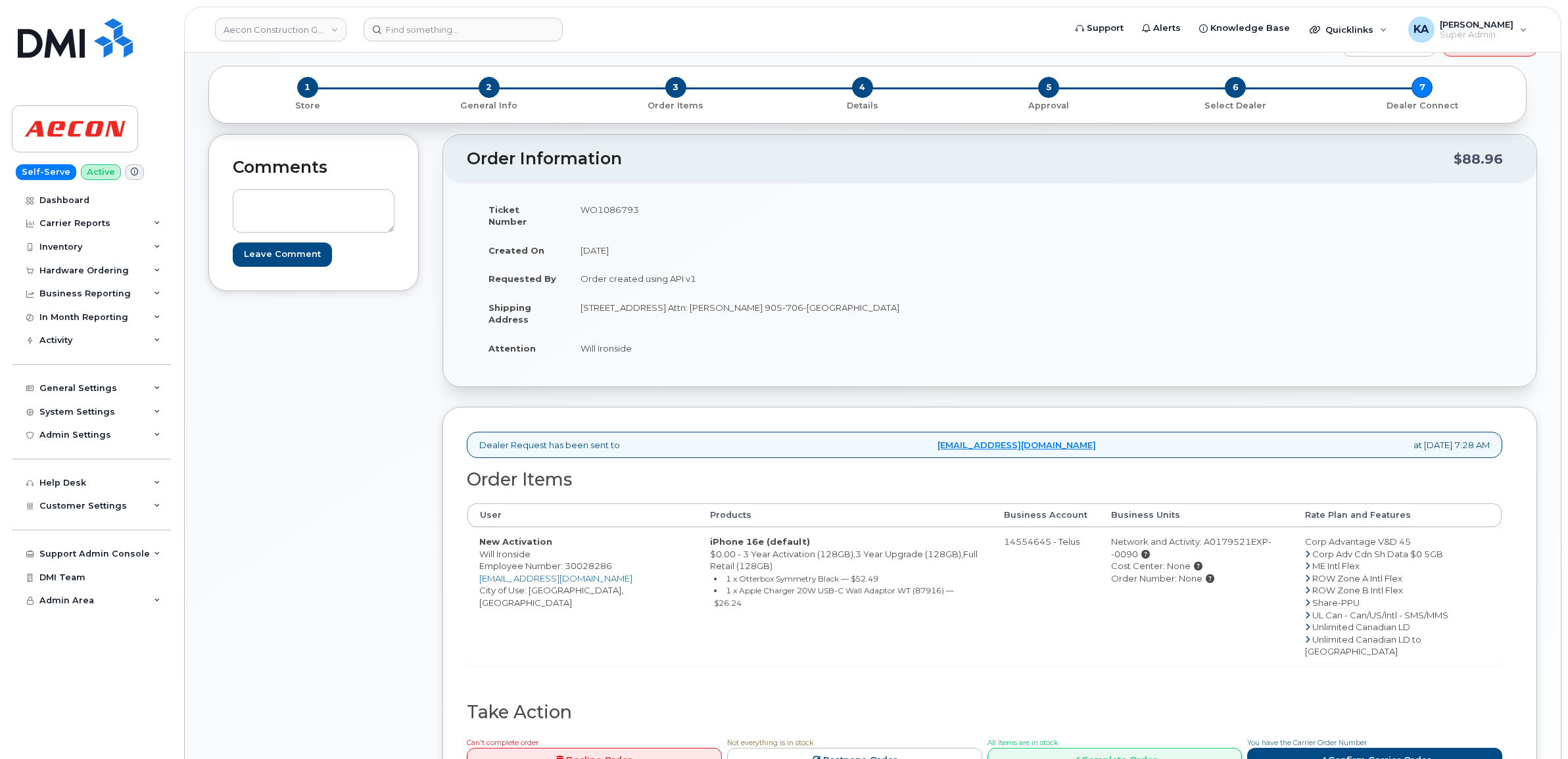
scroll to position [82, 0]
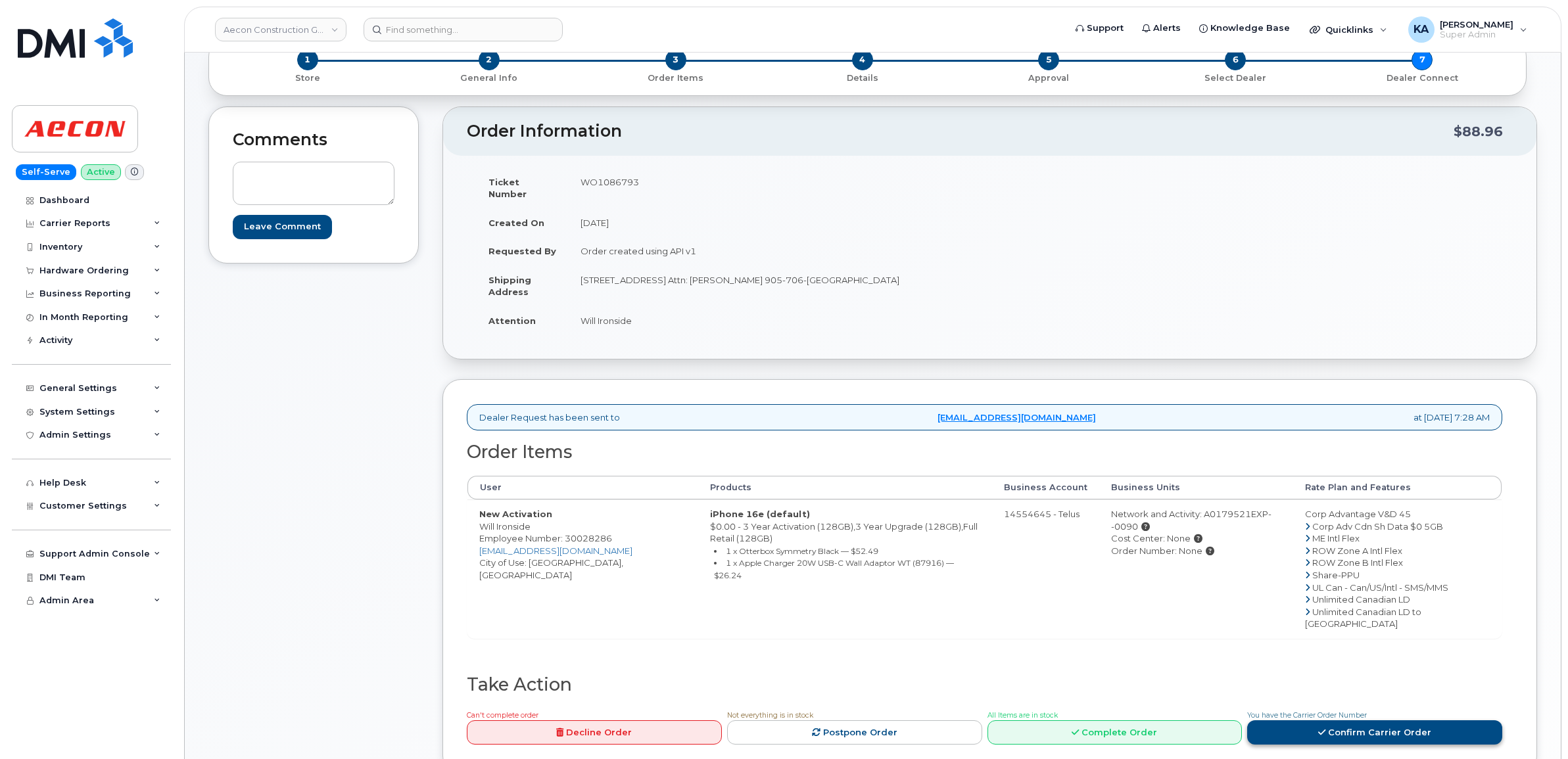
click at [1323, 728] on icon at bounding box center [1322, 733] width 7 height 9
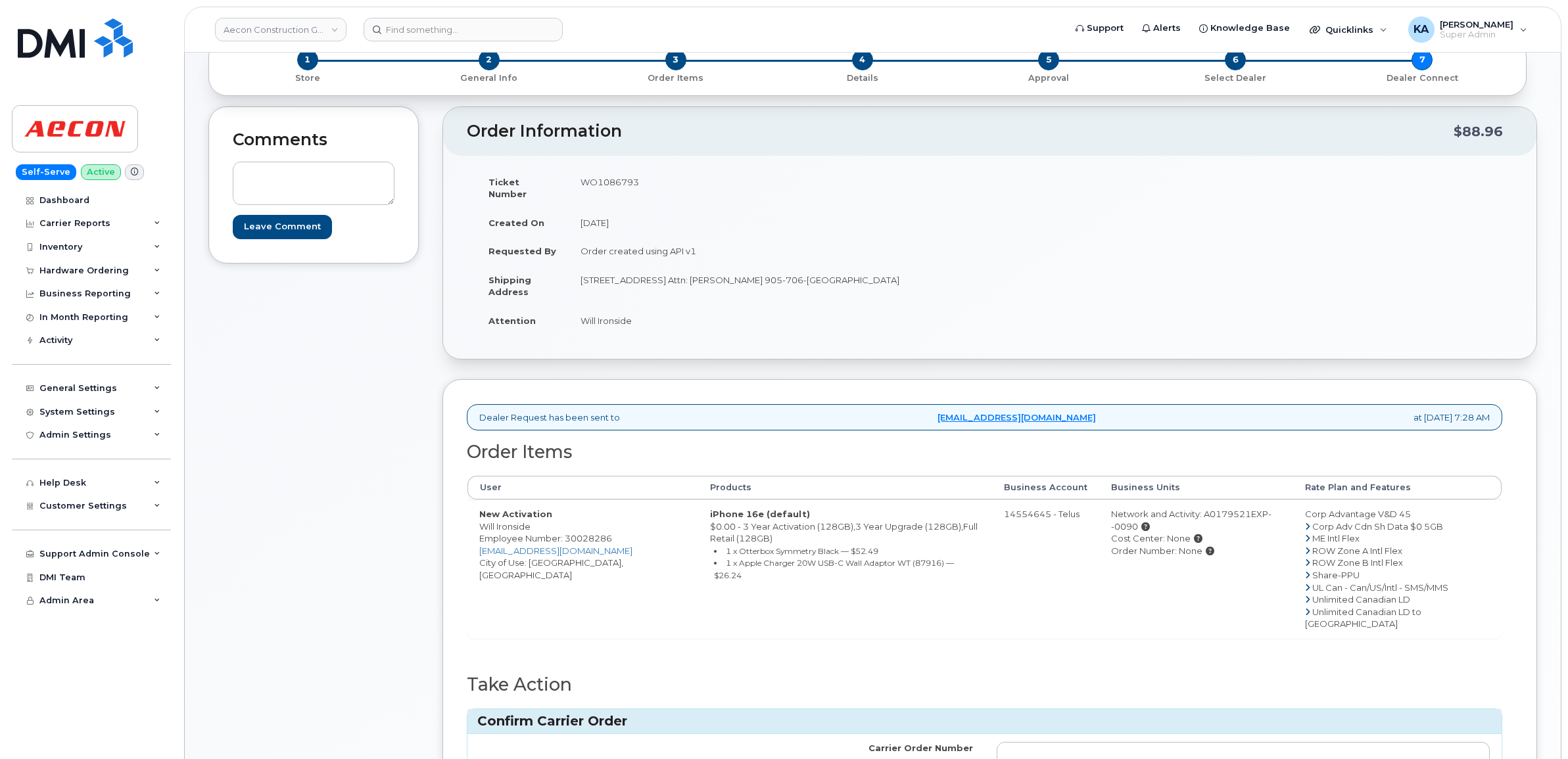
scroll to position [0, 0]
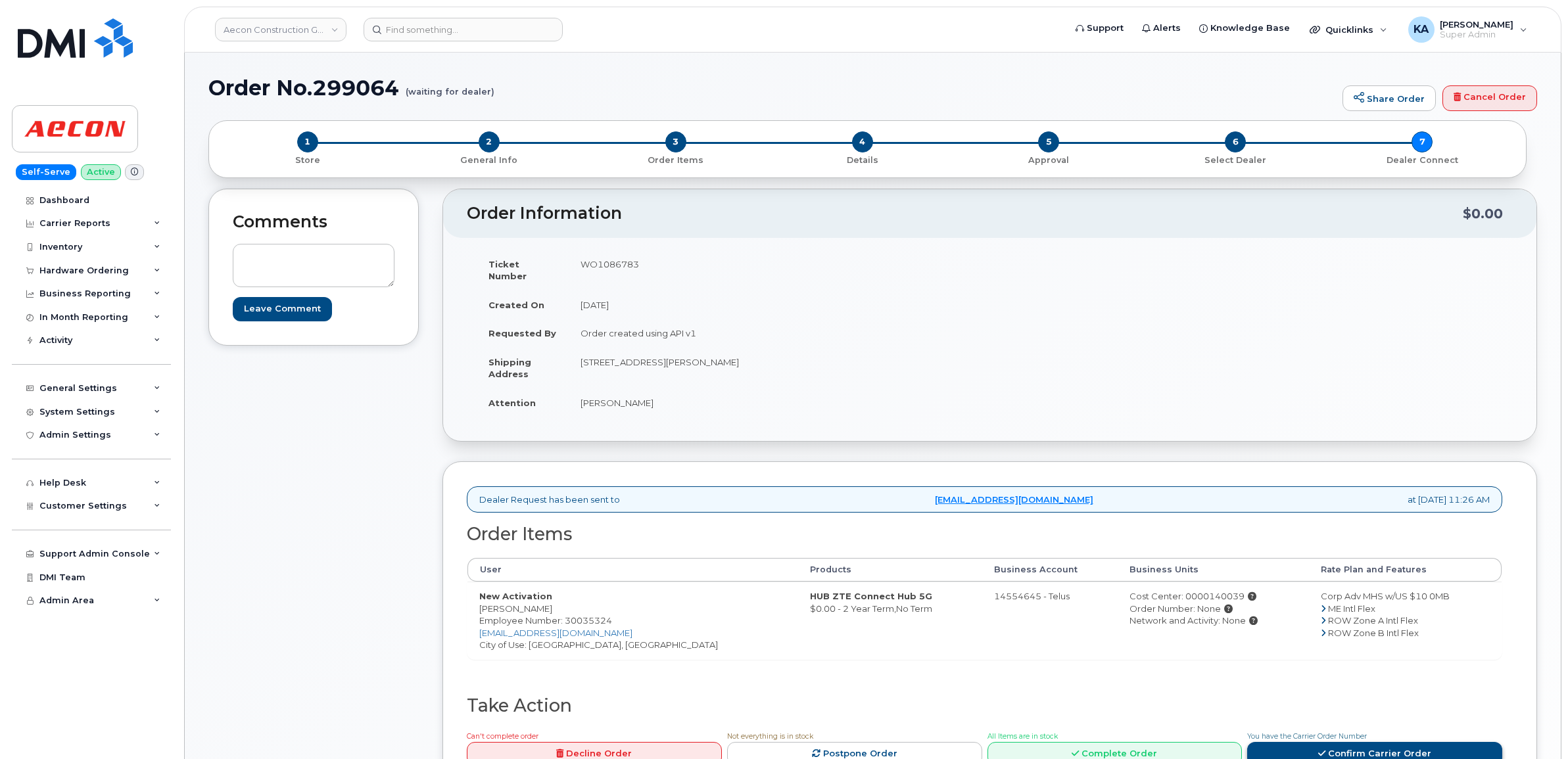
click at [1281, 742] on link "Confirm Carrier Order" at bounding box center [1374, 754] width 255 height 24
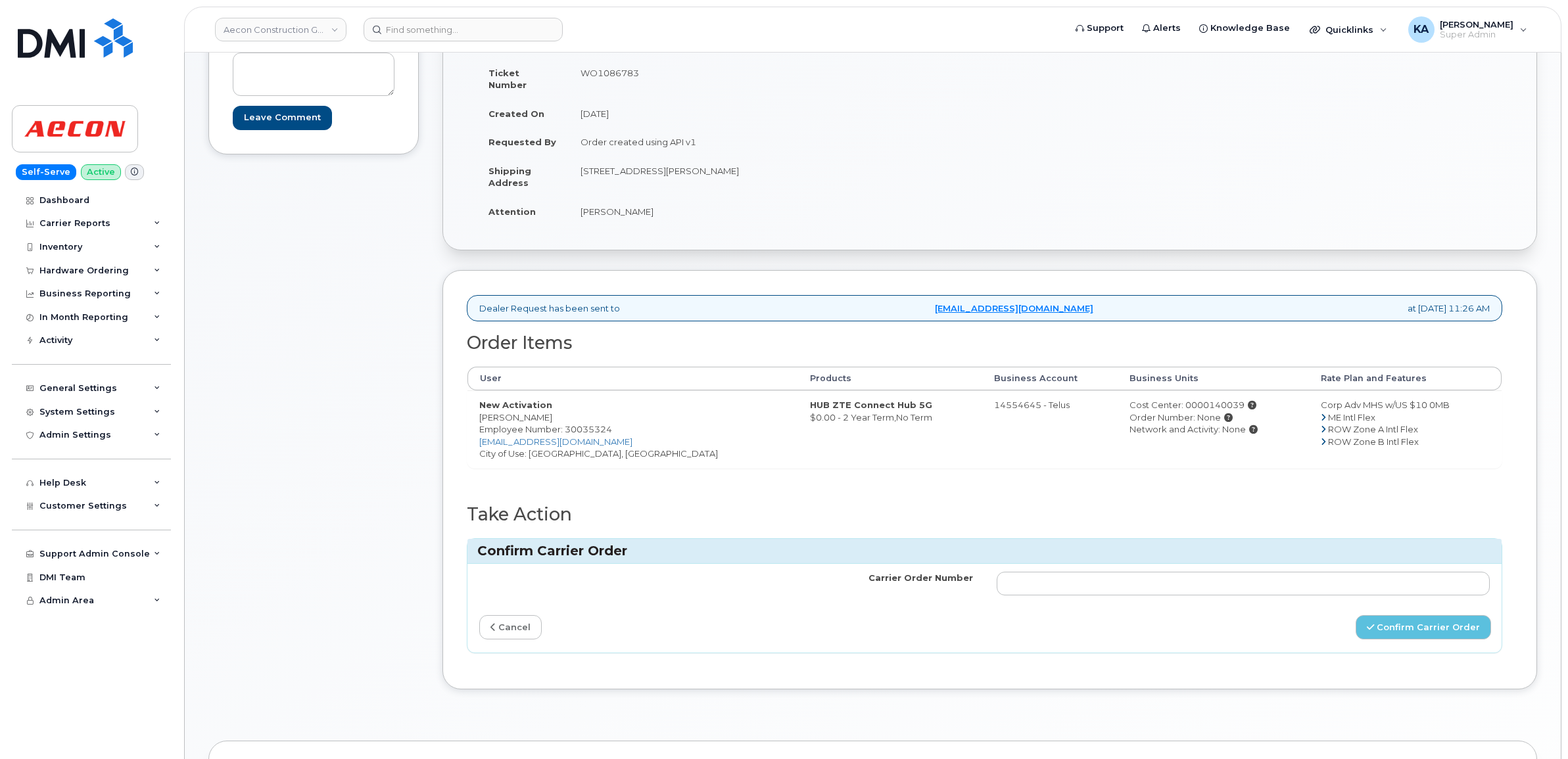
scroll to position [164, 0]
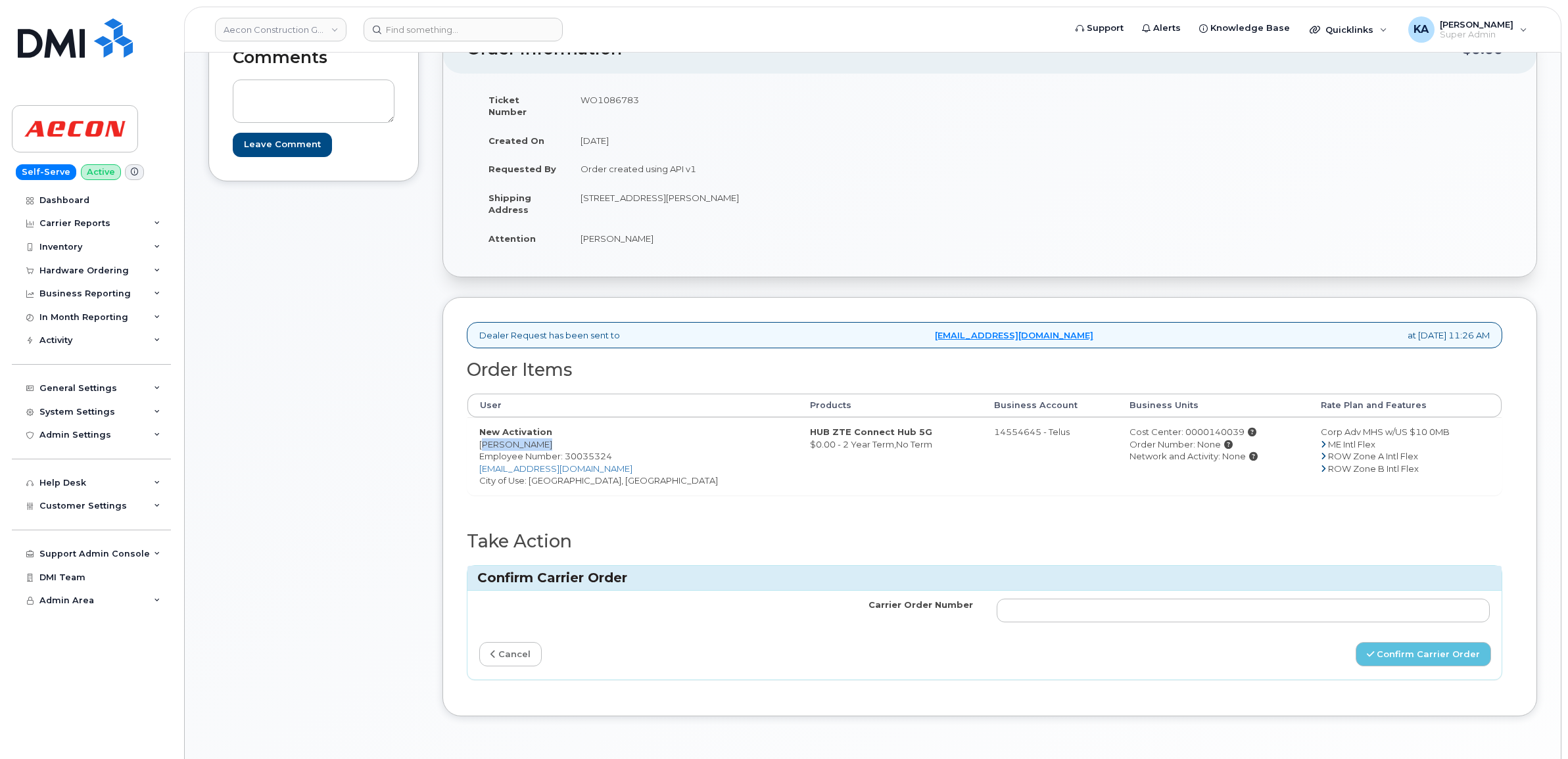
drag, startPoint x: 475, startPoint y: 432, endPoint x: 534, endPoint y: 435, distance: 59.1
click at [535, 436] on td "New Activation [PERSON_NAME] Employee Number: 30035324 [EMAIL_ADDRESS][DOMAIN_N…" at bounding box center [633, 456] width 331 height 78
drag, startPoint x: 534, startPoint y: 435, endPoint x: 516, endPoint y: 429, distance: 19.0
copy td "[PERSON_NAME]"
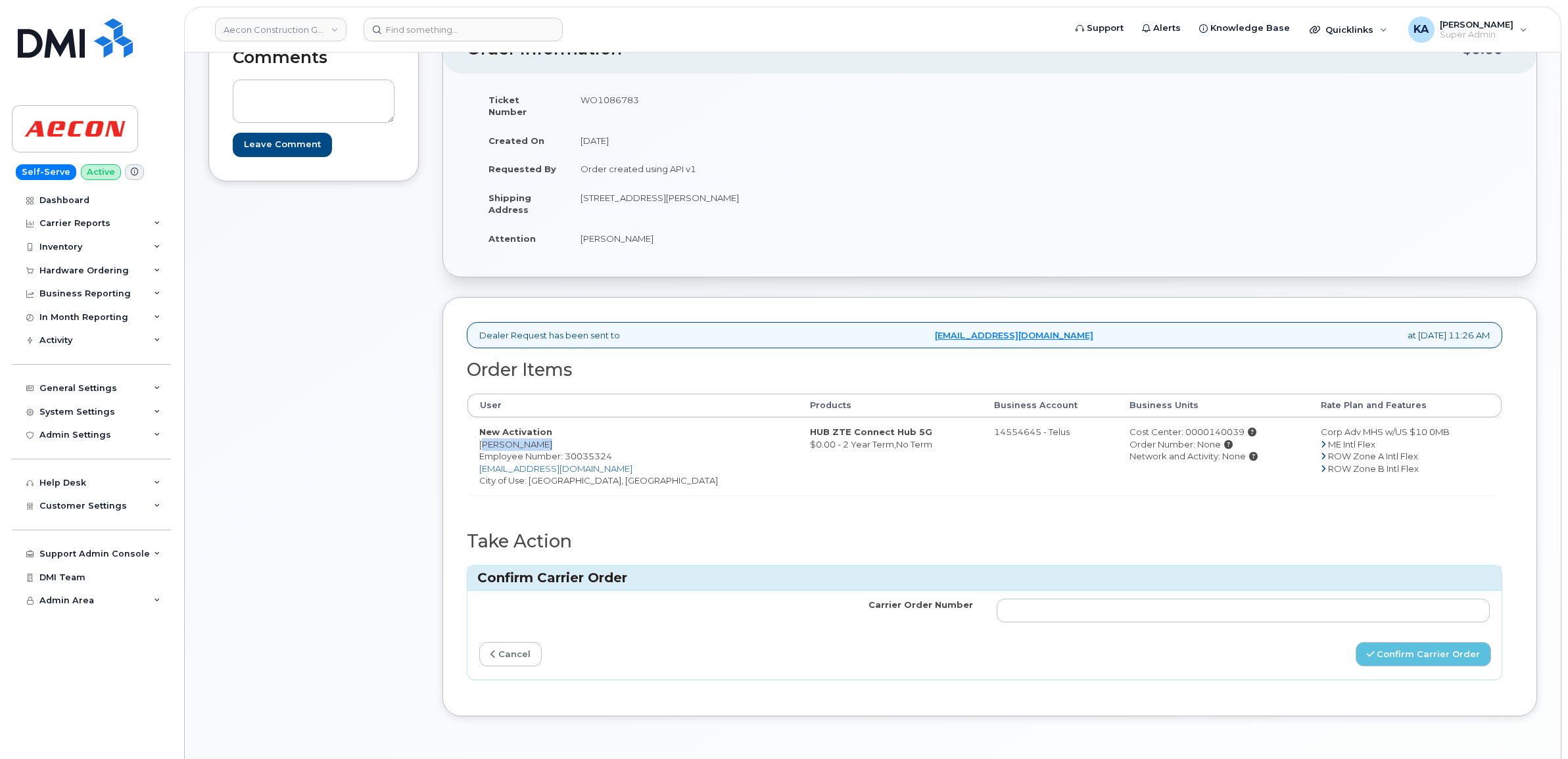
drag, startPoint x: 573, startPoint y: 97, endPoint x: 640, endPoint y: 102, distance: 67.2
click at [640, 102] on td "WO1086783" at bounding box center [774, 106] width 412 height 41
drag, startPoint x: 640, startPoint y: 101, endPoint x: 626, endPoint y: 101, distance: 14.0
copy td "WO1086783"
drag, startPoint x: 477, startPoint y: 429, endPoint x: 536, endPoint y: 436, distance: 59.4
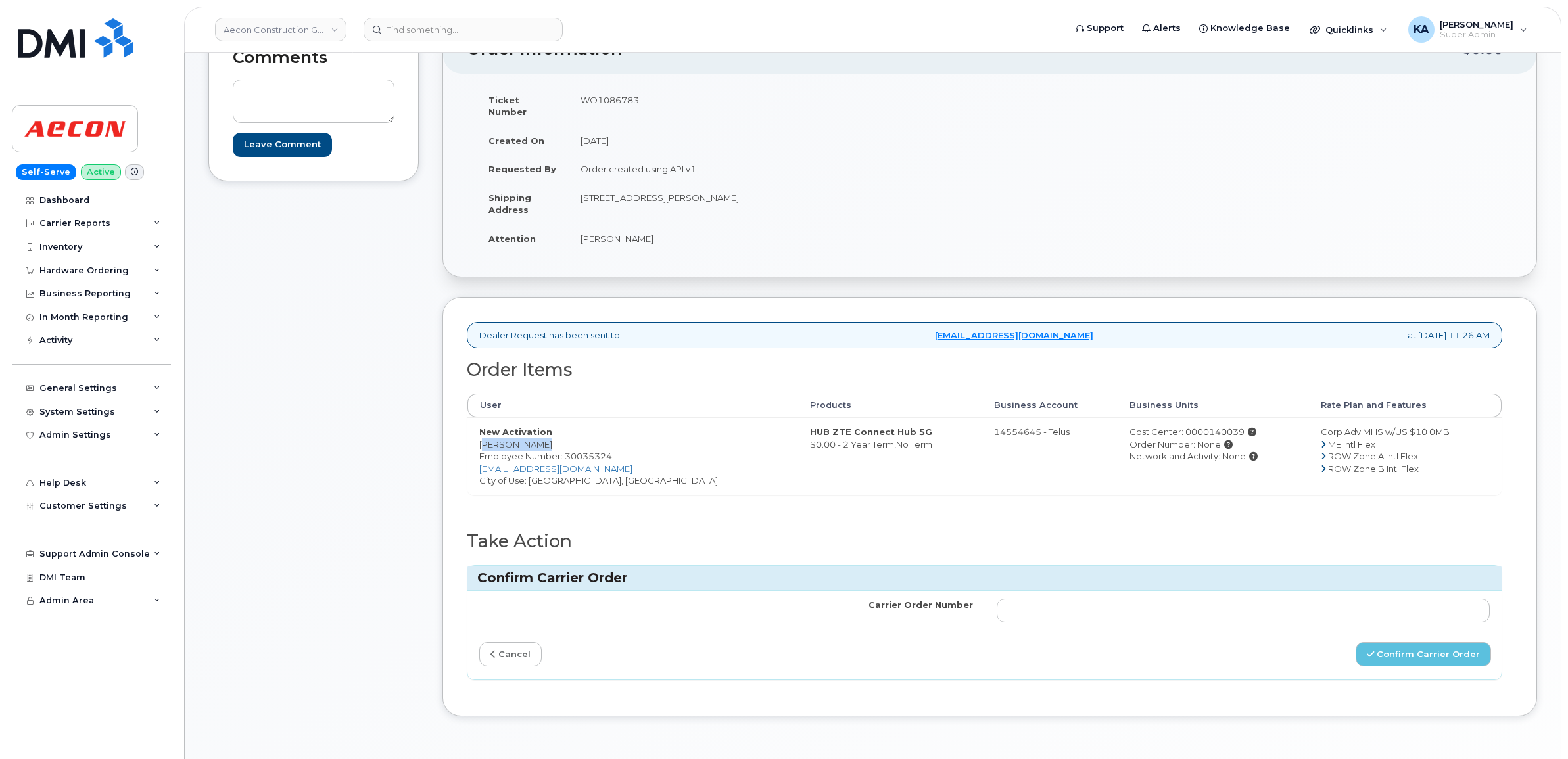
click at [536, 437] on td "New Activation [PERSON_NAME] Employee Number: 30035324 [EMAIL_ADDRESS][DOMAIN_N…" at bounding box center [633, 456] width 331 height 78
copy td "[PERSON_NAME]"
drag, startPoint x: 576, startPoint y: 189, endPoint x: 654, endPoint y: 192, distance: 78.1
click at [654, 192] on td "[STREET_ADDRESS][PERSON_NAME]" at bounding box center [774, 204] width 412 height 41
copy td "[STREET_ADDRESS][PERSON_NAME]"
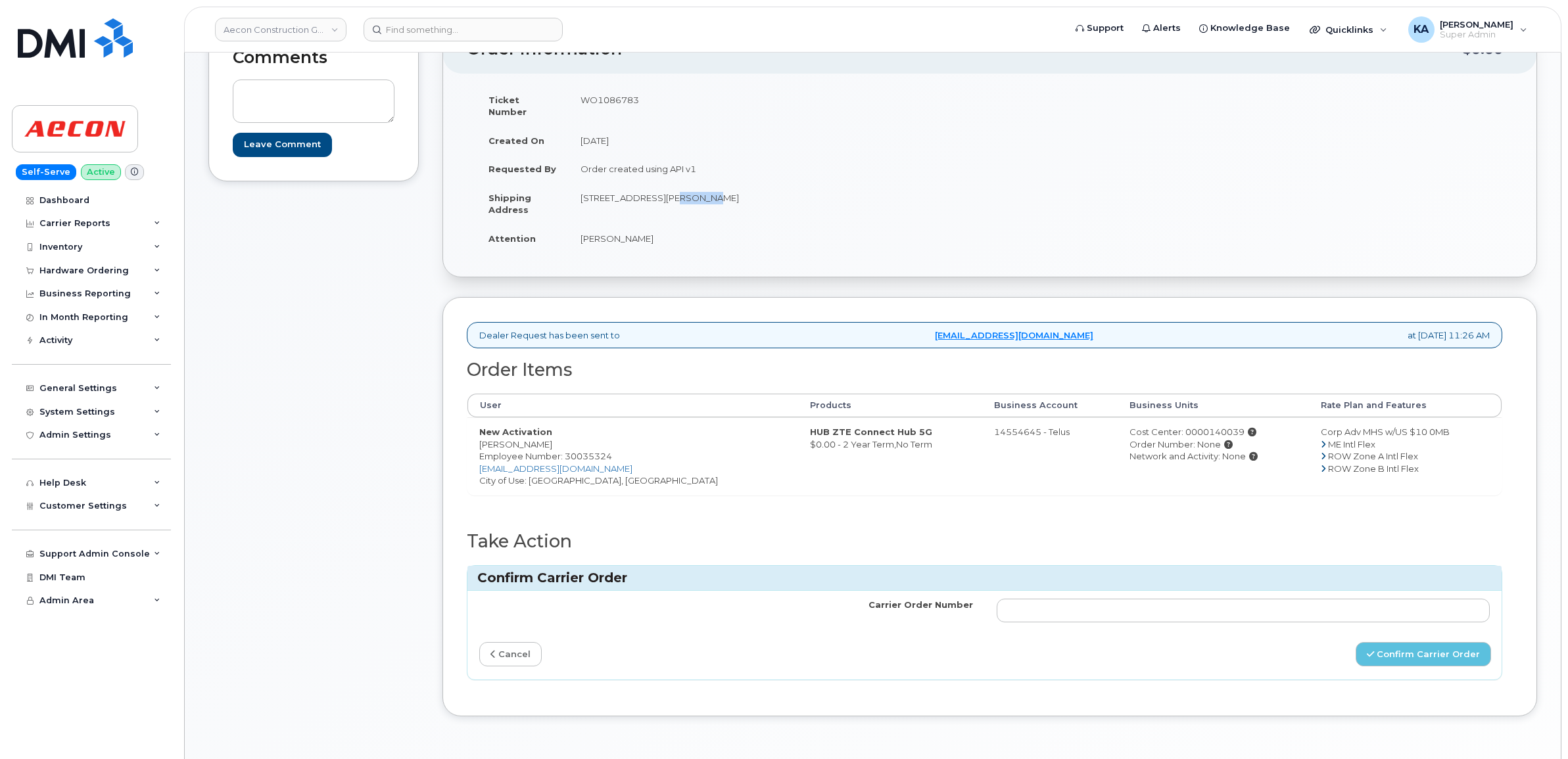
drag, startPoint x: 656, startPoint y: 186, endPoint x: 688, endPoint y: 192, distance: 32.6
click at [688, 192] on td "[STREET_ADDRESS][PERSON_NAME]" at bounding box center [774, 204] width 412 height 41
copy td "[GEOGRAPHIC_DATA]"
click at [1192, 599] on input "Carrier Order Number" at bounding box center [1243, 610] width 494 height 24
paste input "TL60022046"
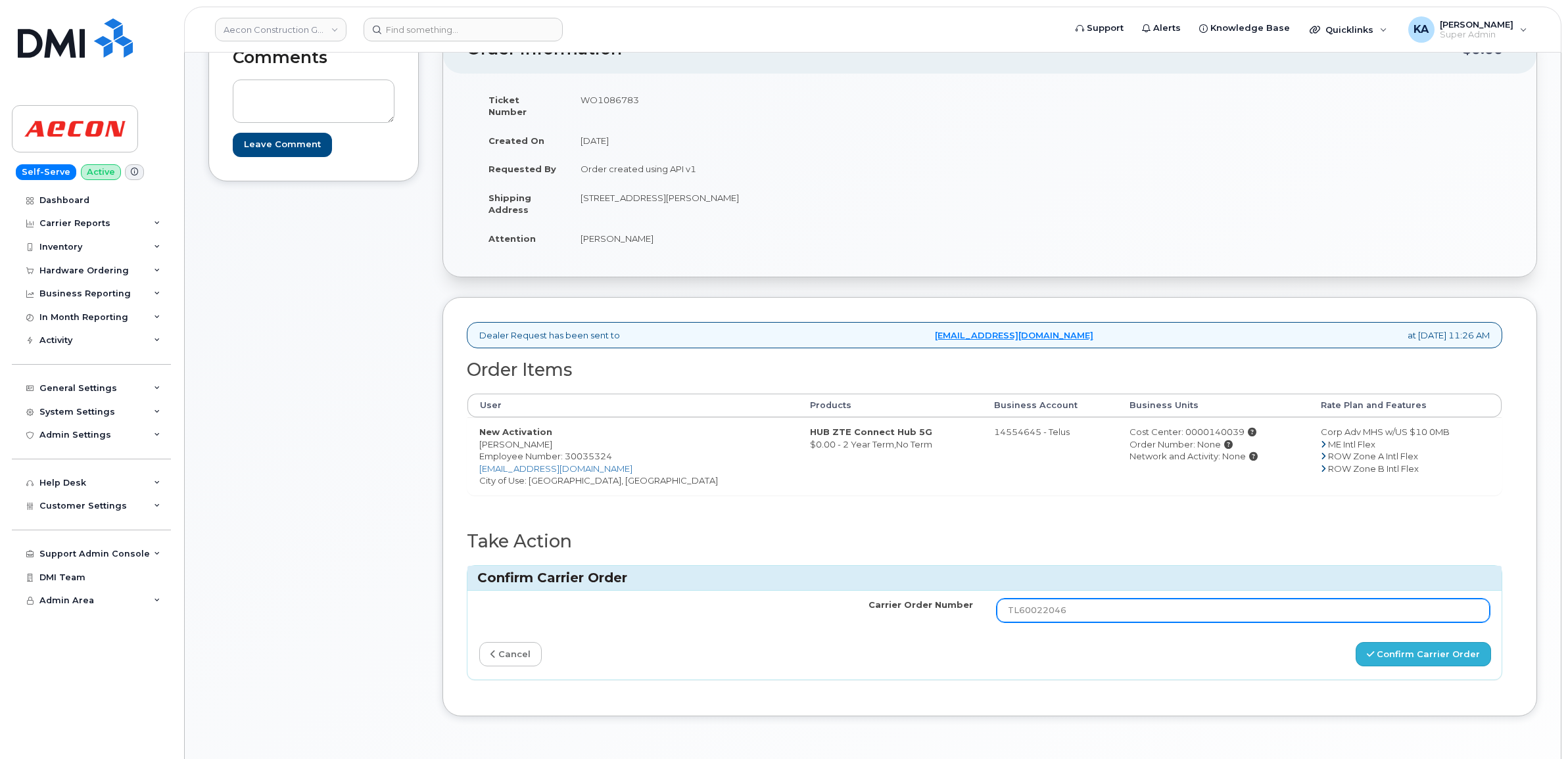
type input "TL60022046"
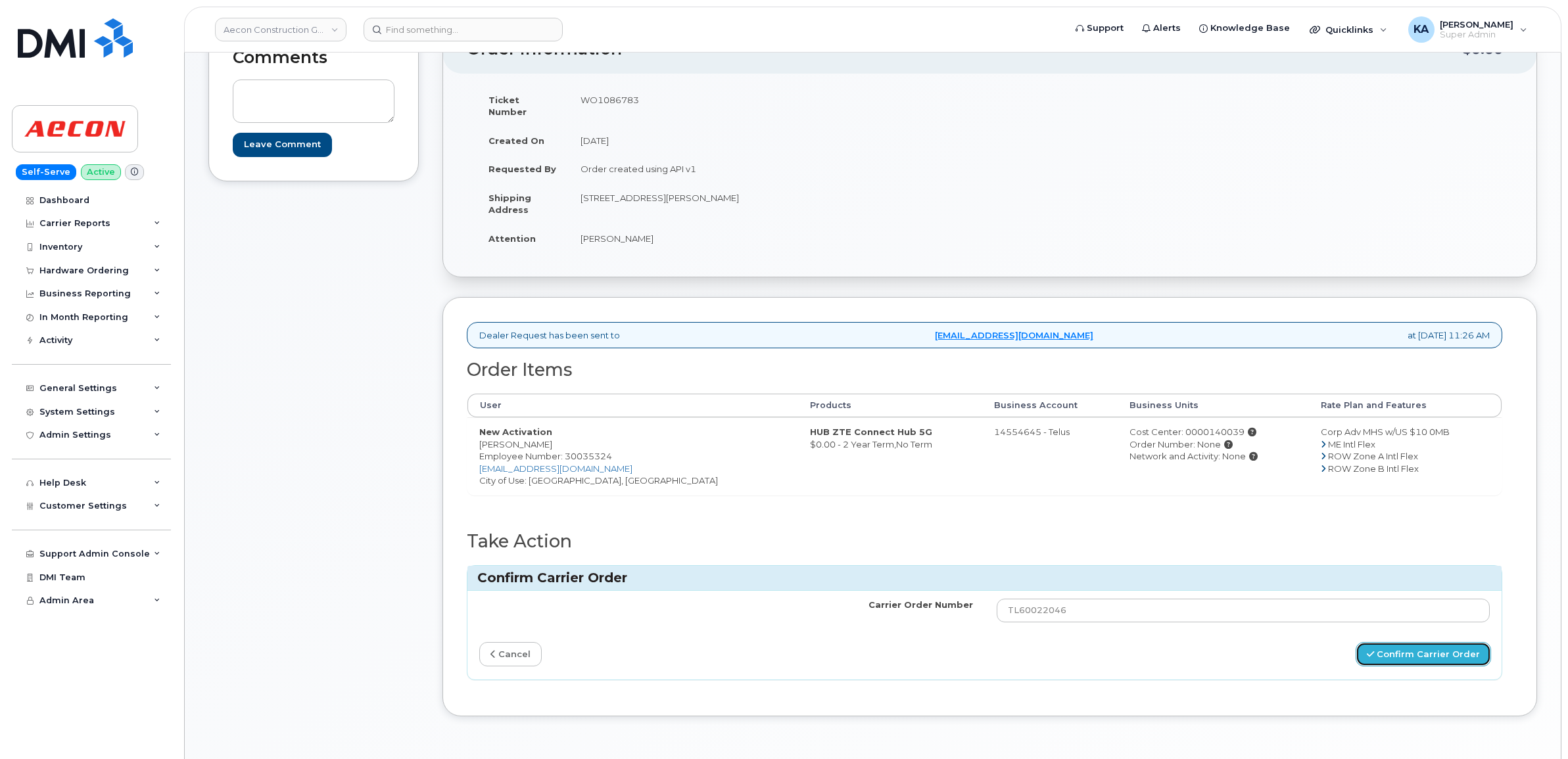
click at [1387, 648] on button "Confirm Carrier Order" at bounding box center [1423, 654] width 135 height 24
click at [1378, 642] on button "Confirm Carrier Order" at bounding box center [1423, 654] width 135 height 24
